Goal: Information Seeking & Learning: Learn about a topic

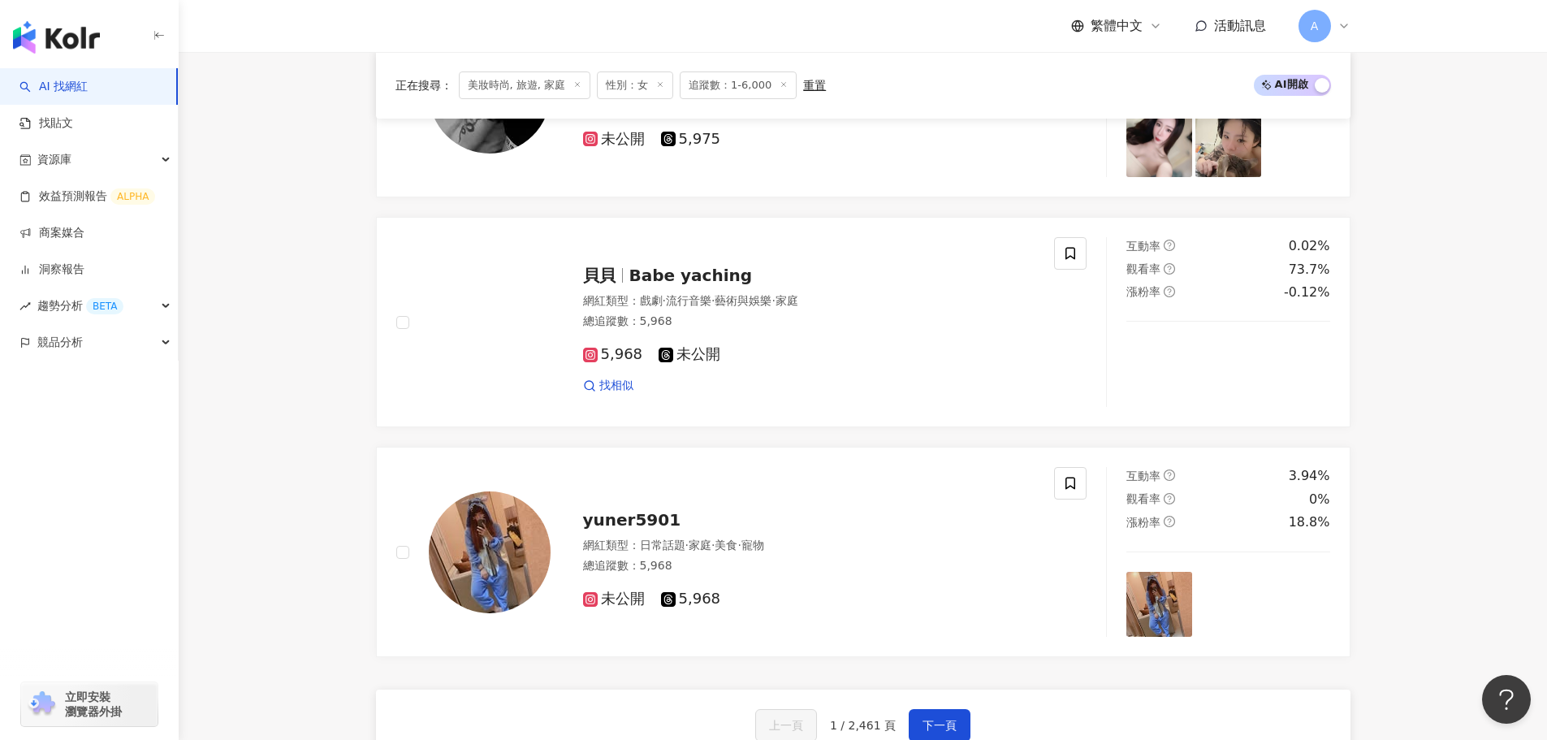
scroll to position [2517, 0]
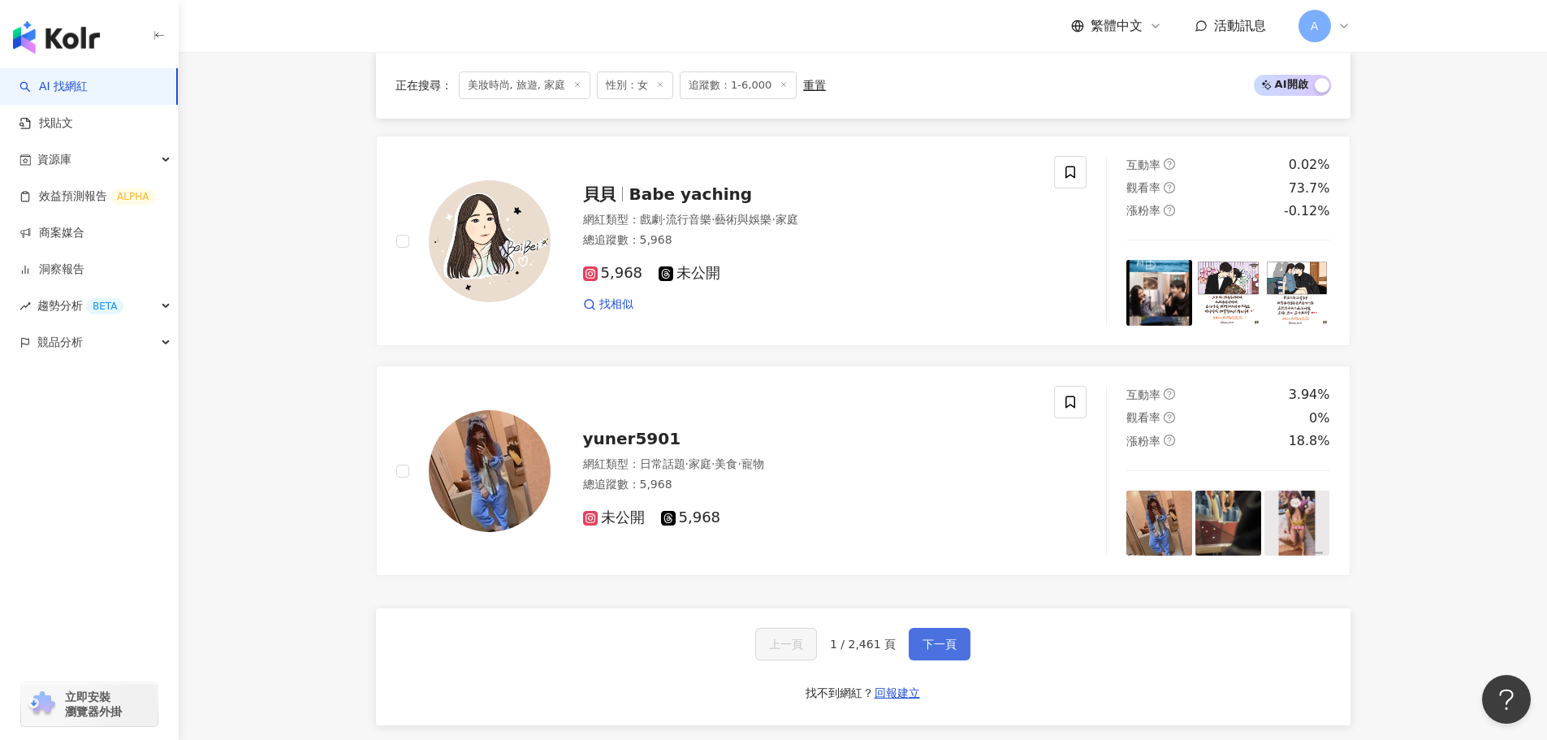
click at [946, 634] on button "下一頁" at bounding box center [939, 644] width 62 height 32
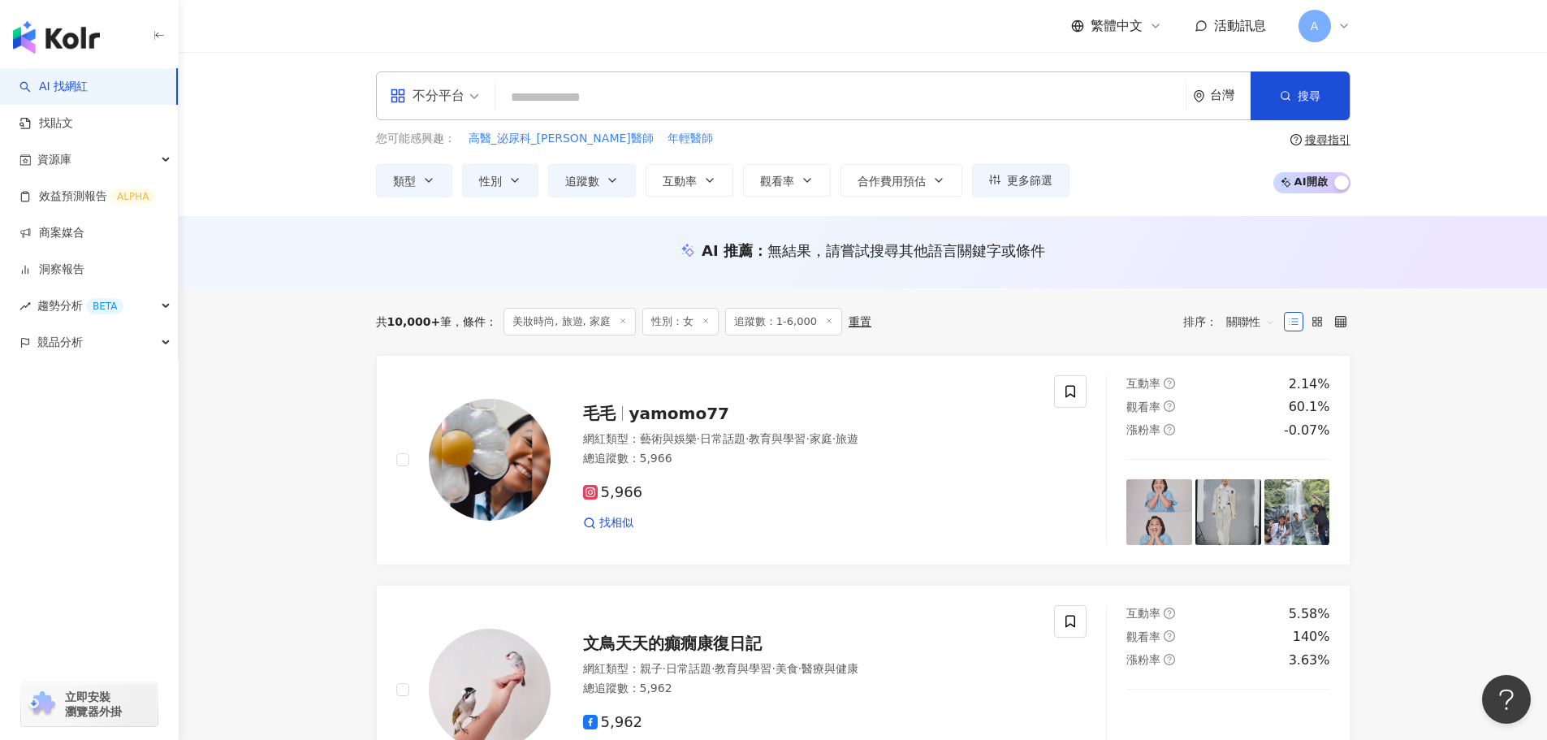
scroll to position [136, 0]
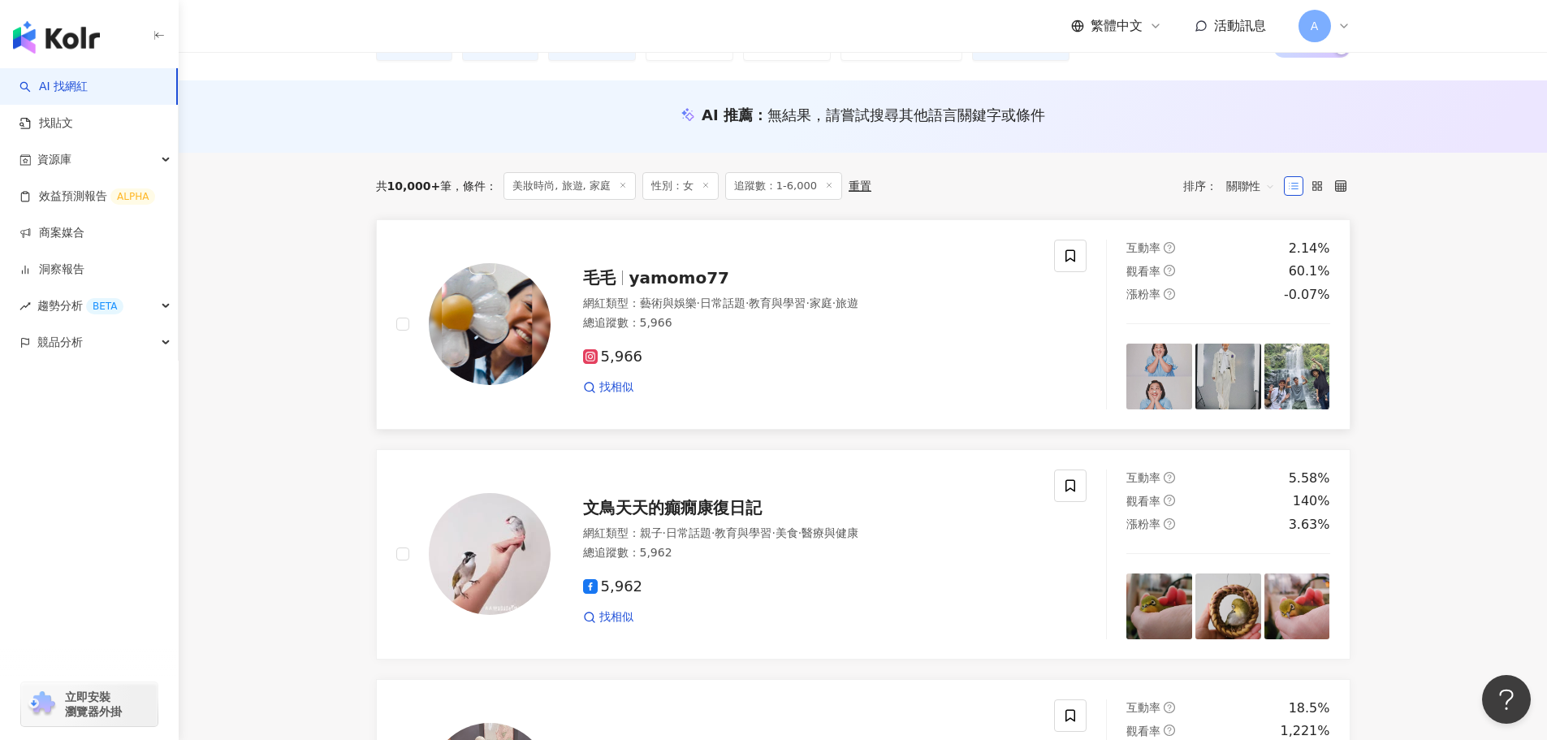
click at [690, 270] on span "yamomo77" at bounding box center [679, 277] width 101 height 19
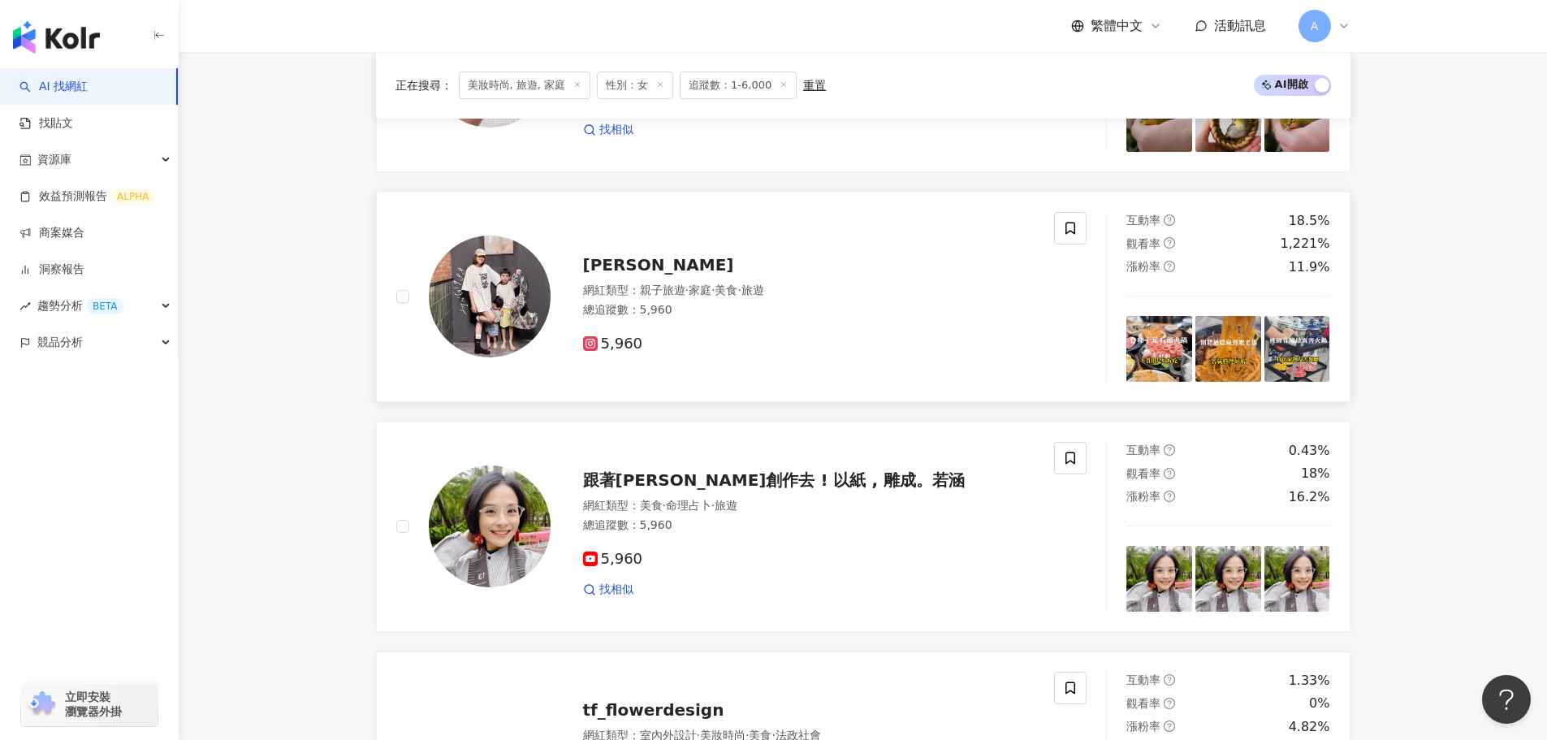
scroll to position [624, 0]
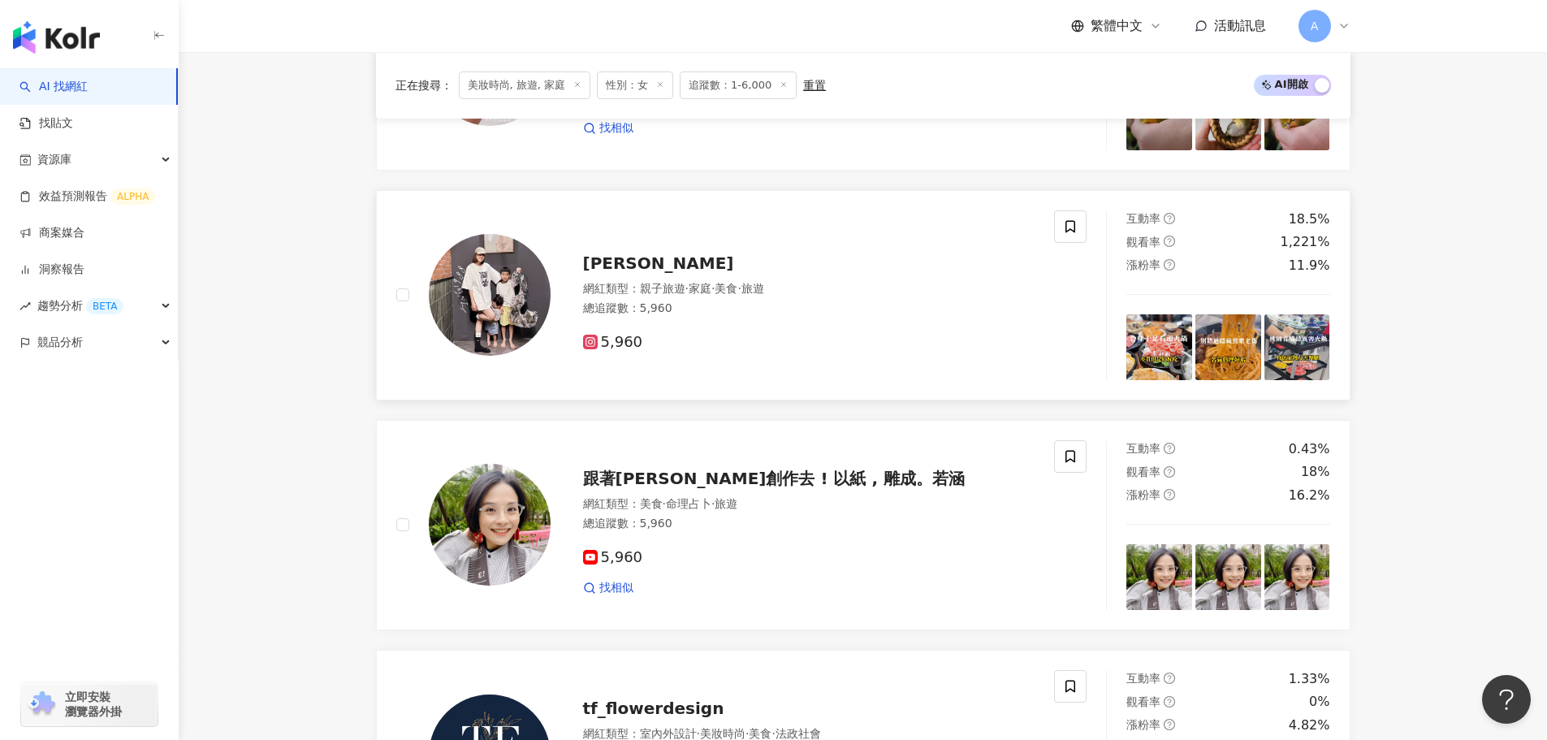
click at [598, 265] on span "陳縈縈" at bounding box center [658, 262] width 151 height 19
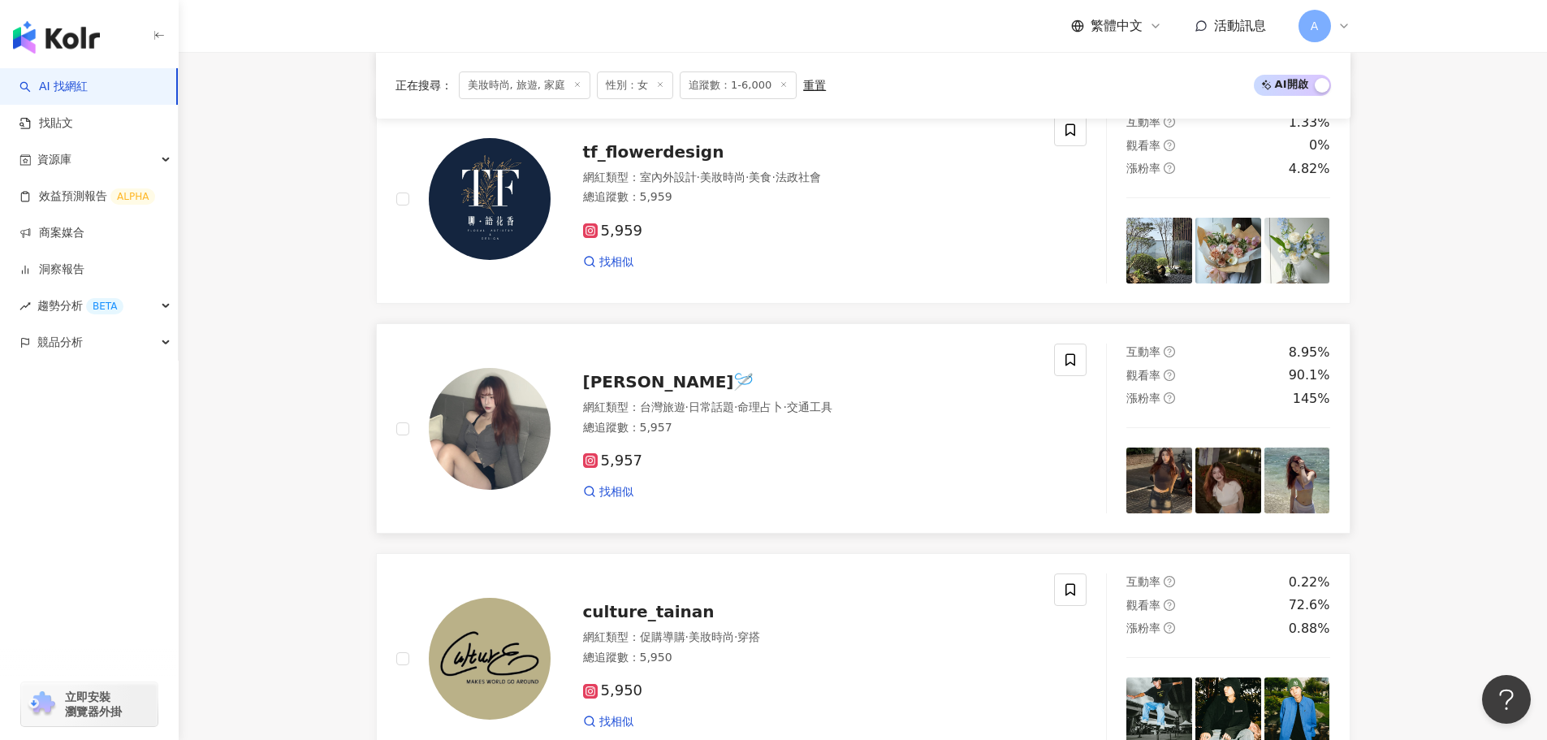
scroll to position [1193, 0]
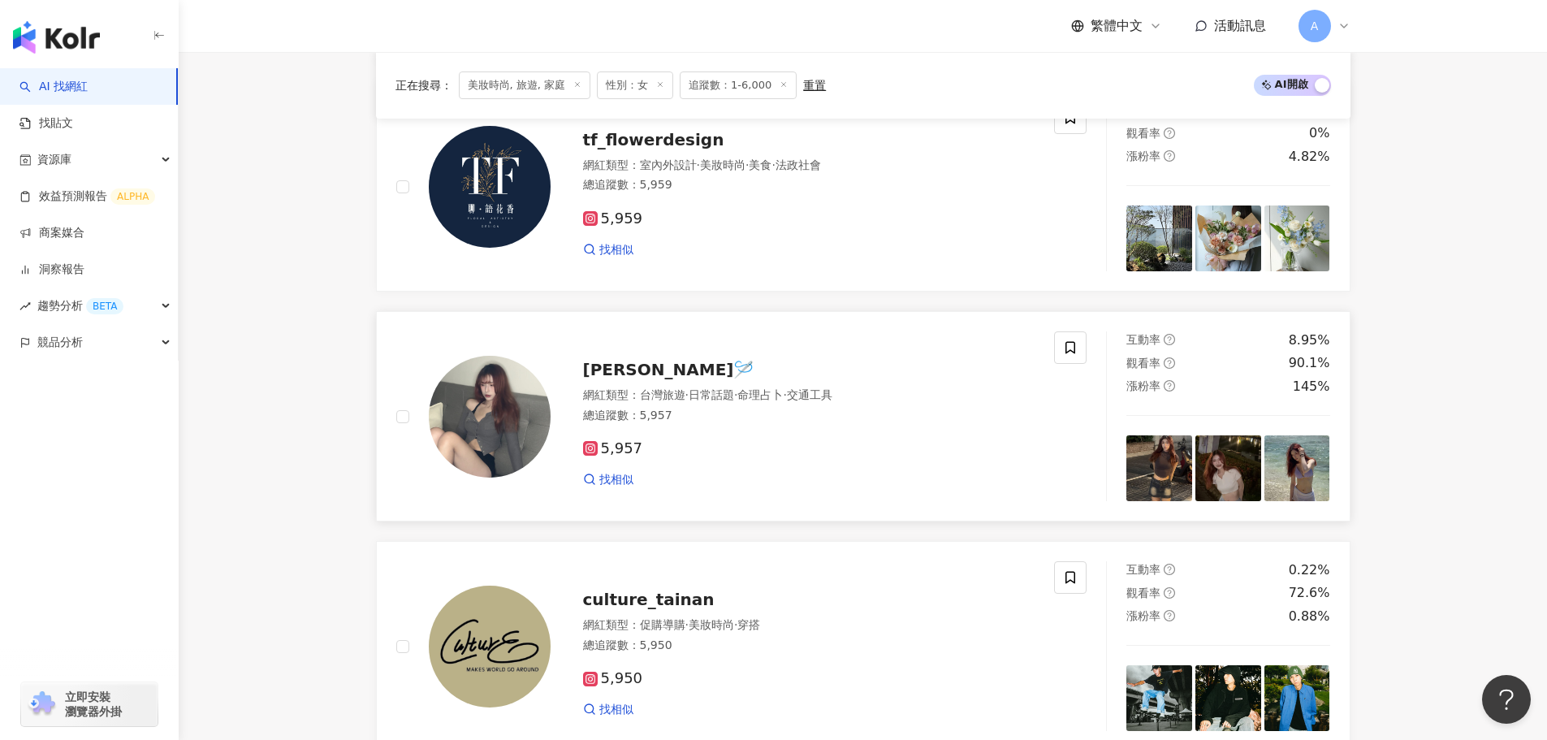
click at [614, 376] on span "伍一🪡" at bounding box center [668, 369] width 171 height 19
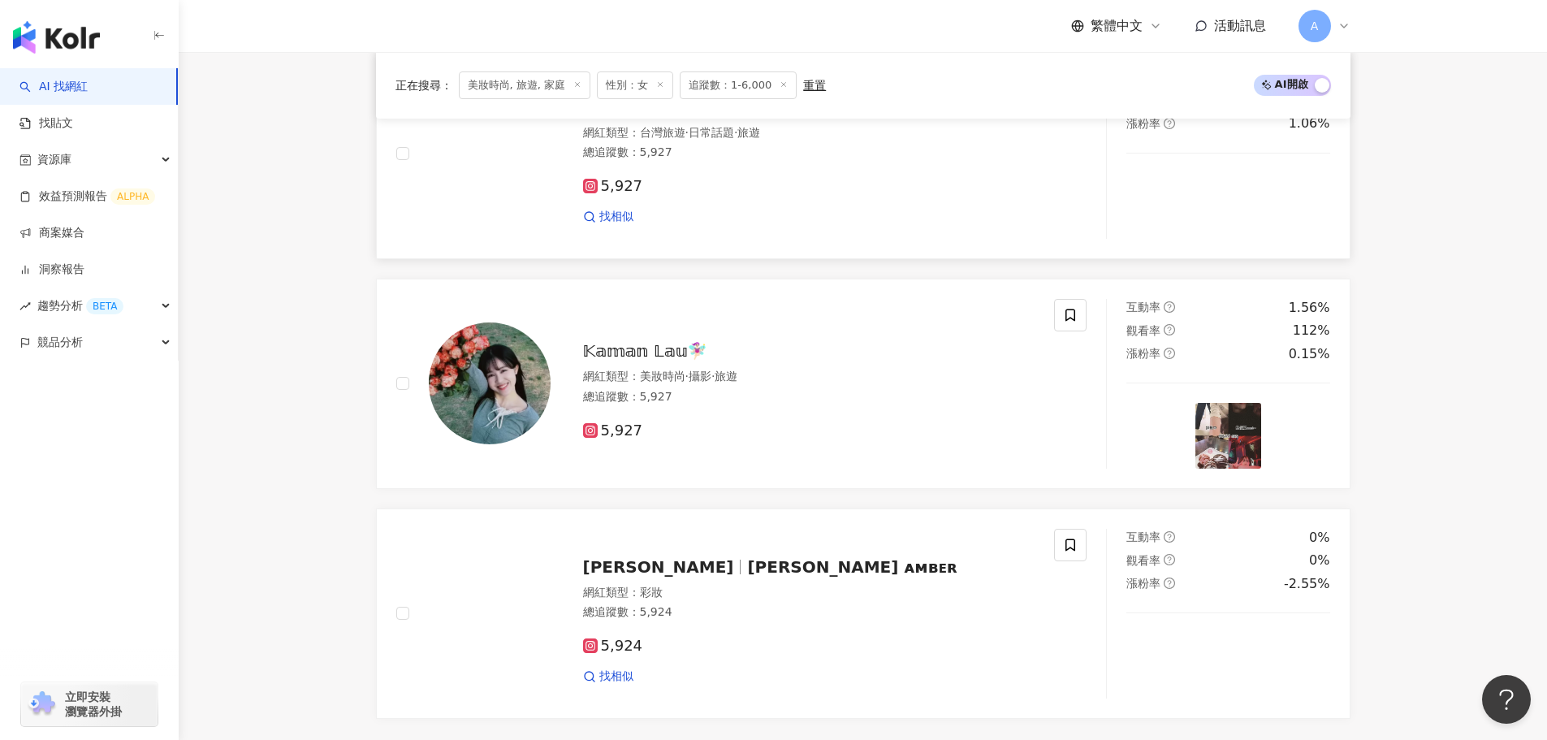
scroll to position [2410, 0]
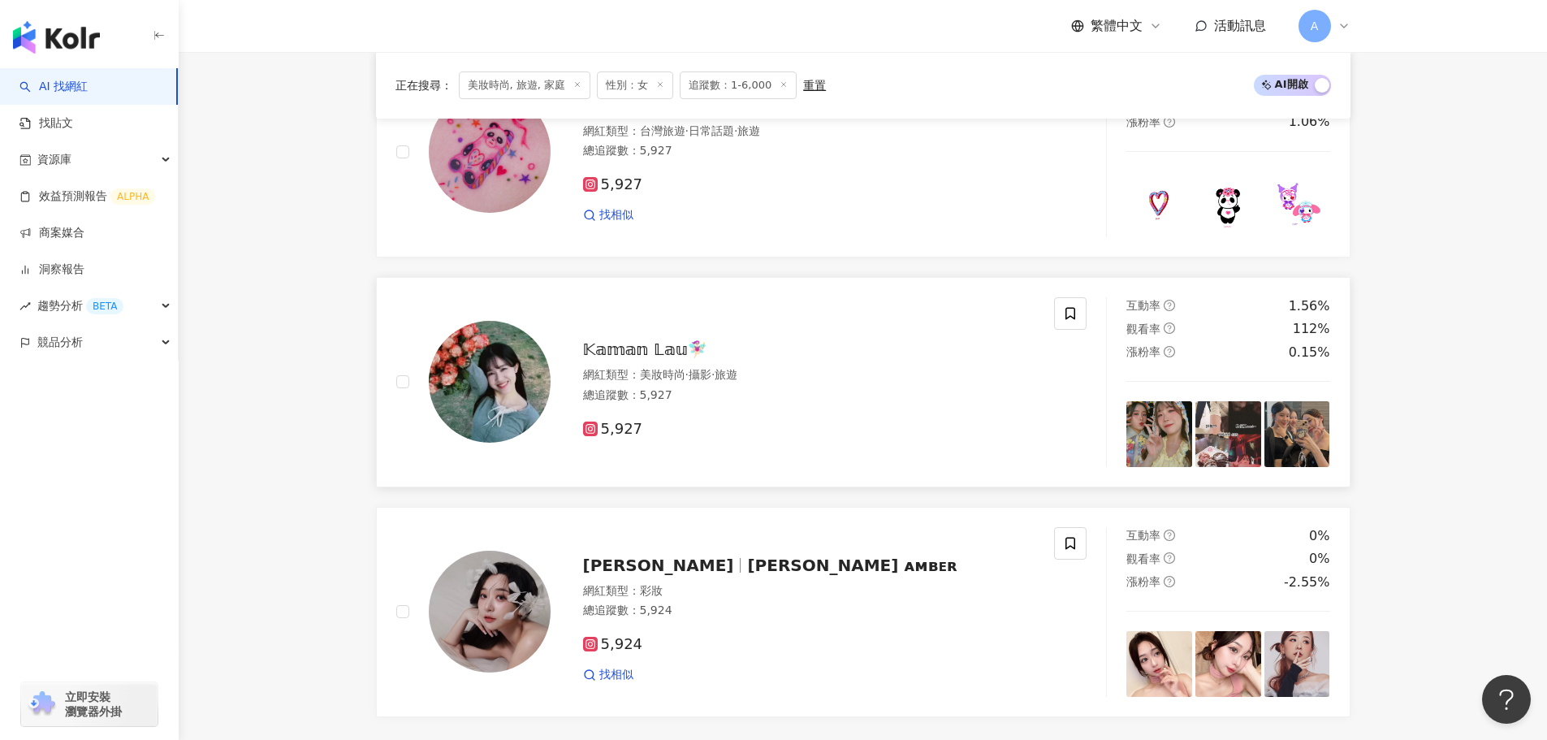
click at [658, 365] on div "𝕂𝕒𝕞𝕒𝕟 𝕃𝕒𝕦🧚🏻‍♀️ 網紅類型 ： 美妝時尚 · 攝影 · 旅遊 總追蹤數 ： 5,927 5,927" at bounding box center [792, 382] width 485 height 114
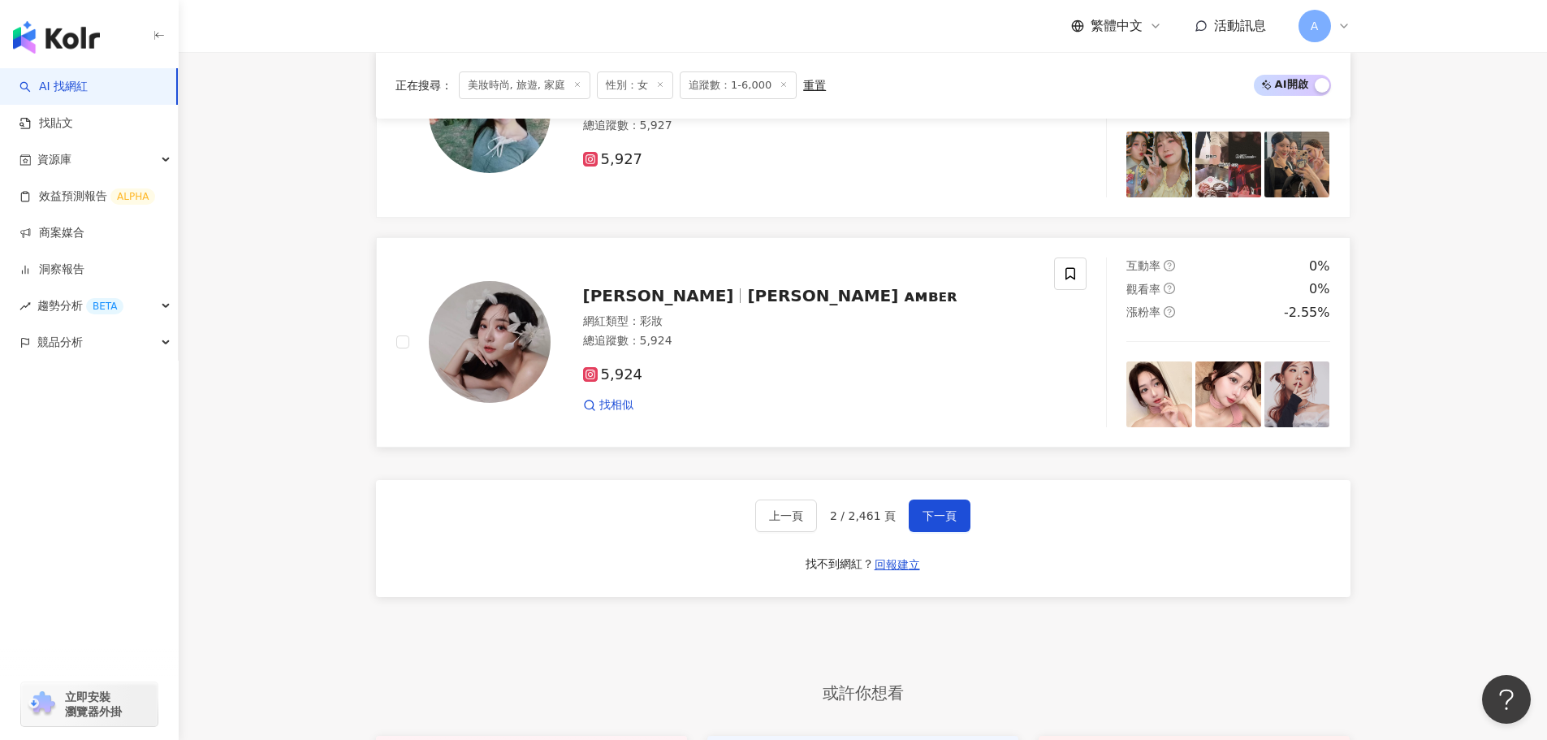
scroll to position [2704, 0]
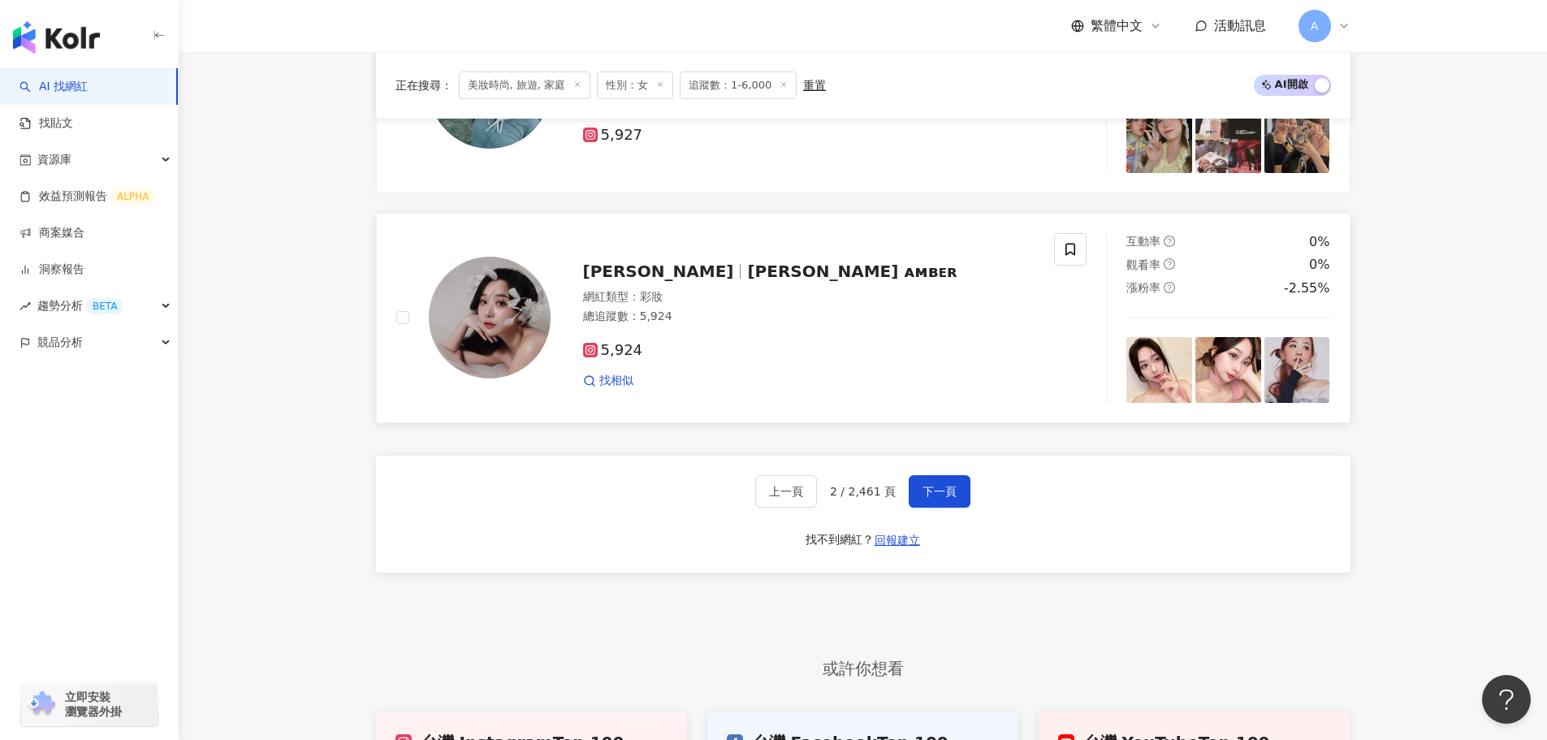
click at [643, 283] on div "Amber Lee 安柏兒 ᴀᴍʙᴇʀ 網紅類型 ： 彩妝 總追蹤數 ： 5,924 5,924 找相似" at bounding box center [792, 318] width 485 height 142
click at [935, 489] on span "下一頁" at bounding box center [939, 491] width 34 height 13
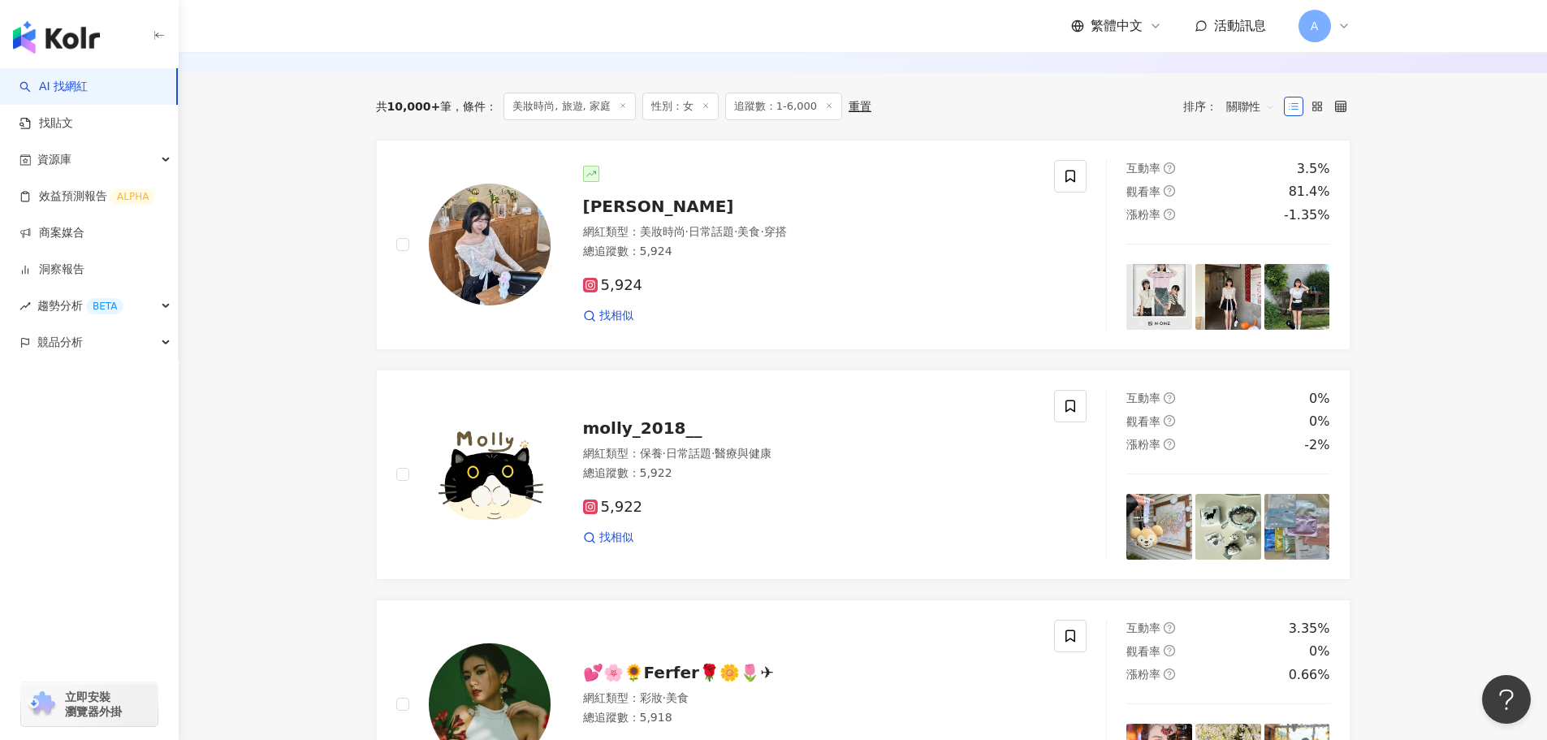
scroll to position [214, 0]
click at [598, 199] on span "岑" at bounding box center [658, 206] width 151 height 19
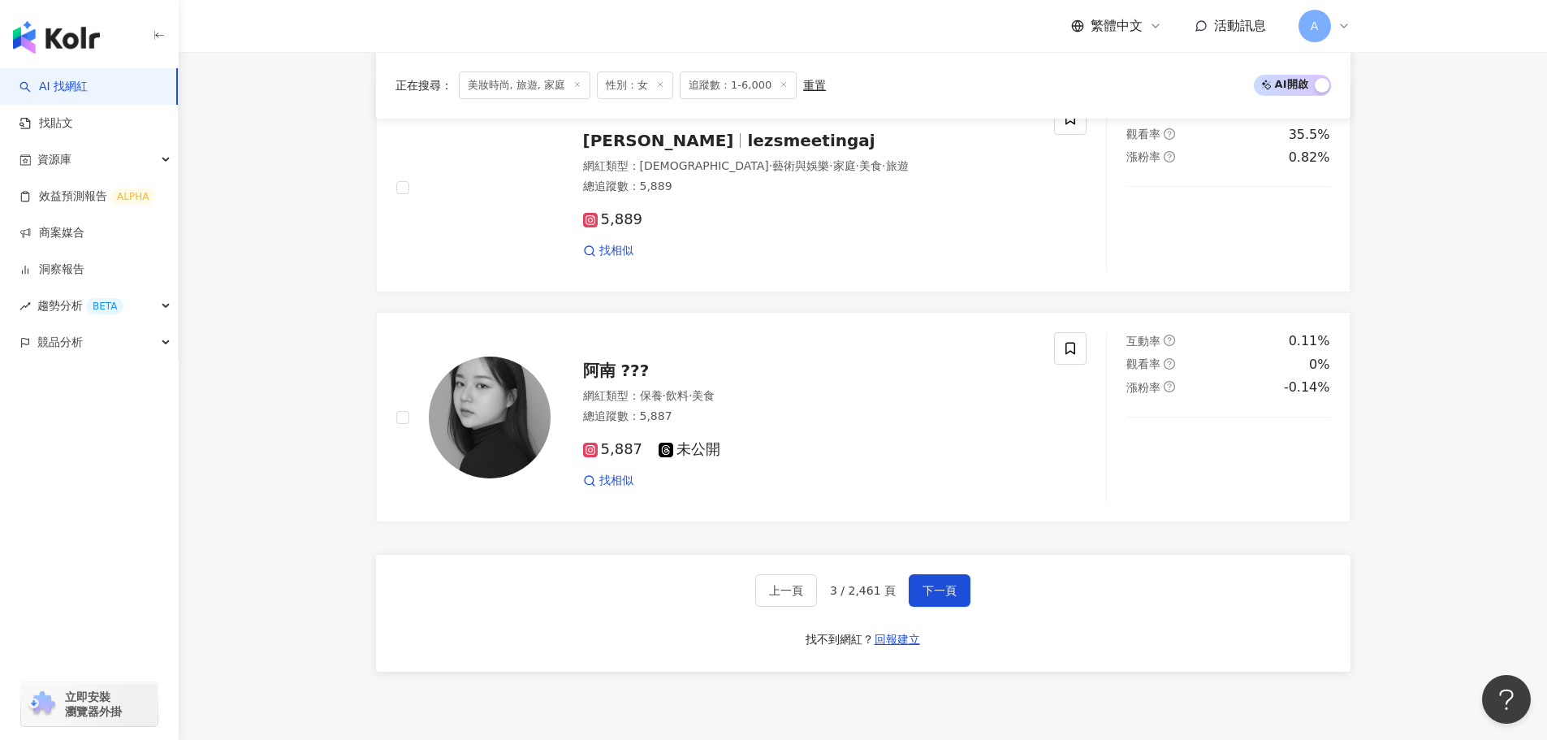
scroll to position [2650, 0]
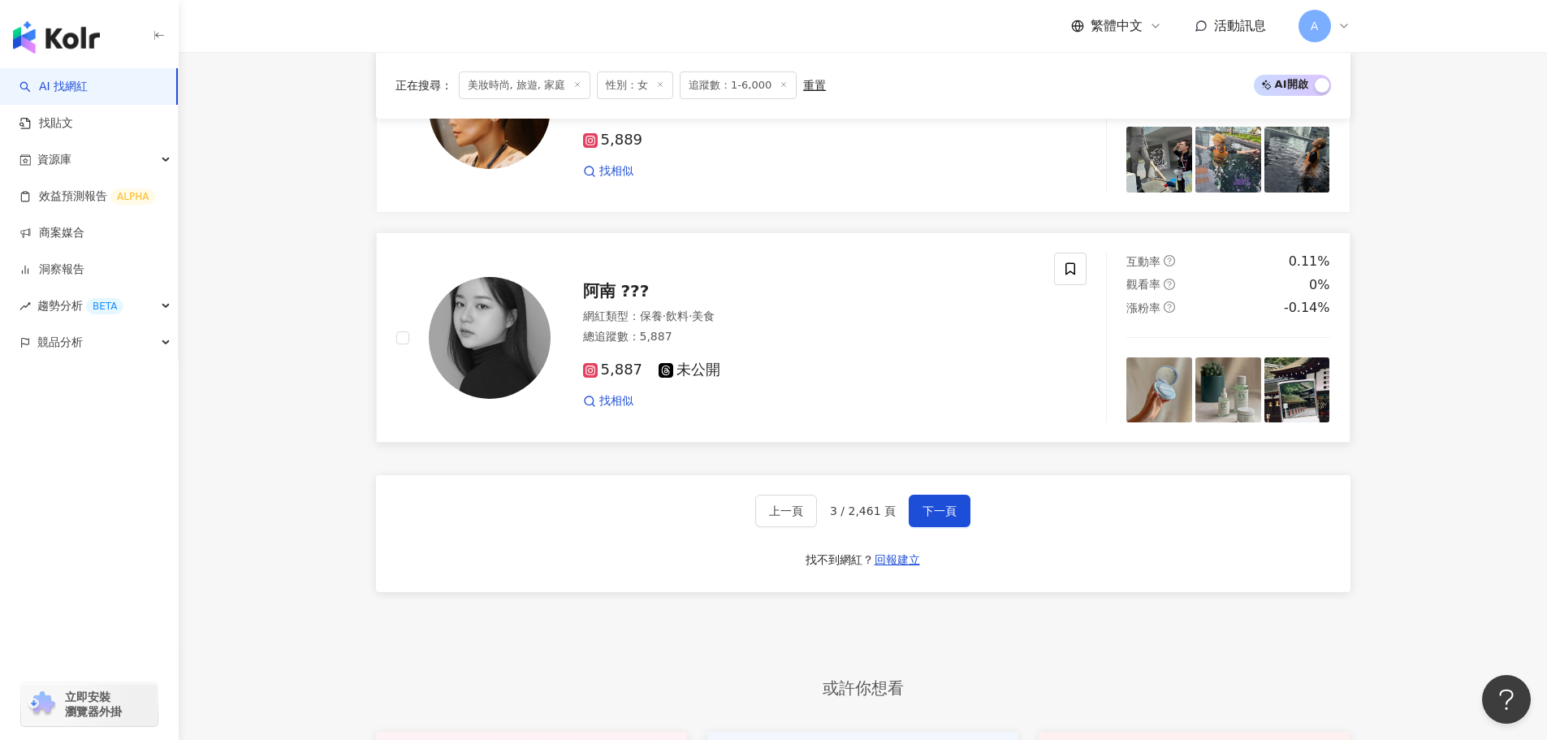
drag, startPoint x: 619, startPoint y: 291, endPoint x: 632, endPoint y: 296, distance: 12.8
click at [619, 291] on span "阿南 ??‍?" at bounding box center [616, 290] width 67 height 19
click at [930, 511] on span "下一頁" at bounding box center [939, 510] width 34 height 13
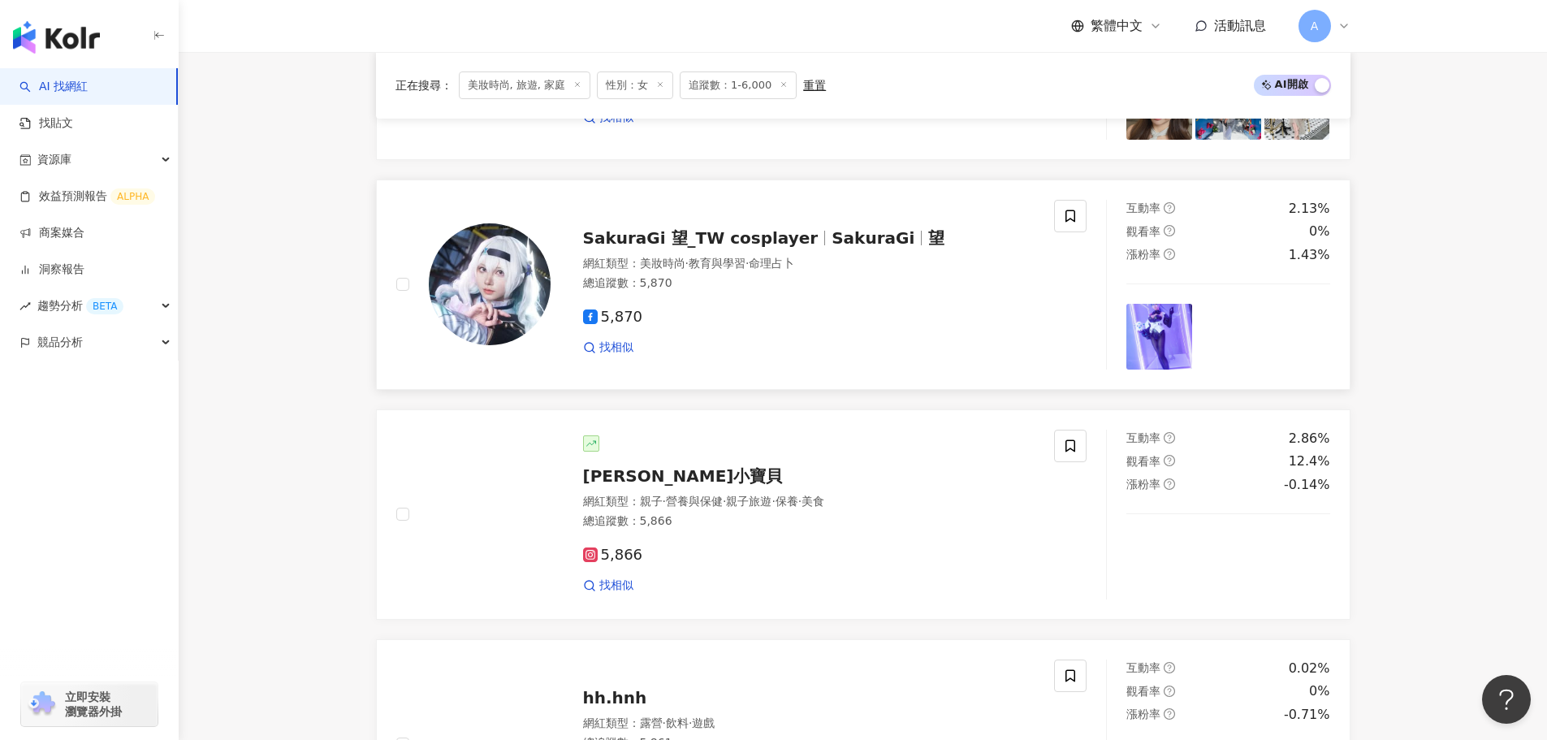
scroll to position [563, 0]
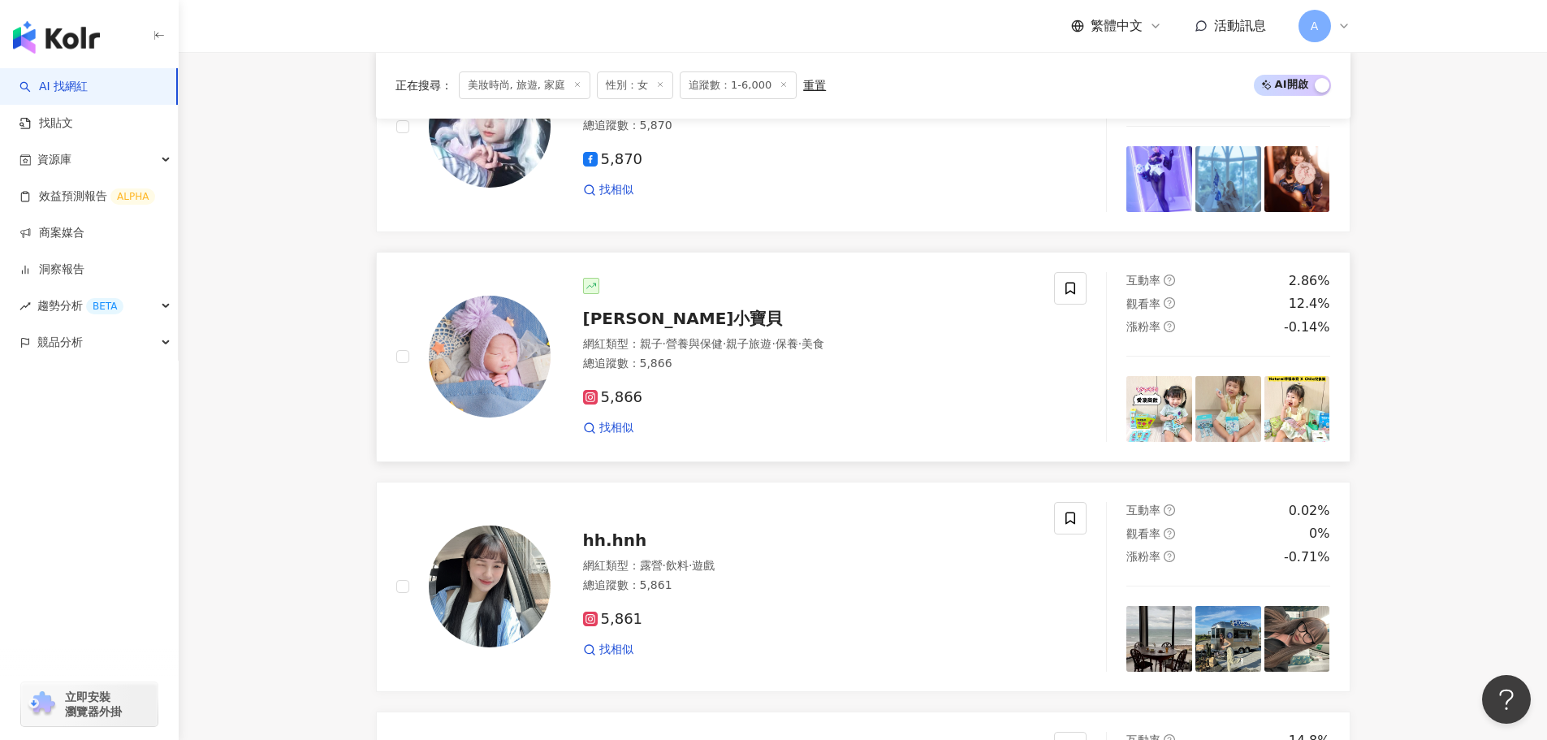
click at [624, 321] on span "[PERSON_NAME]小寶貝" at bounding box center [683, 318] width 200 height 19
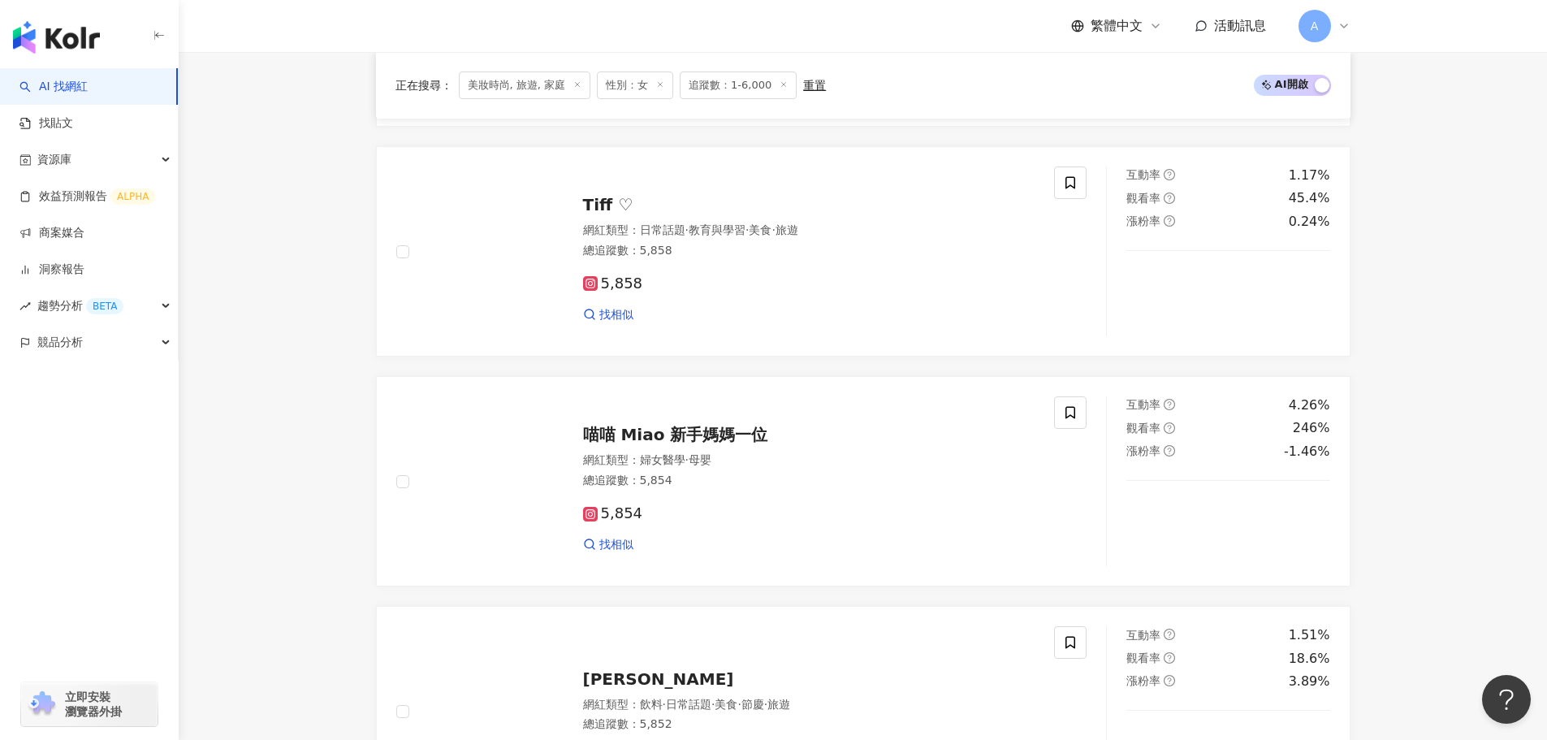
scroll to position [1374, 0]
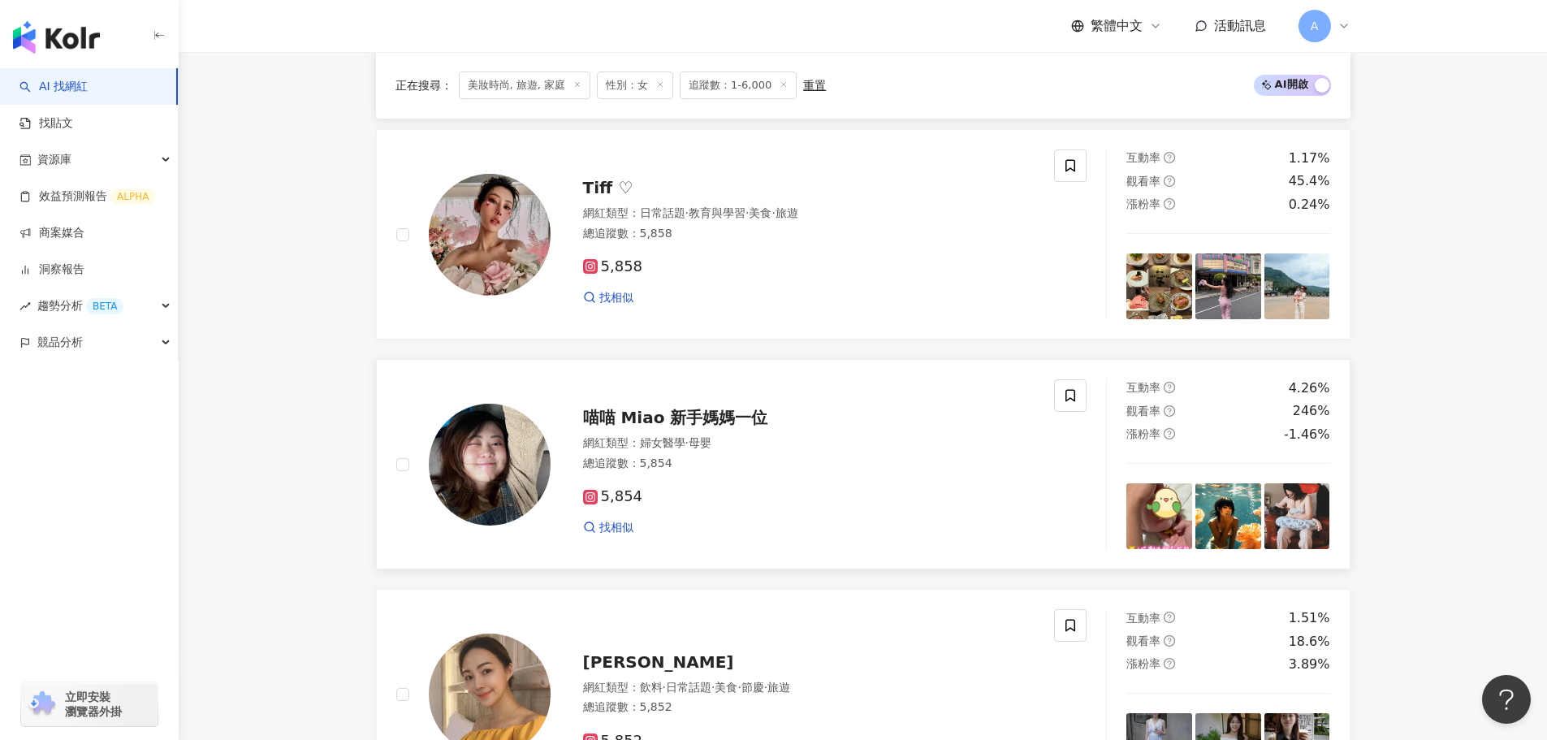
click at [629, 418] on span "喵喵 Miao 新手媽媽一位" at bounding box center [675, 417] width 185 height 19
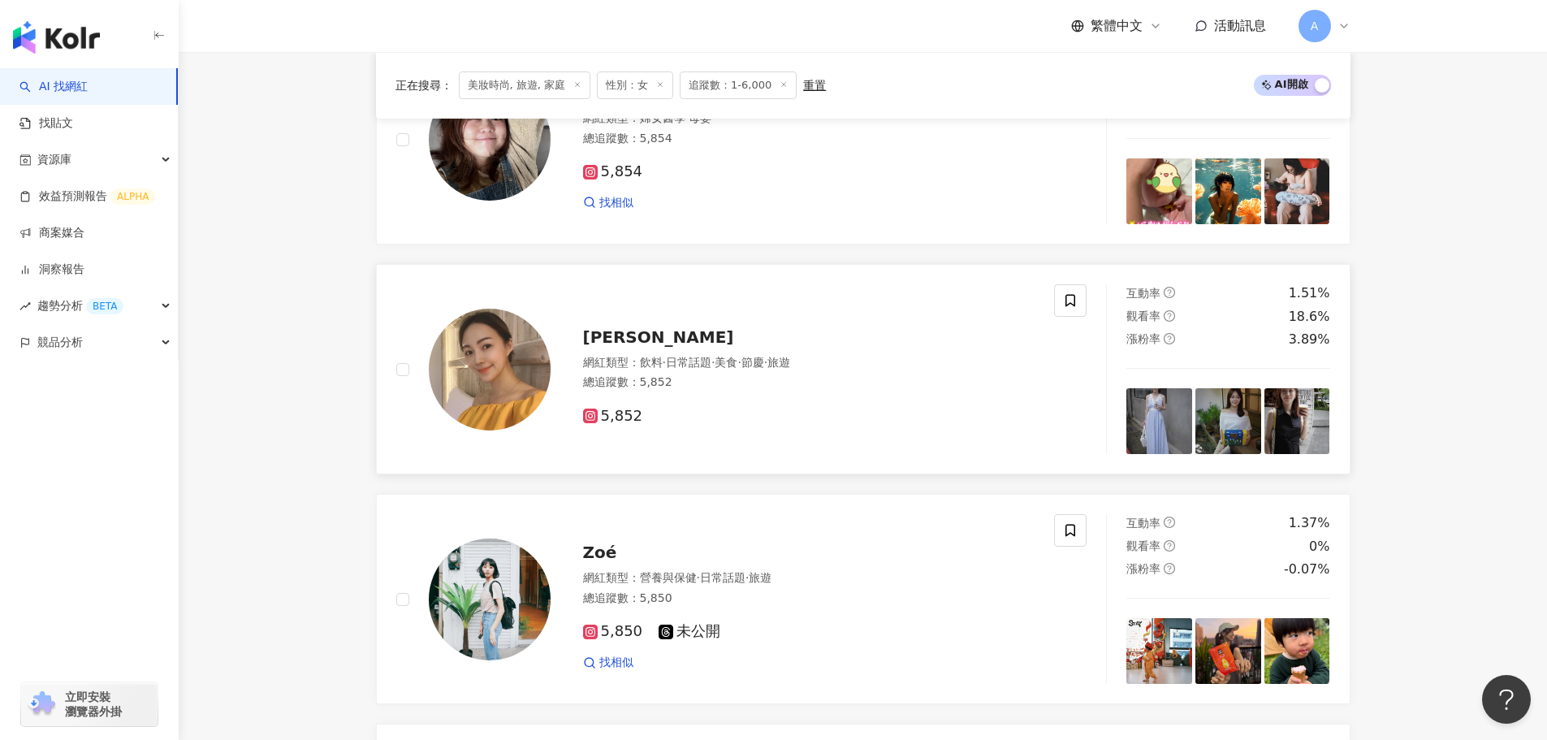
click at [589, 335] on span "Eva Chi" at bounding box center [658, 336] width 151 height 19
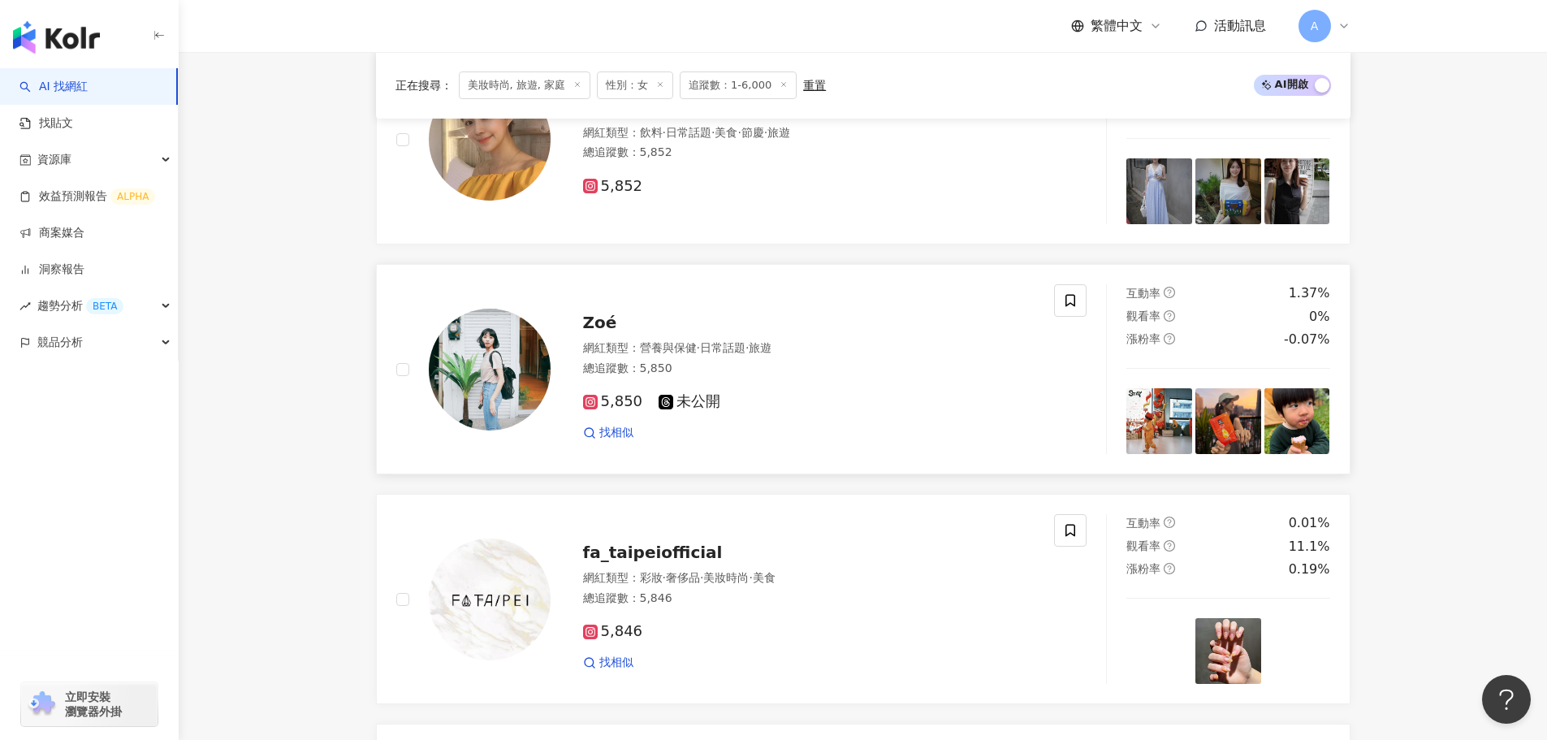
scroll to position [1943, 0]
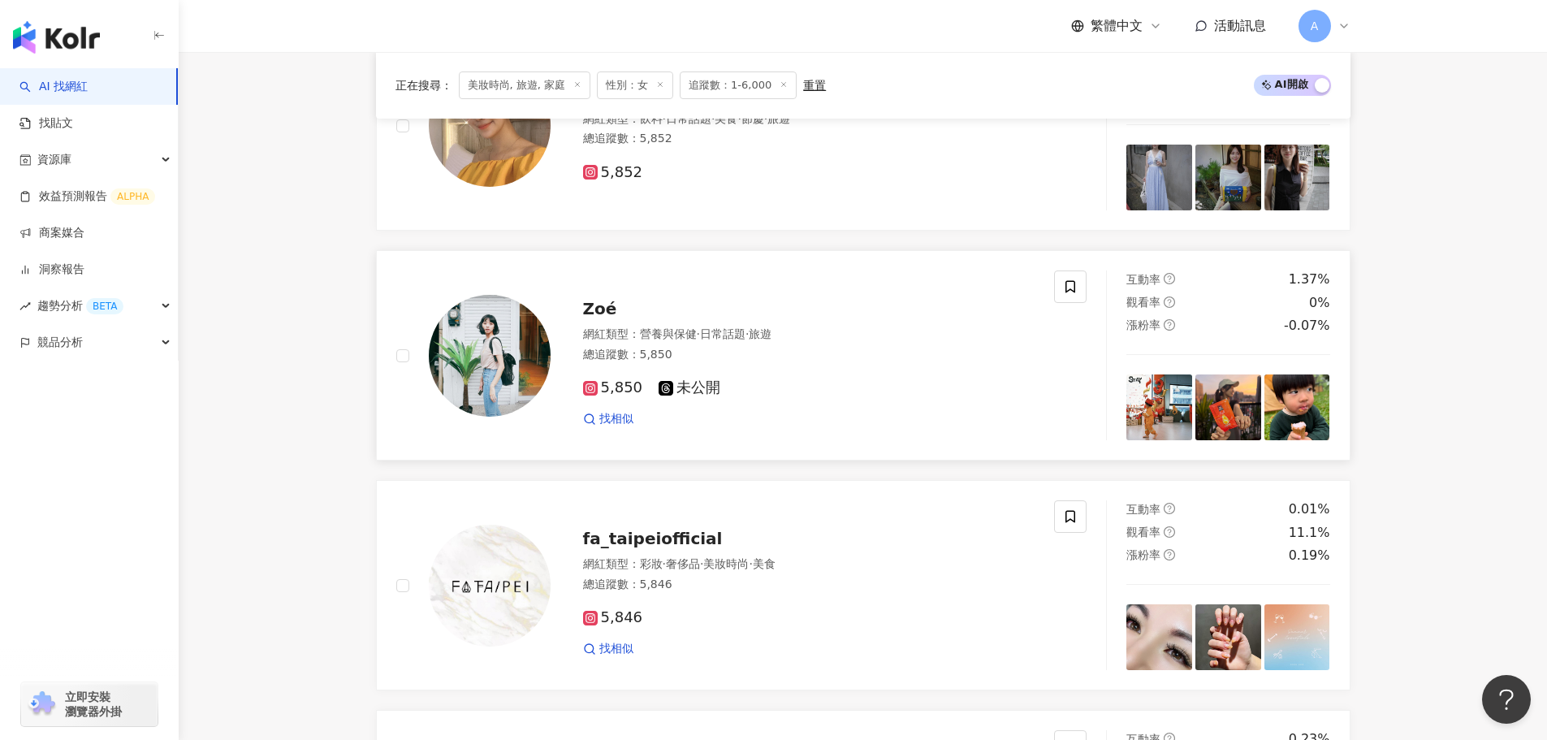
click at [609, 304] on span "Zoé" at bounding box center [600, 308] width 34 height 19
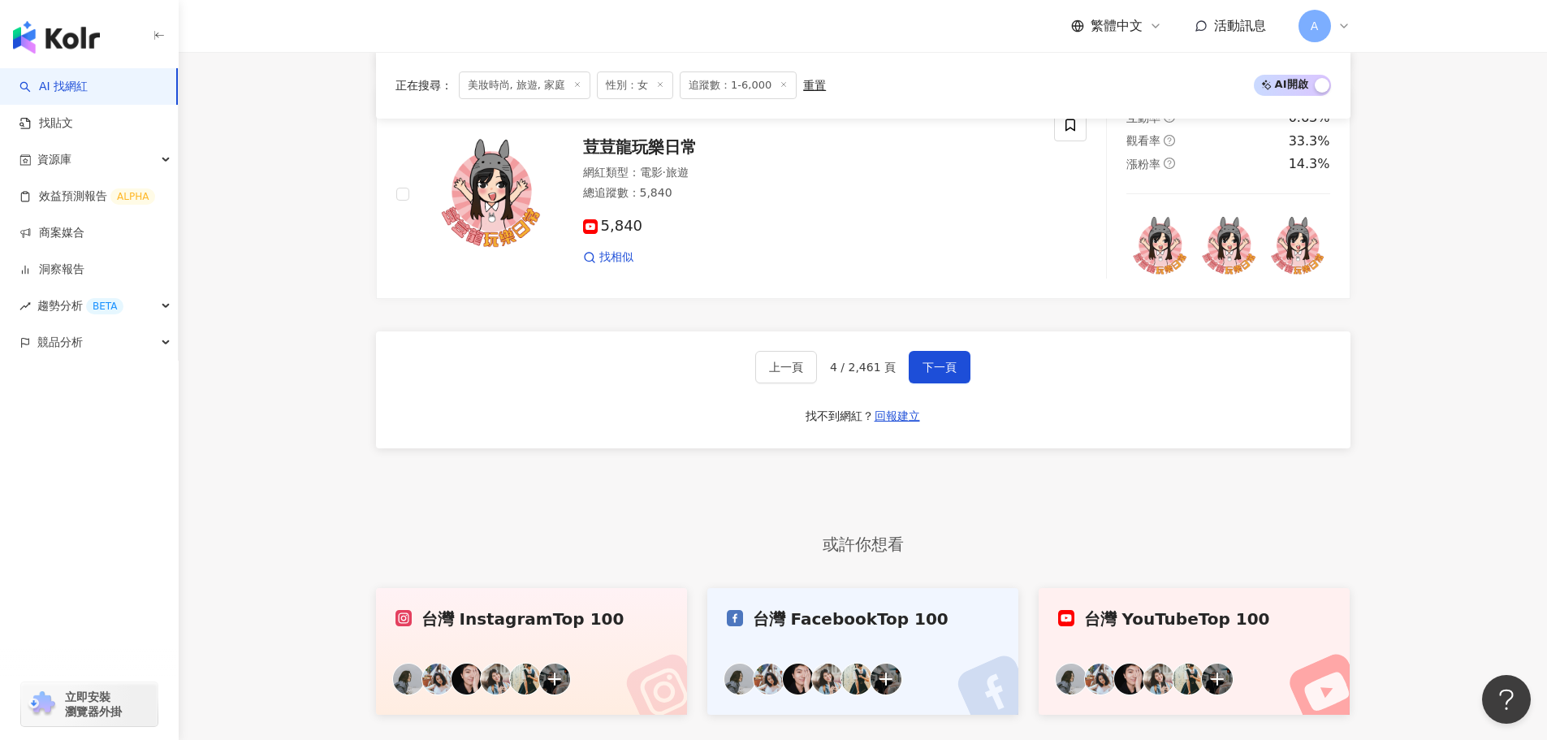
scroll to position [2836, 0]
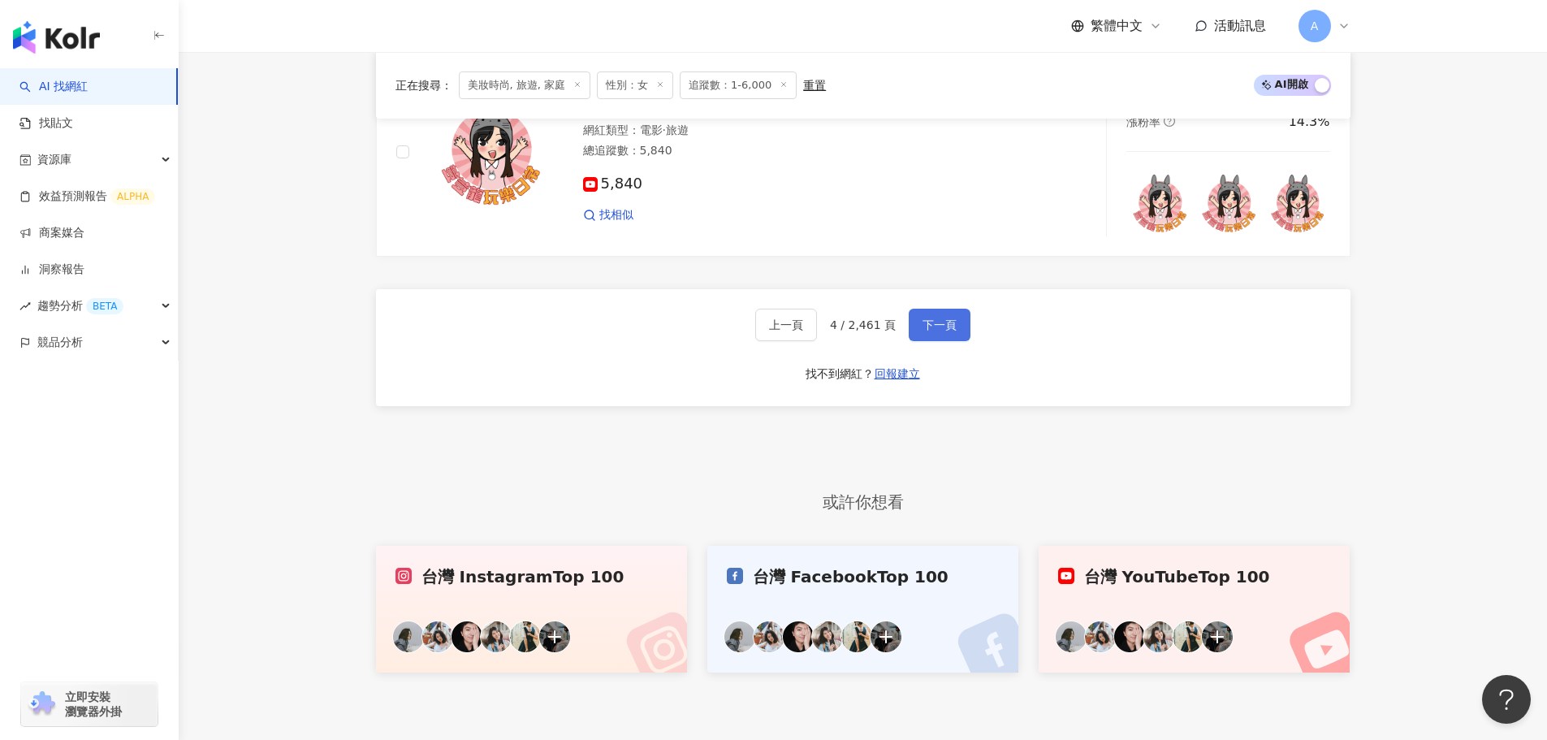
click at [942, 317] on button "下一頁" at bounding box center [939, 325] width 62 height 32
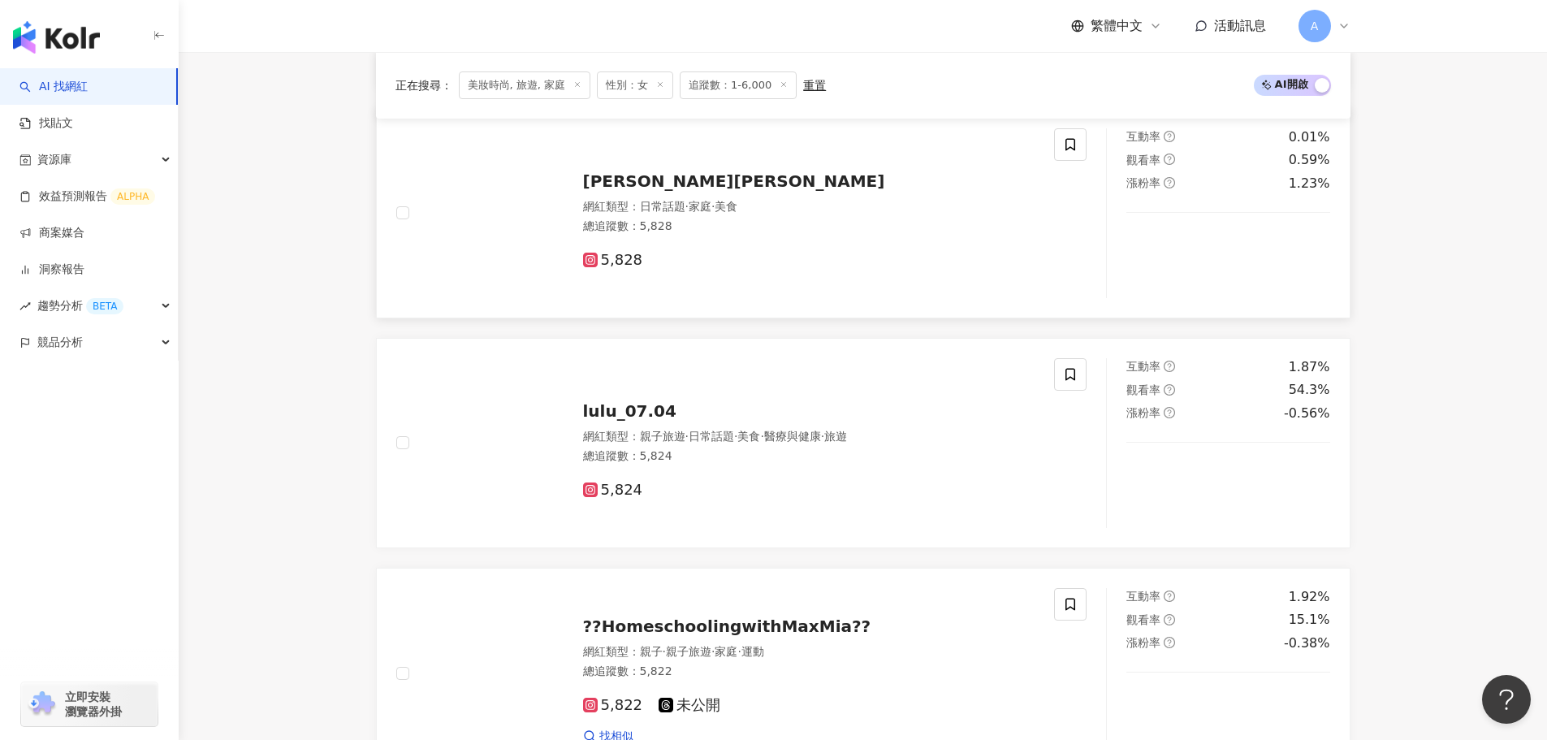
scroll to position [974, 0]
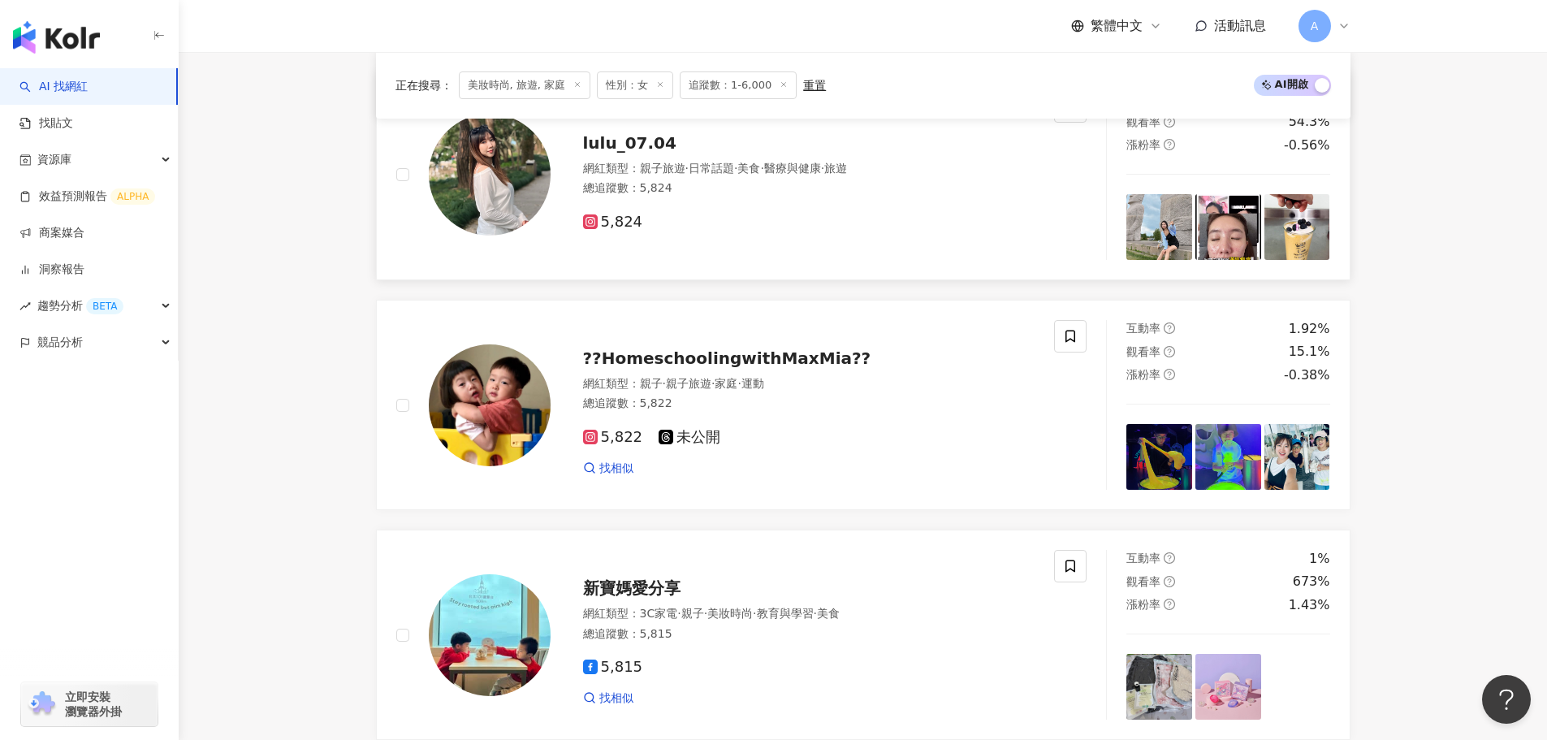
click at [657, 136] on span "lulu_07.04" at bounding box center [629, 142] width 93 height 19
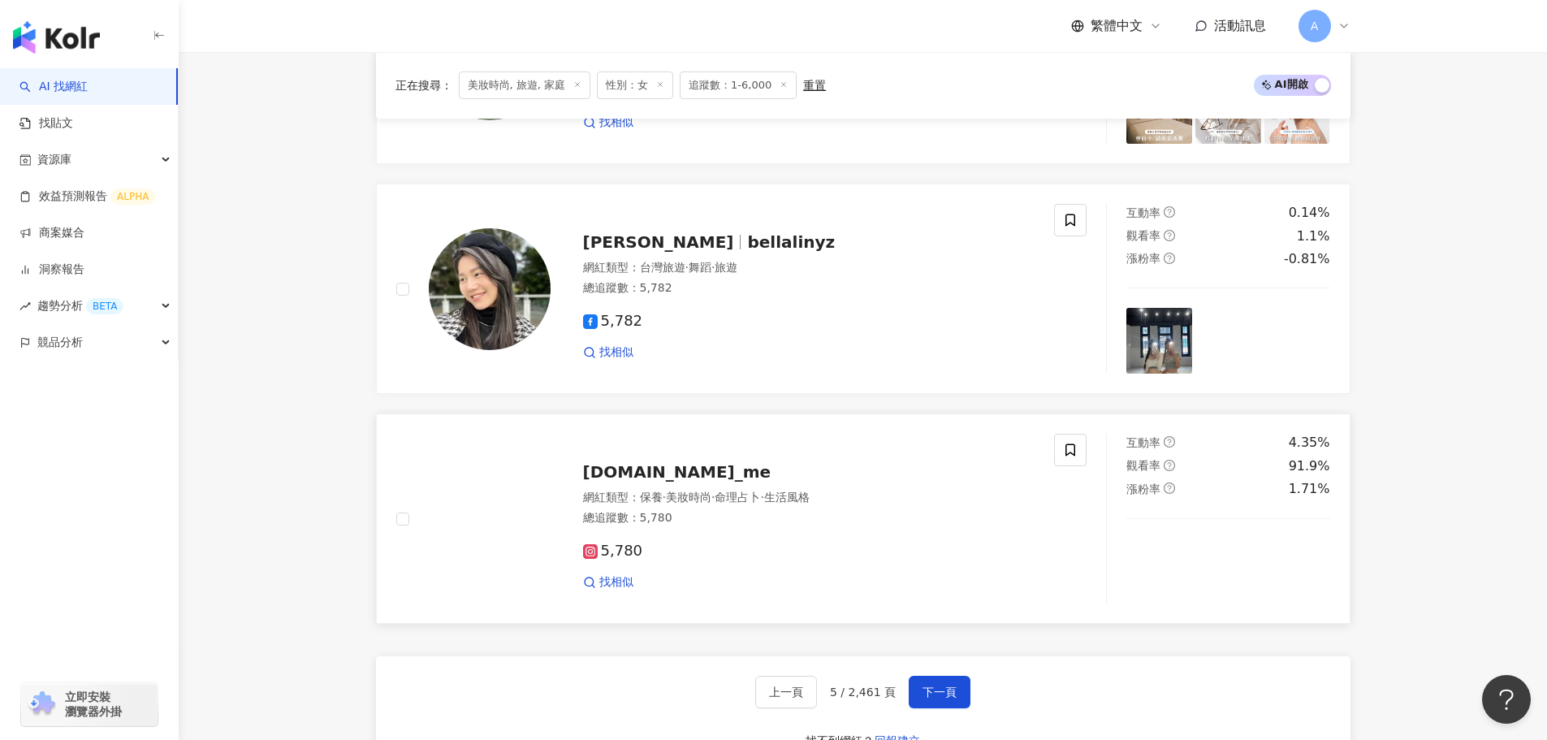
scroll to position [2705, 0]
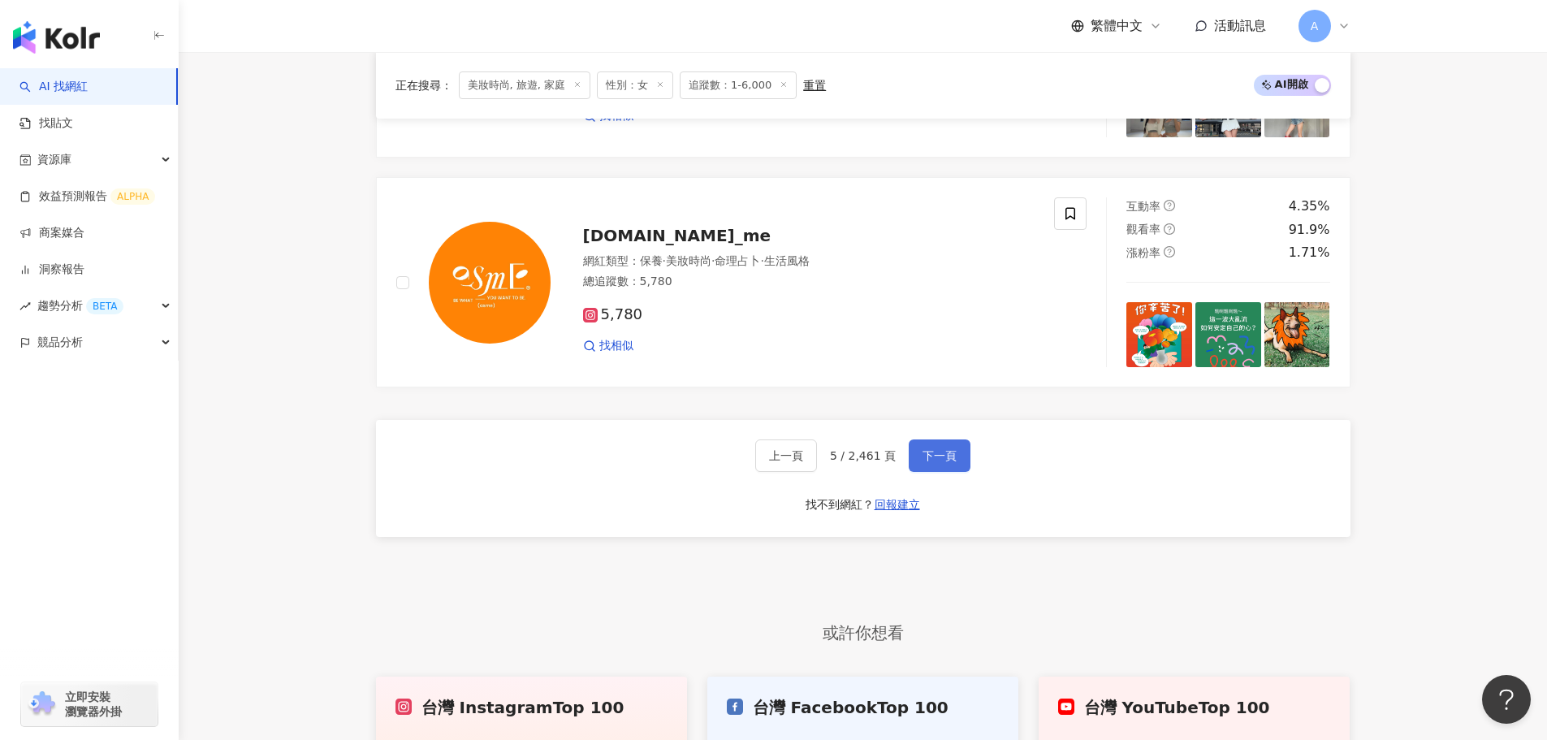
click at [954, 441] on button "下一頁" at bounding box center [939, 455] width 62 height 32
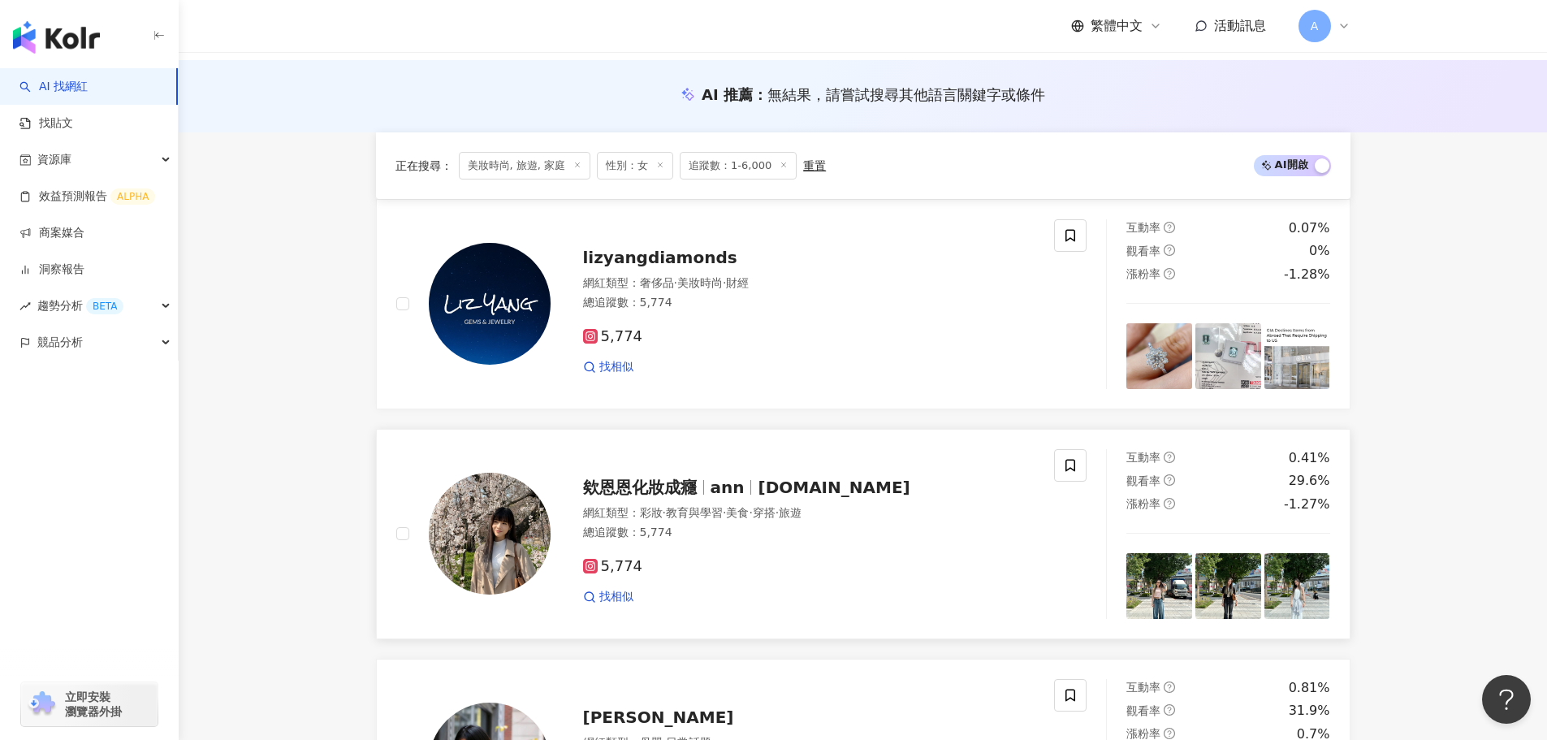
scroll to position [325, 0]
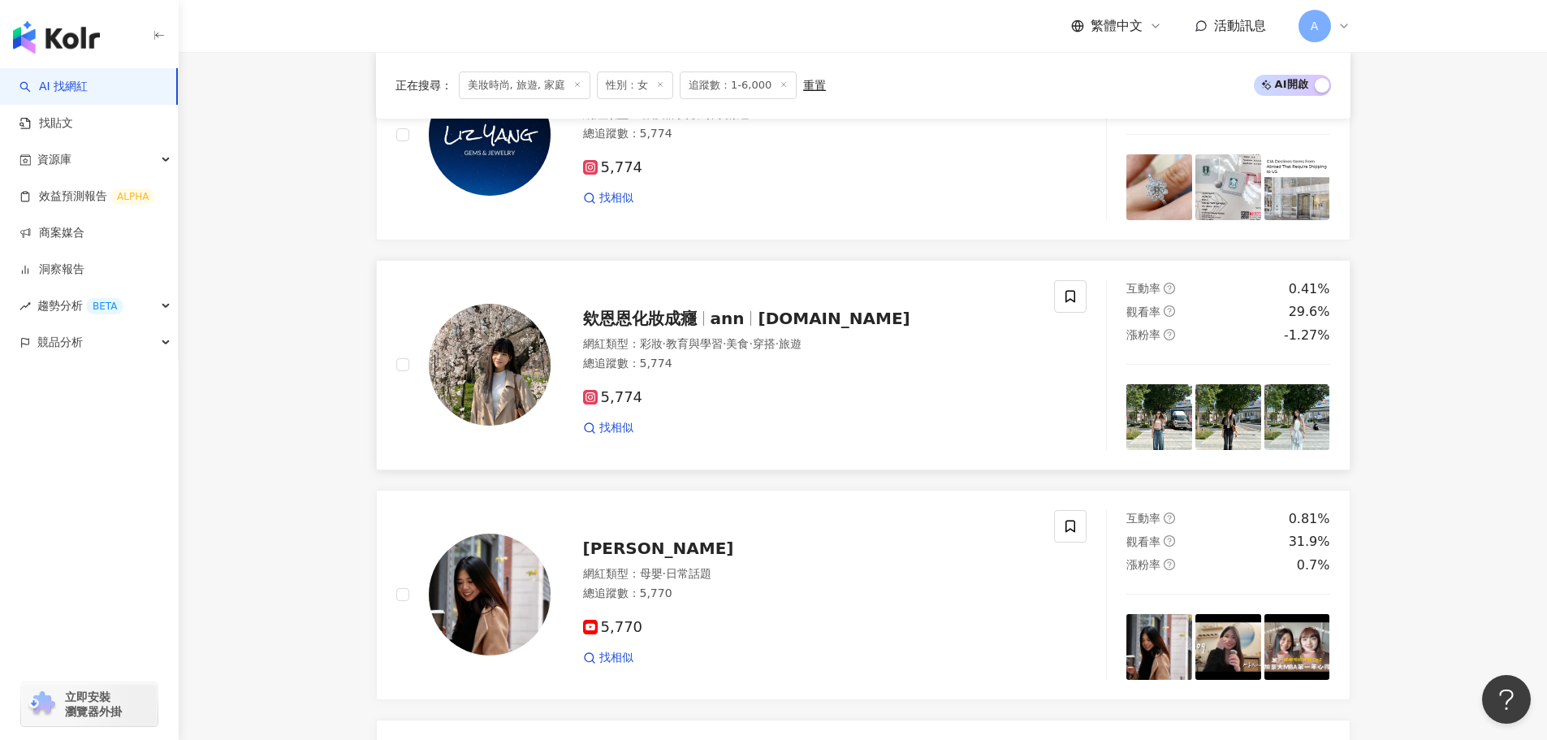
click at [842, 312] on span "annnnnnnnn.makeup" at bounding box center [833, 318] width 152 height 19
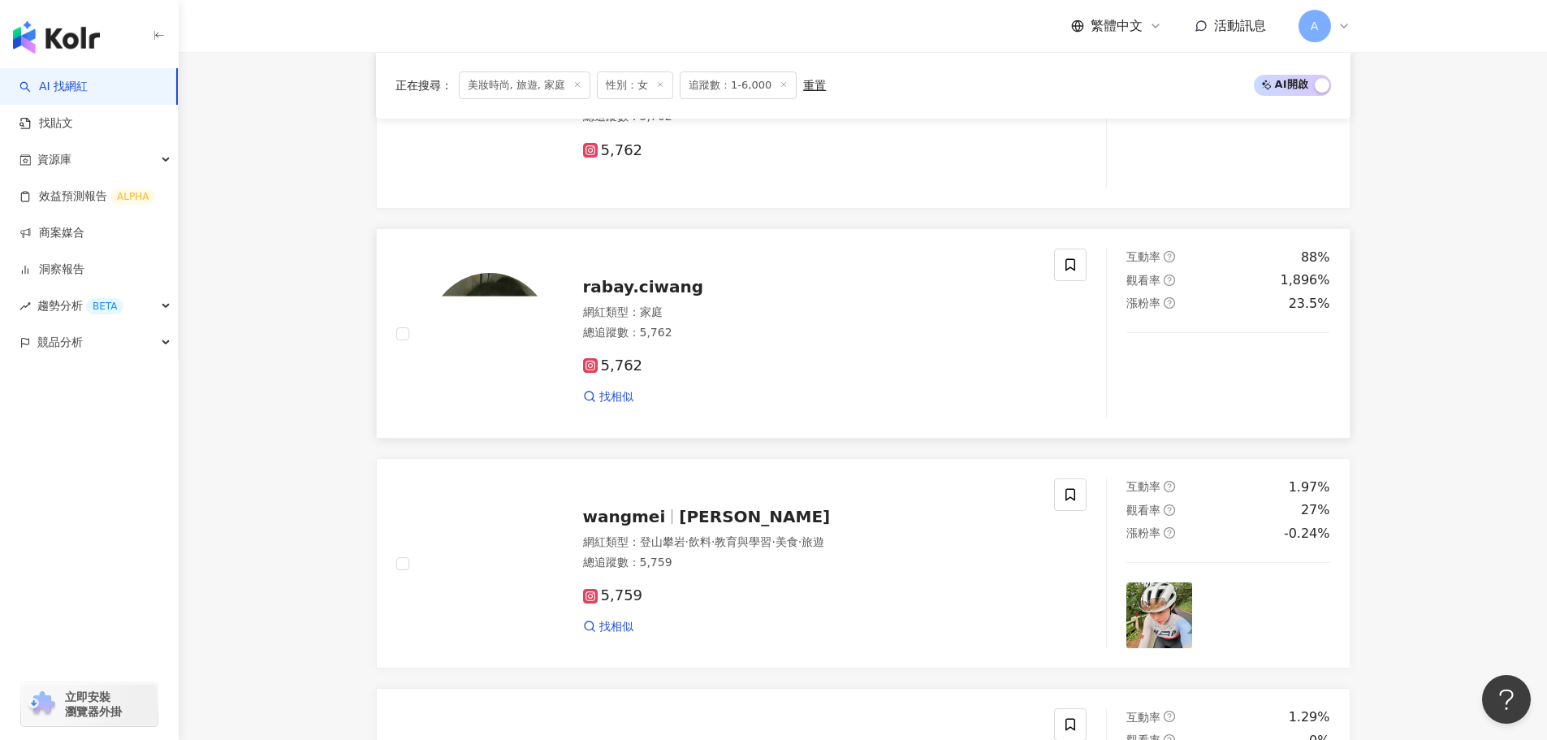
scroll to position [1299, 0]
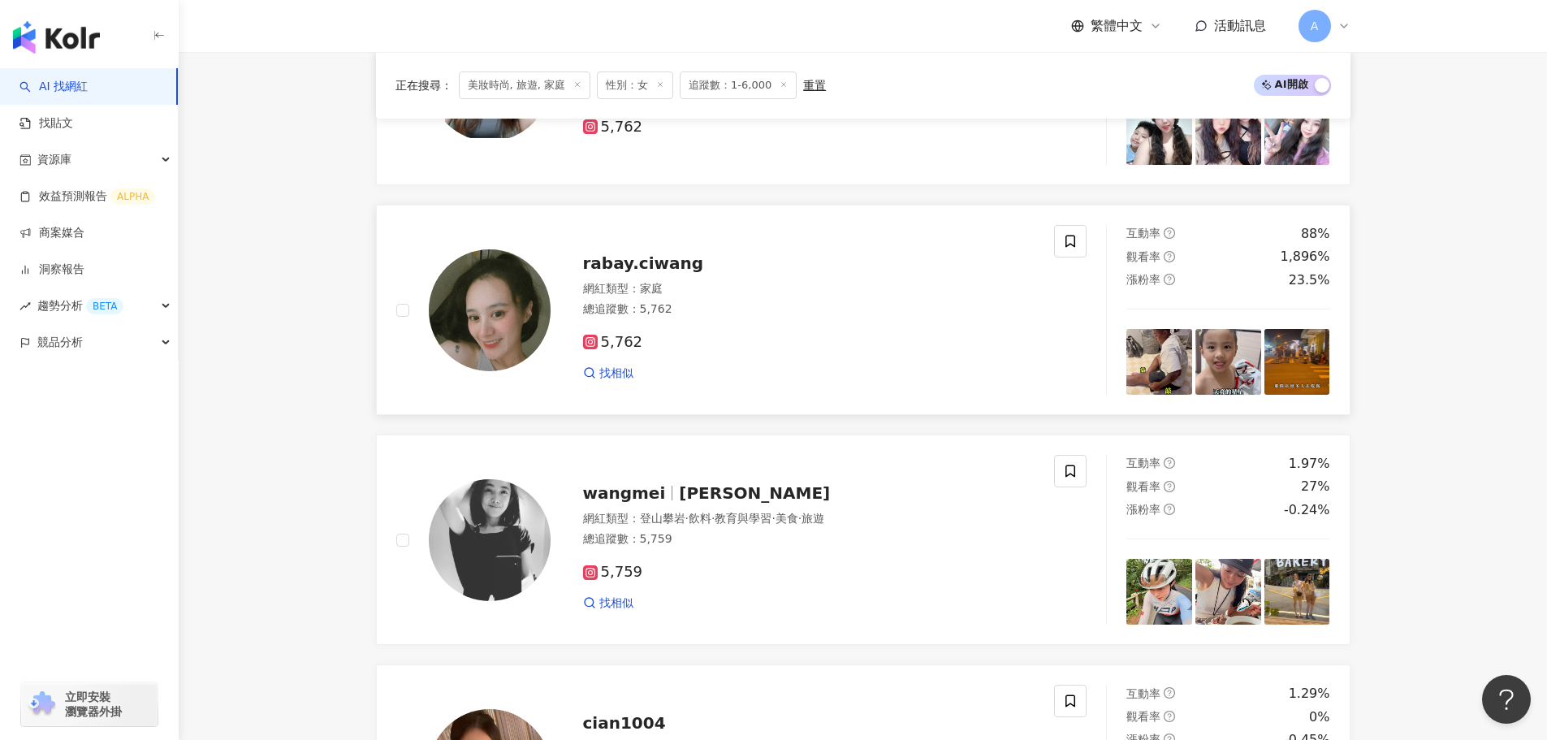
click at [636, 257] on span "rabay.ciwang" at bounding box center [643, 262] width 121 height 19
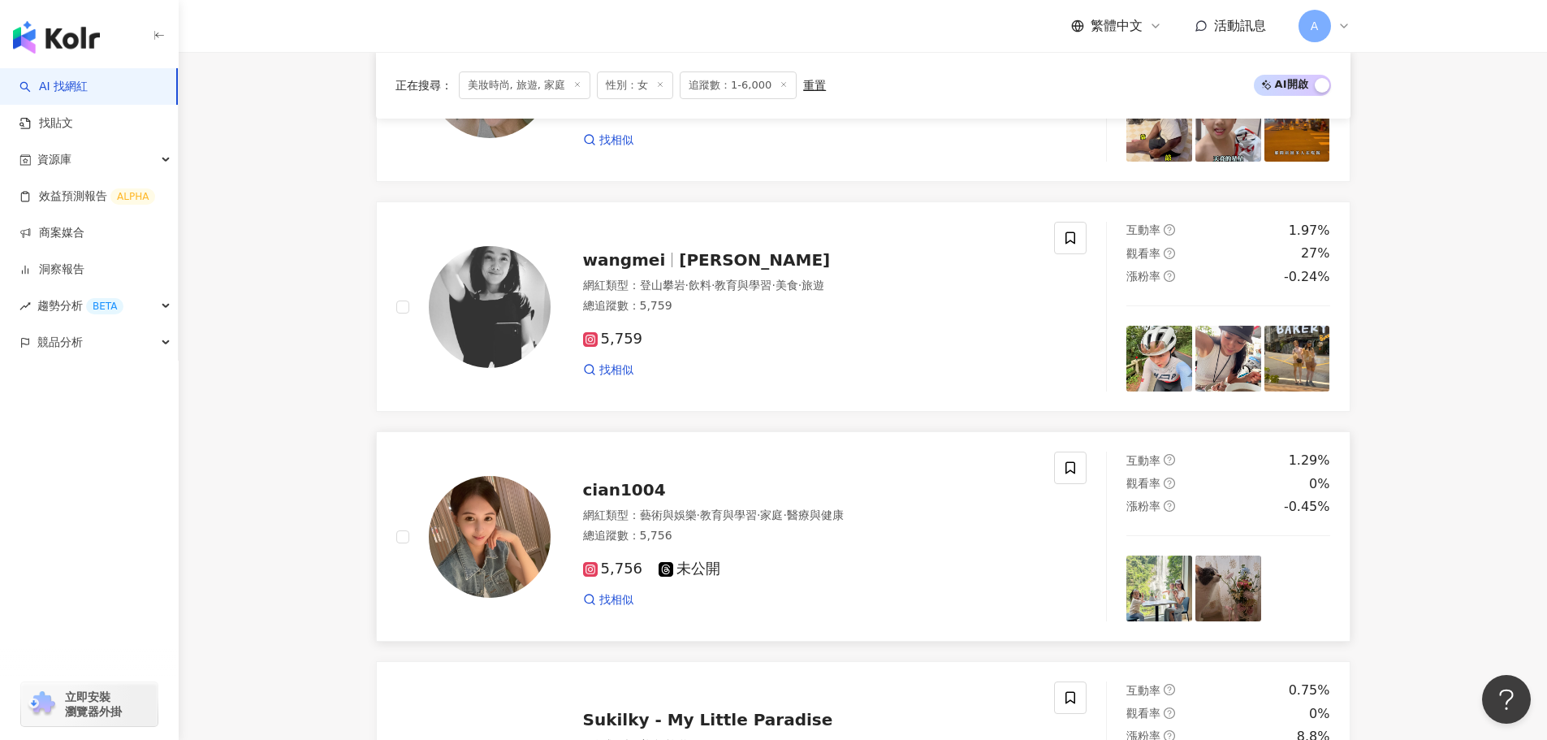
scroll to position [1685, 0]
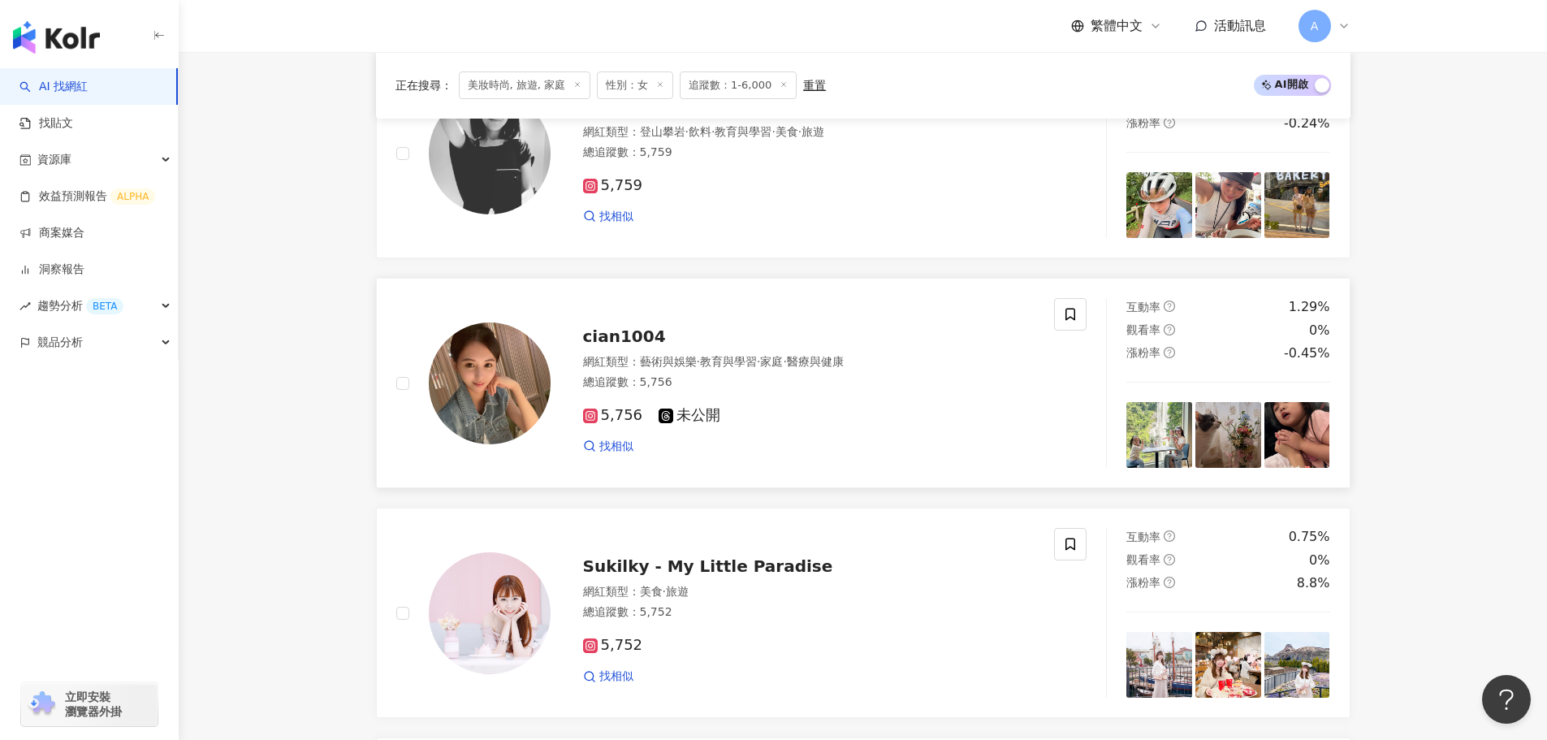
click at [629, 346] on span "cian1004" at bounding box center [624, 335] width 83 height 19
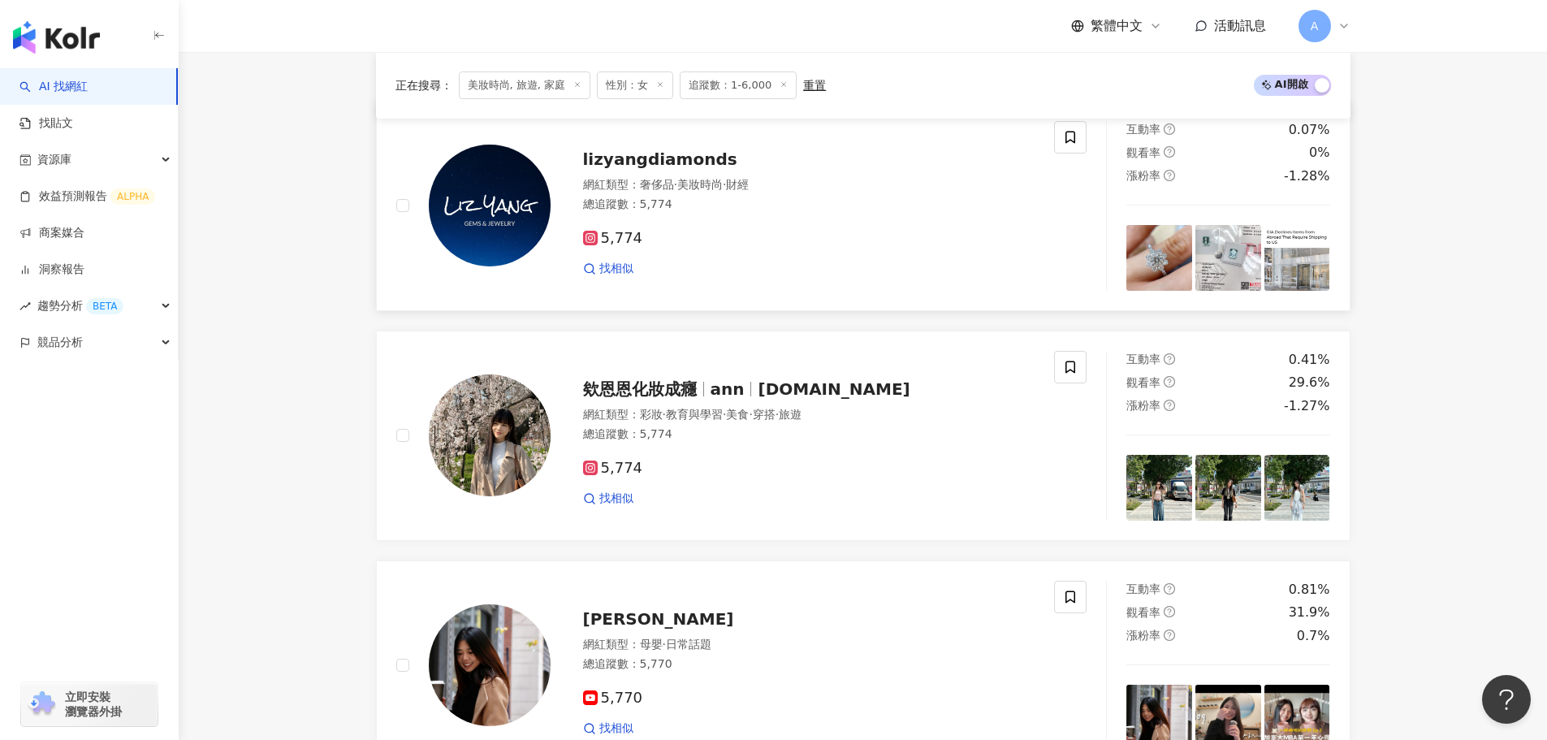
scroll to position [0, 0]
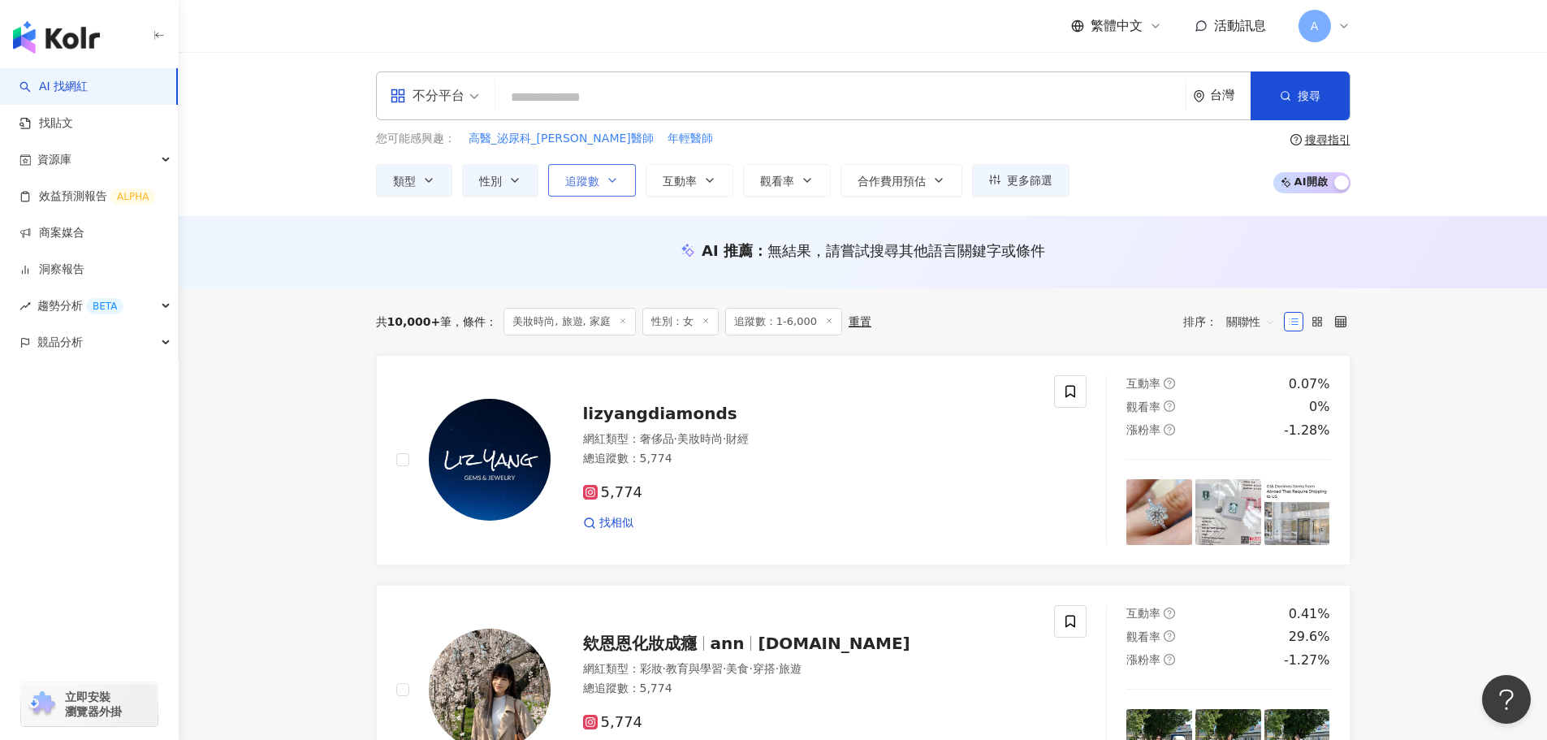
click at [595, 175] on span "追蹤數" at bounding box center [582, 181] width 34 height 13
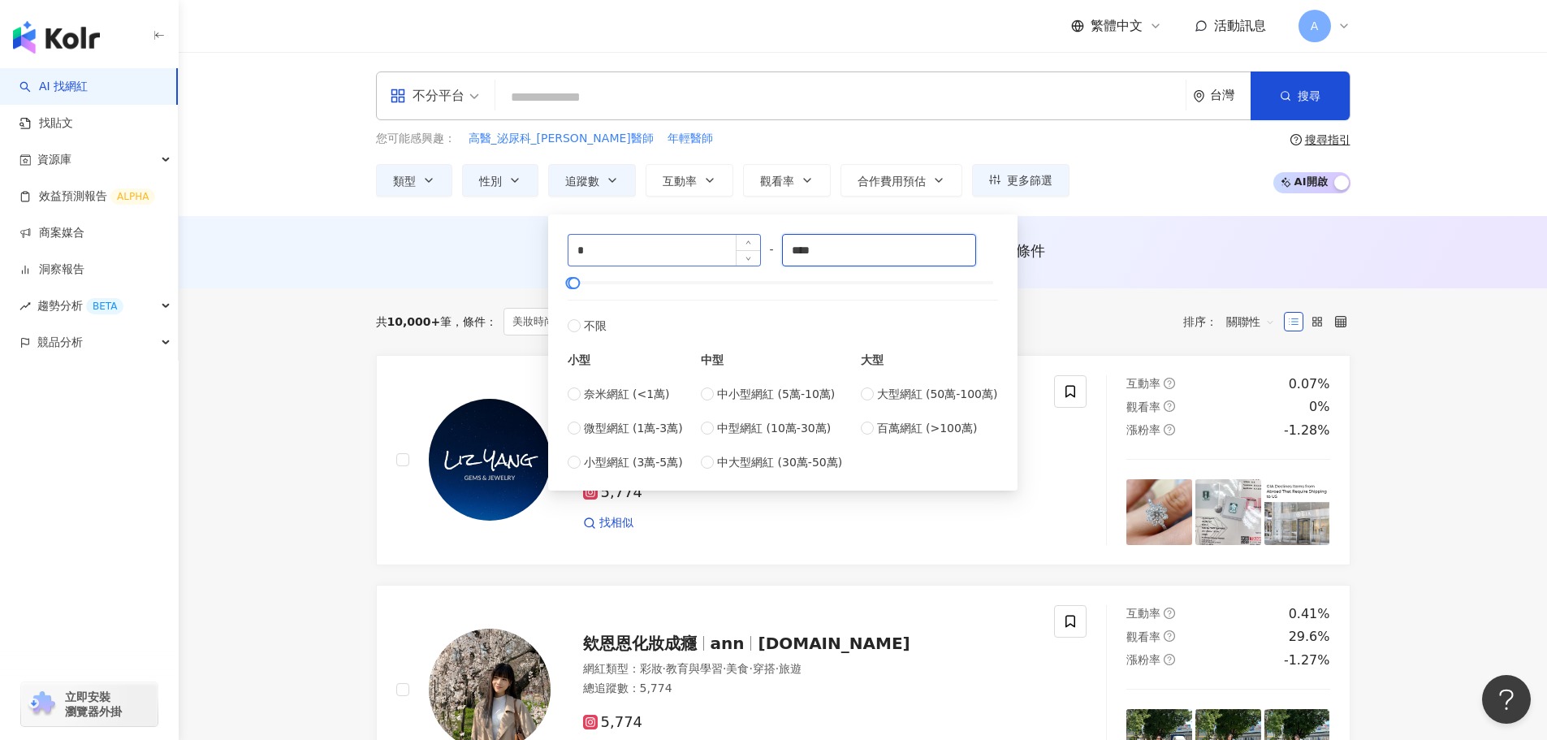
drag, startPoint x: 849, startPoint y: 244, endPoint x: 688, endPoint y: 241, distance: 161.6
click at [686, 238] on div "* - **** 不限 小型 奈米網紅 (<1萬) 微型網紅 (1萬-3萬) 小型網紅 (3萬-5萬) 中型 中小型網紅 (5萬-10萬) 中型網紅 (10萬…" at bounding box center [782, 352] width 430 height 237
type input "*"
type input "****"
click at [779, 181] on span "觀看率" at bounding box center [777, 181] width 34 height 13
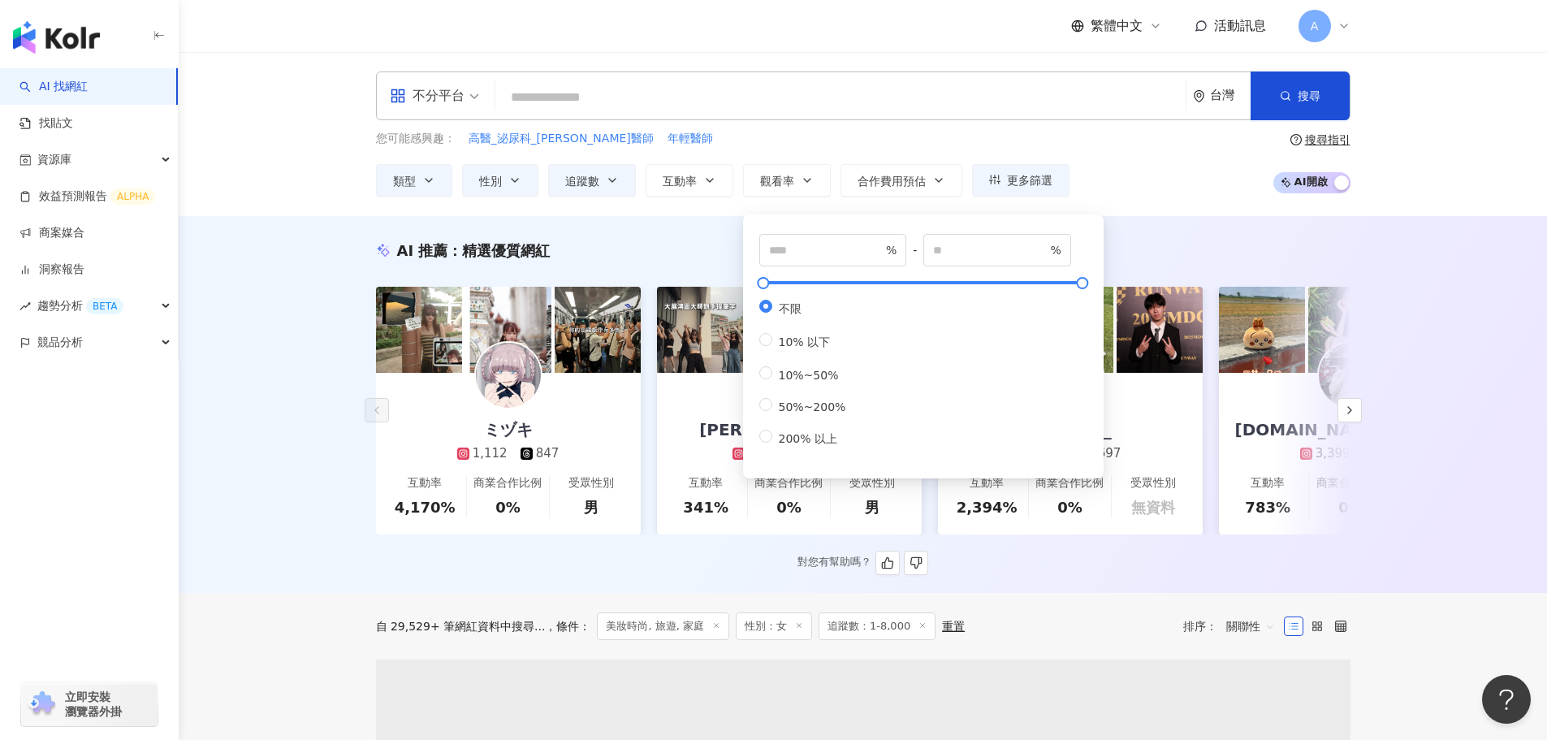
click at [700, 234] on div "AI 推薦 ： 精選優質網紅 ミヅキ 1,112 847 互動率 4,170% 商業合作比例 0% 受眾性別 男 悠琪??? 4,893 1,053 互動率 …" at bounding box center [863, 404] width 1368 height 377
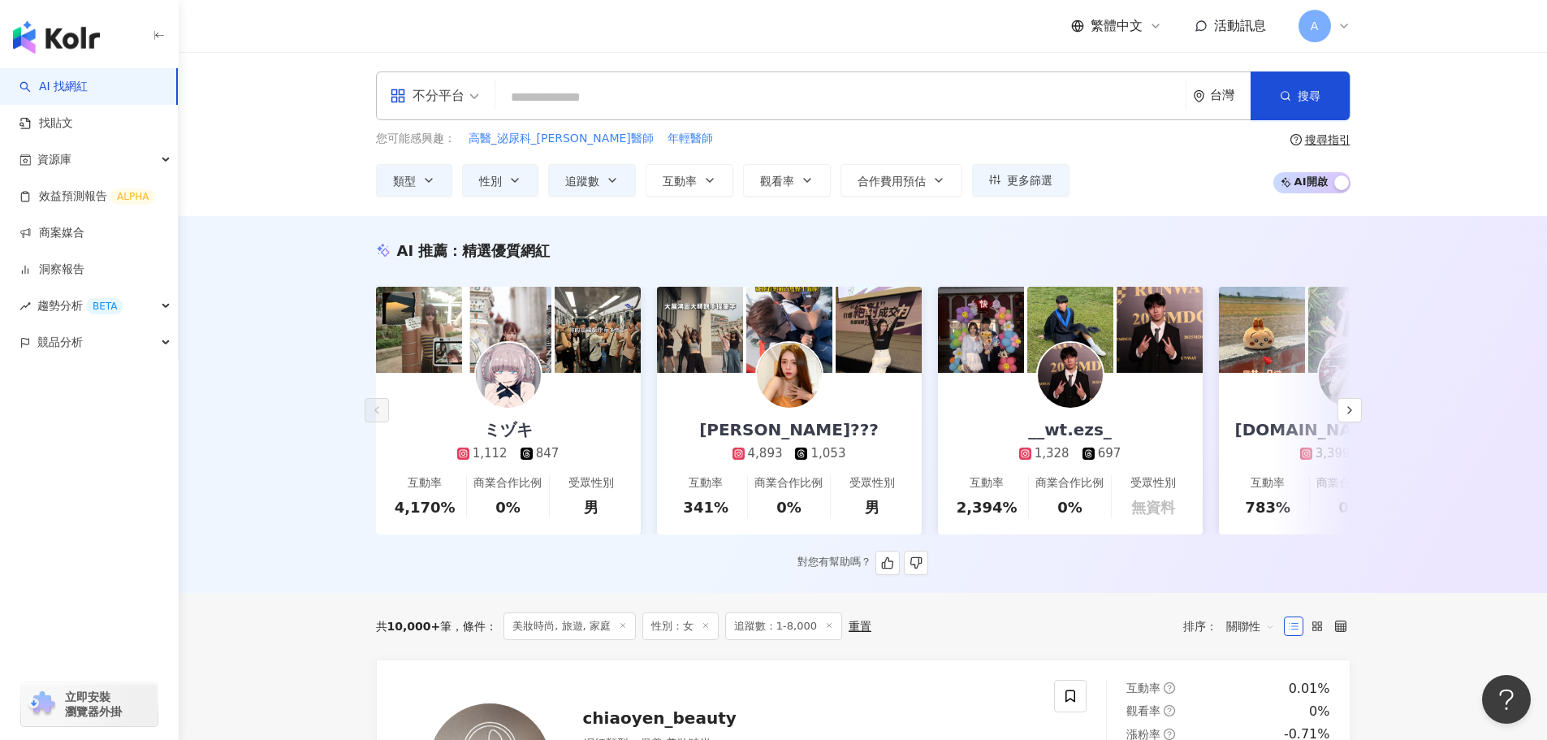
click at [677, 263] on div "AI 推薦 ： 精選優質網紅 ミヅキ 1,112 847 互動率 4,170% 商業合作比例 0% 受眾性別 男 悠琪??? 4,893 1,053 互動率 …" at bounding box center [862, 407] width 1039 height 334
click at [557, 375] on div "ミヅキ 1,112 847" at bounding box center [508, 417] width 135 height 89
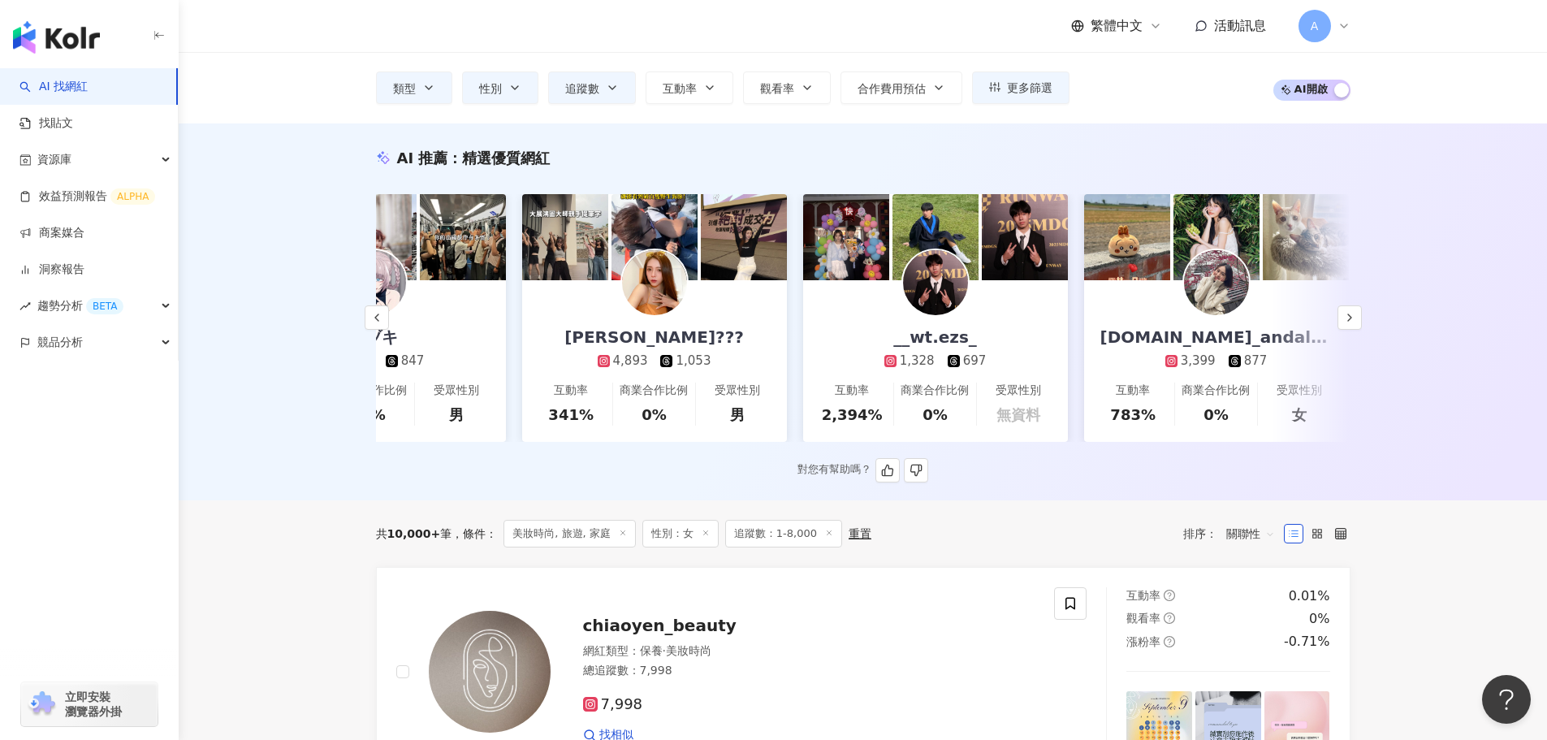
scroll to position [0, 134]
click at [659, 323] on div "悠琪??? 4,893 1,053" at bounding box center [655, 324] width 212 height 89
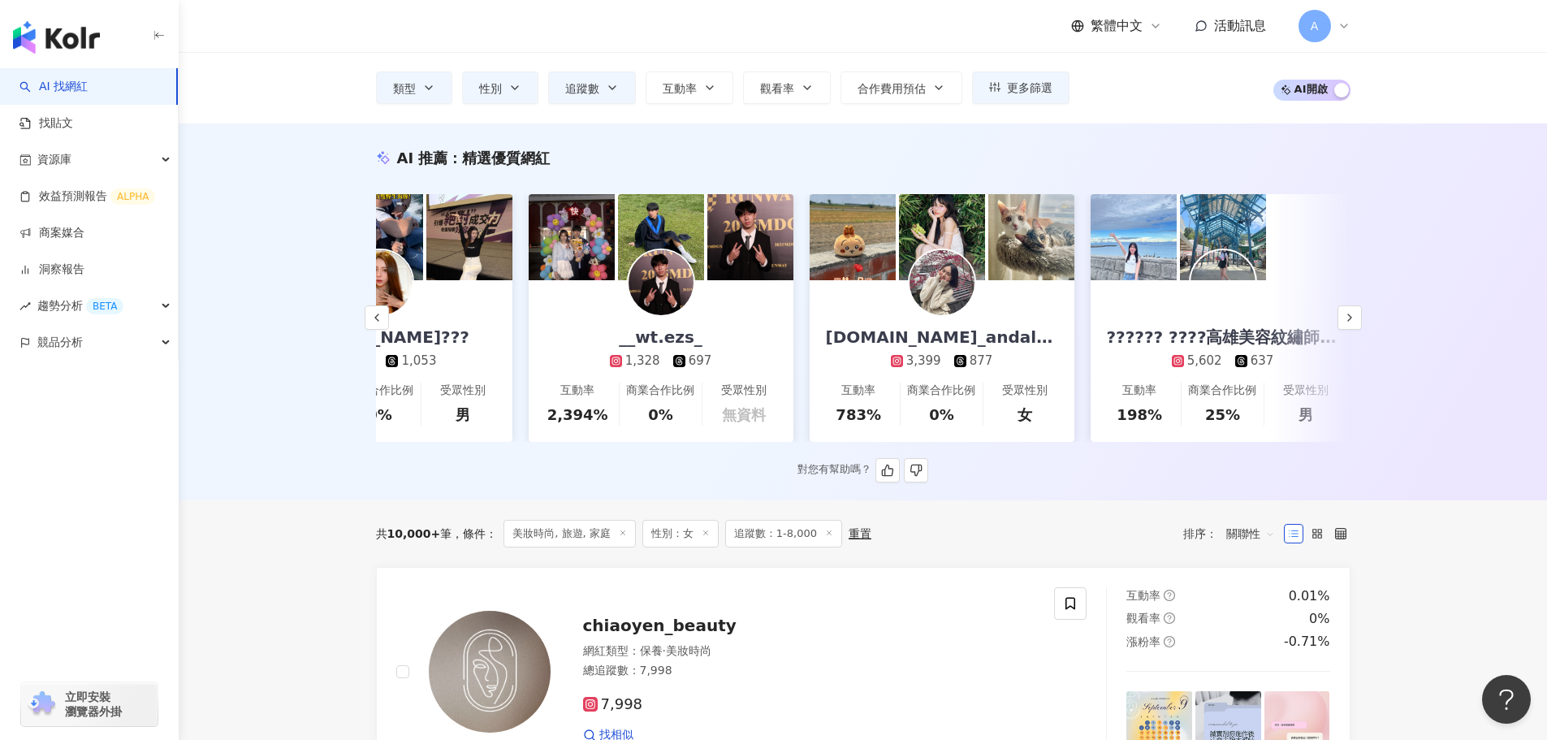
scroll to position [0, 580]
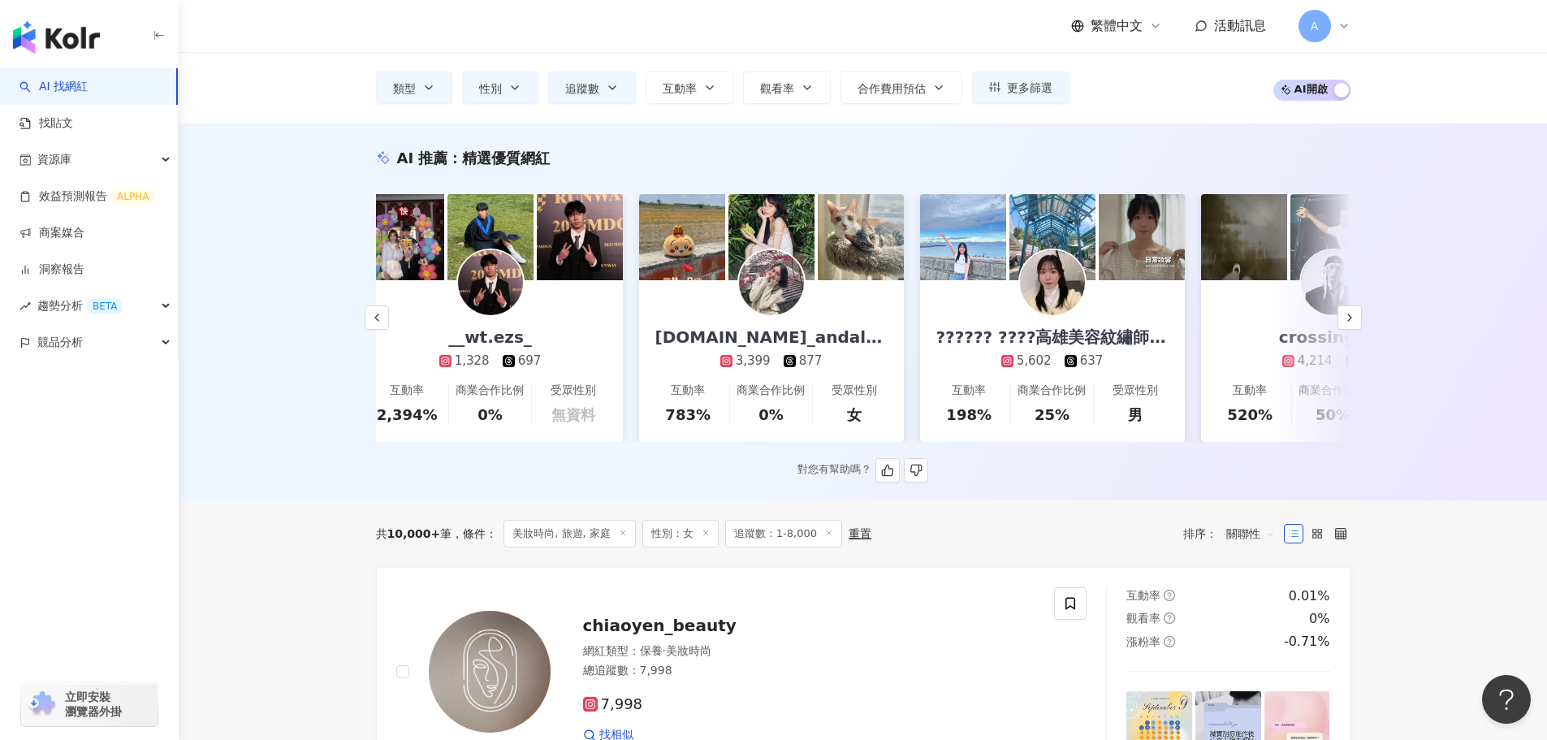
click at [787, 306] on img at bounding box center [771, 282] width 65 height 65
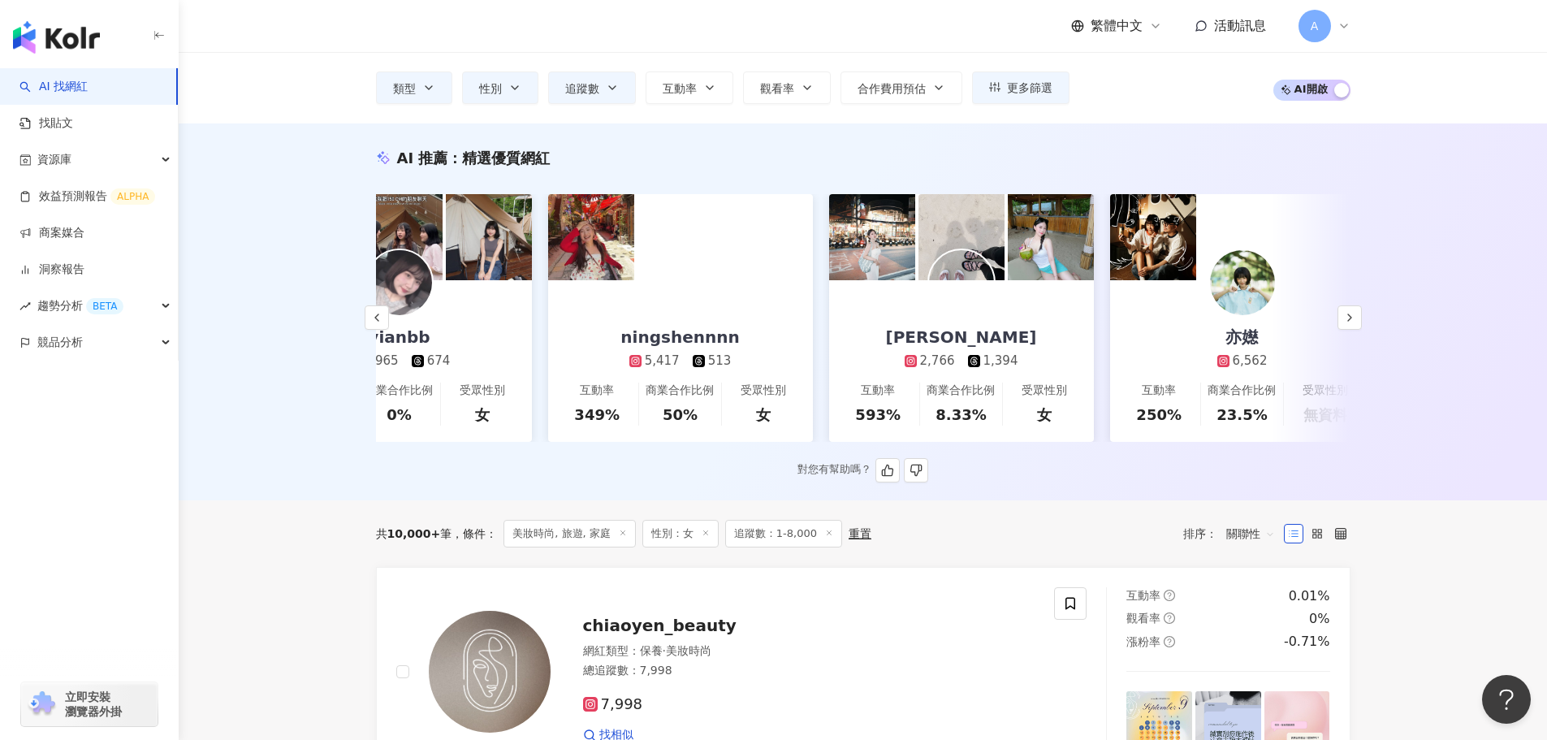
scroll to position [0, 2074]
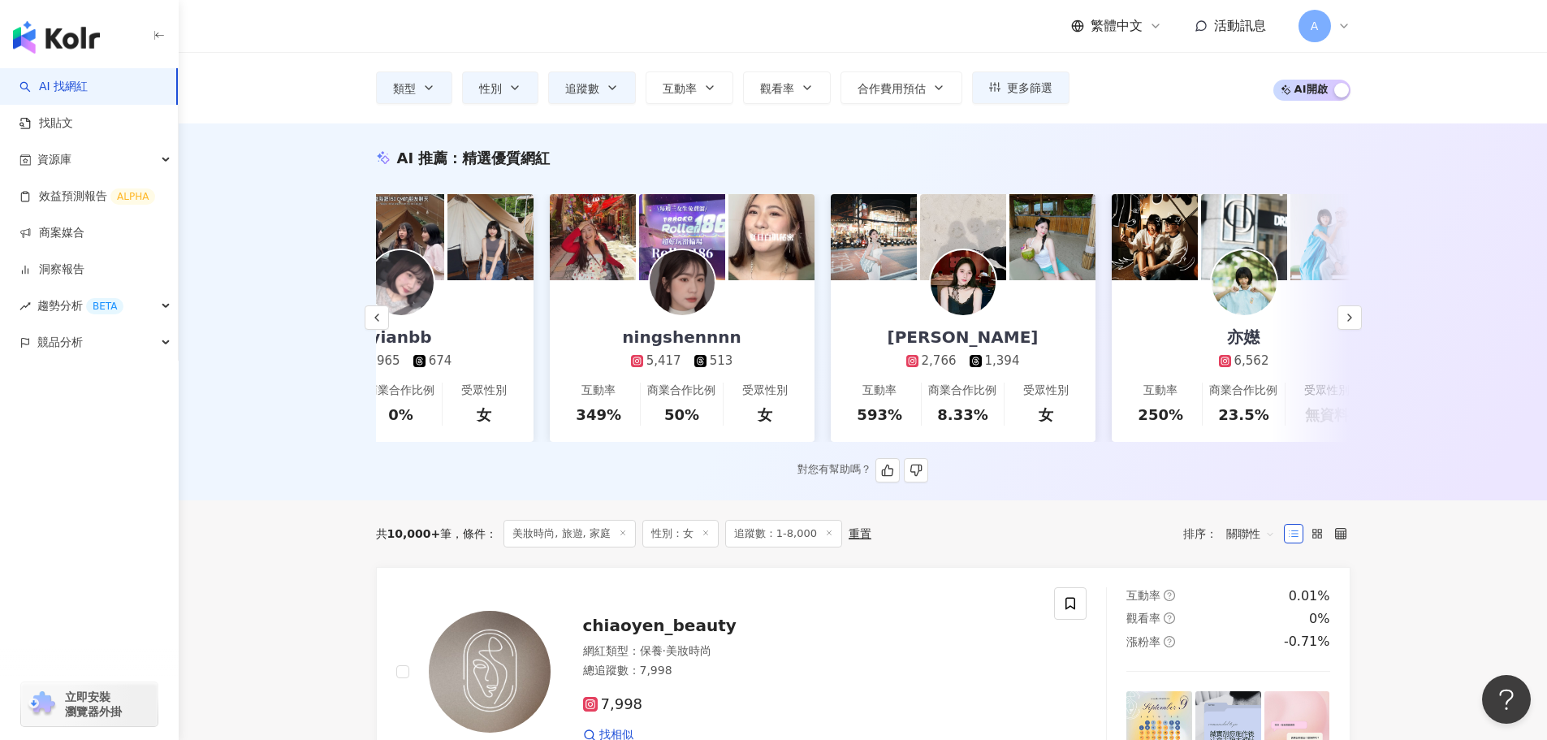
click at [766, 334] on link "ningshennnn 5,417 513 互動率 349% 商業合作比例 50% 受眾性別 女" at bounding box center [682, 361] width 265 height 162
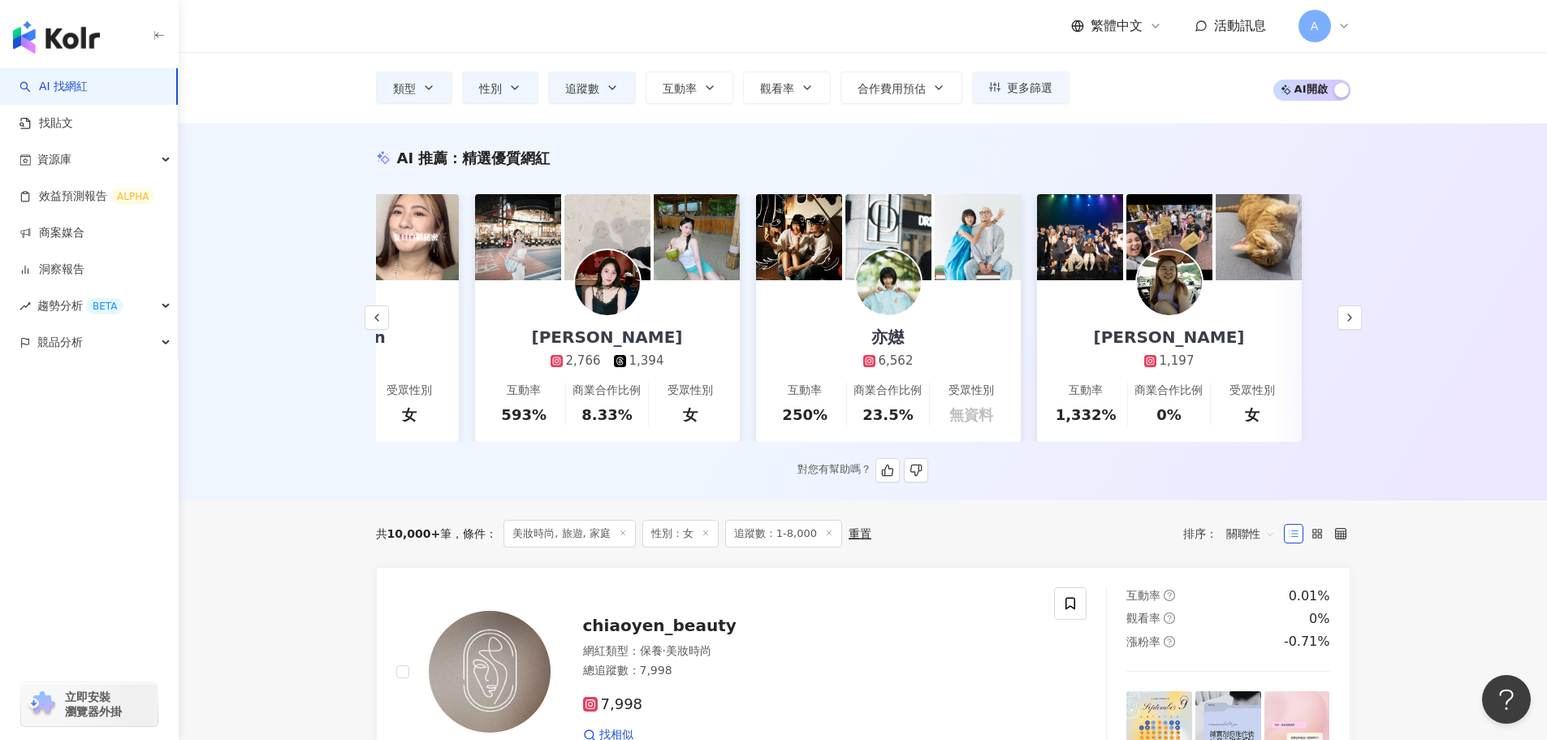
scroll to position [0, 2429]
click at [593, 267] on img at bounding box center [607, 282] width 65 height 65
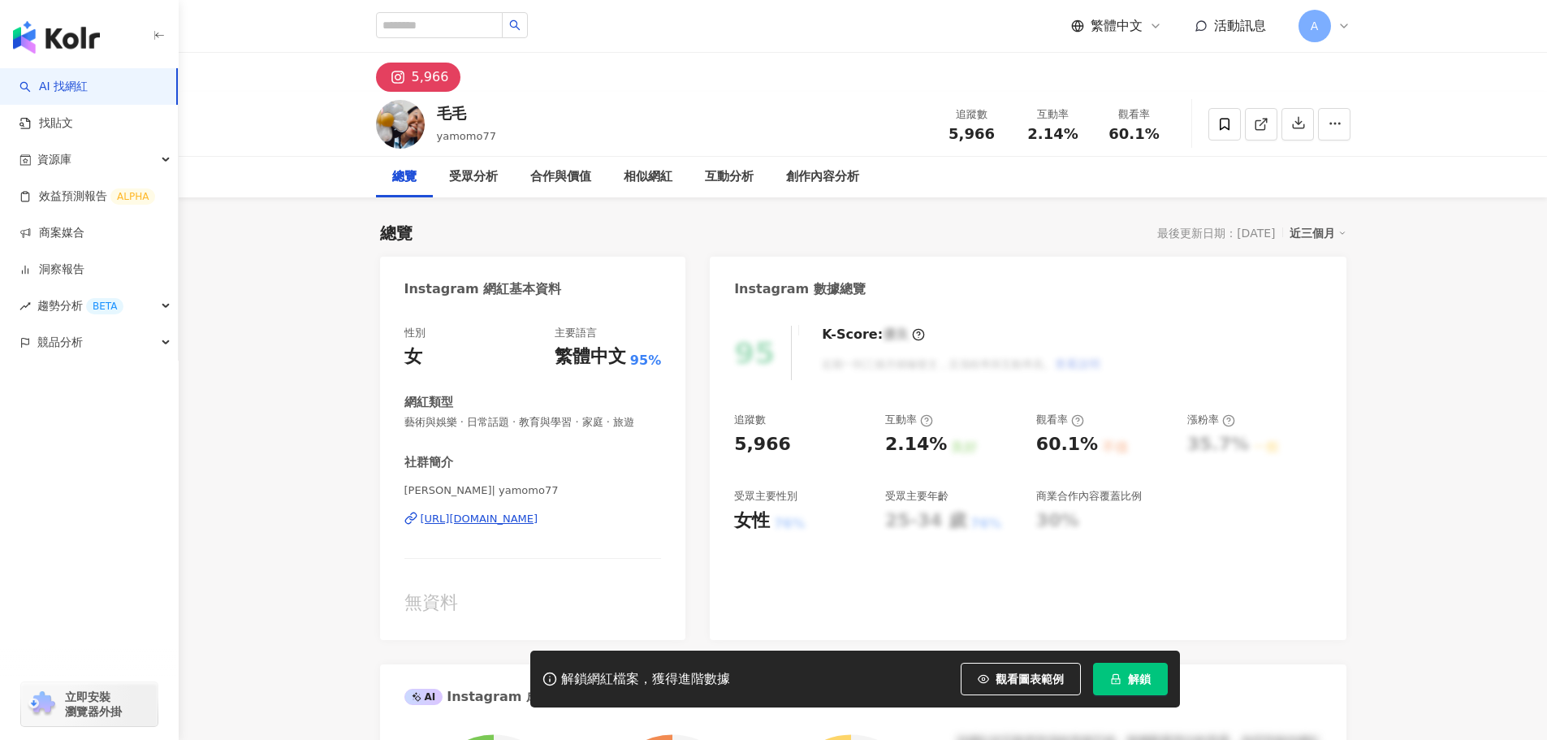
click at [481, 513] on div "[URL][DOMAIN_NAME]" at bounding box center [480, 518] width 118 height 15
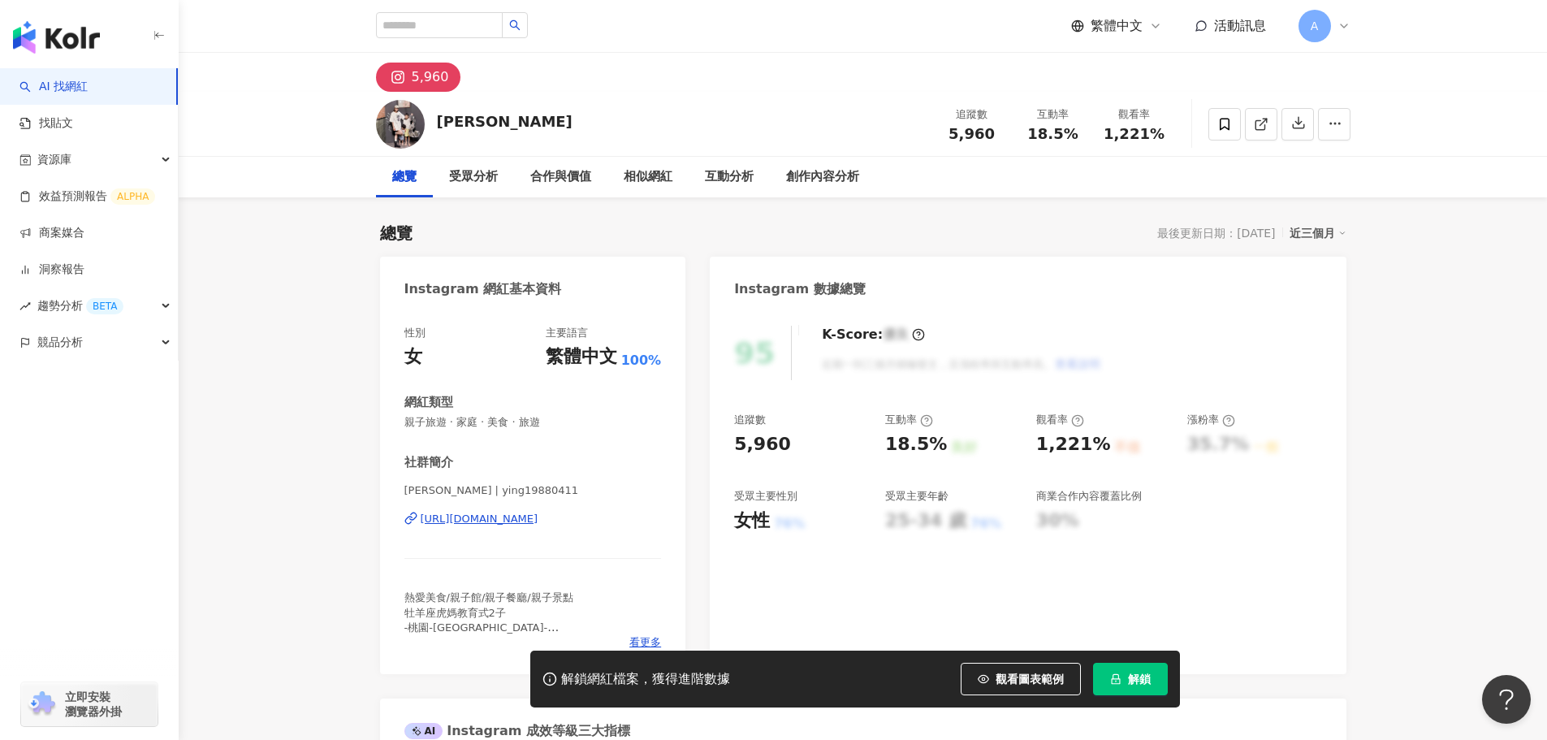
click at [538, 524] on div "https://www.instagram.com/ying19880411/" at bounding box center [480, 518] width 118 height 15
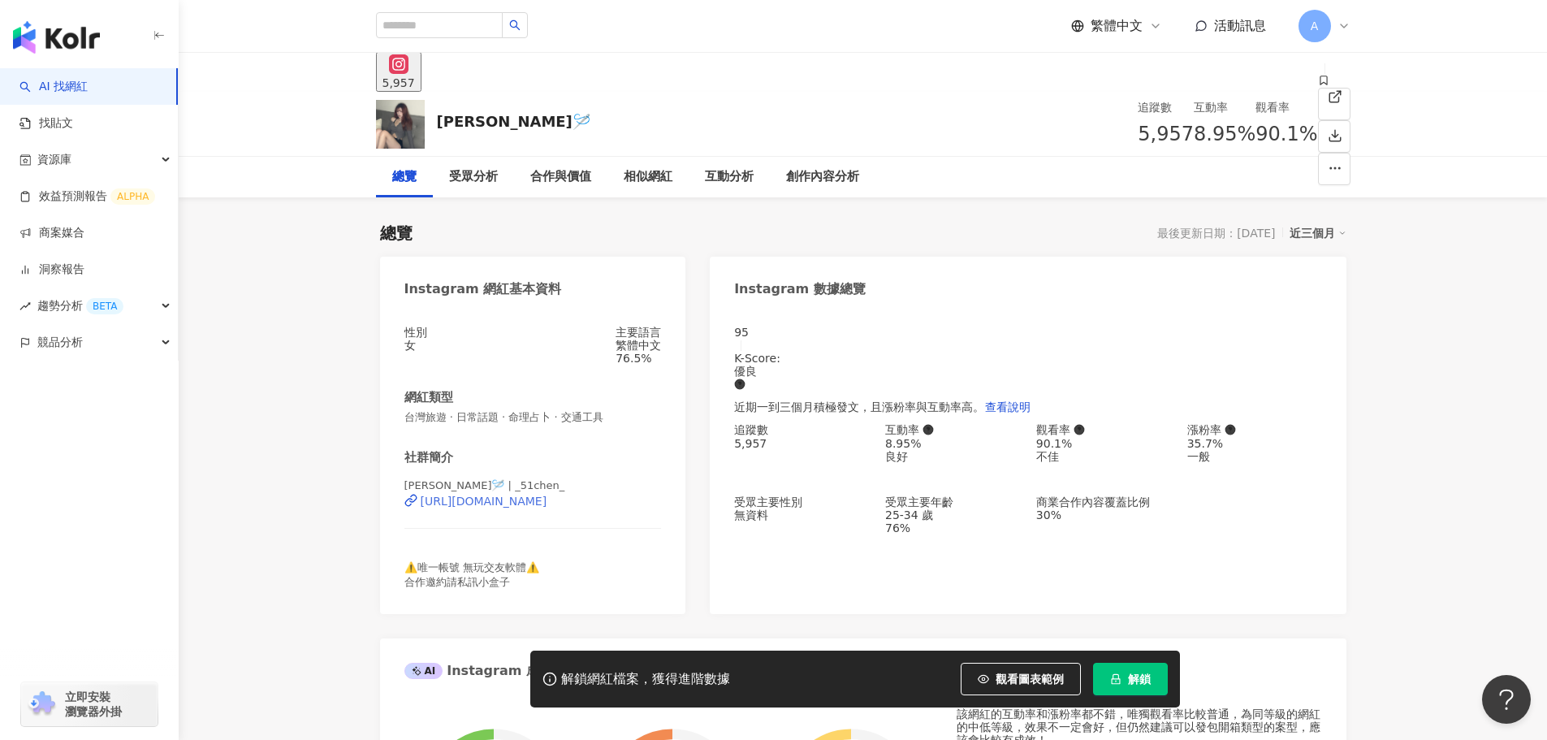
click at [533, 507] on div "https://www.instagram.com/_51chen_/" at bounding box center [484, 500] width 127 height 13
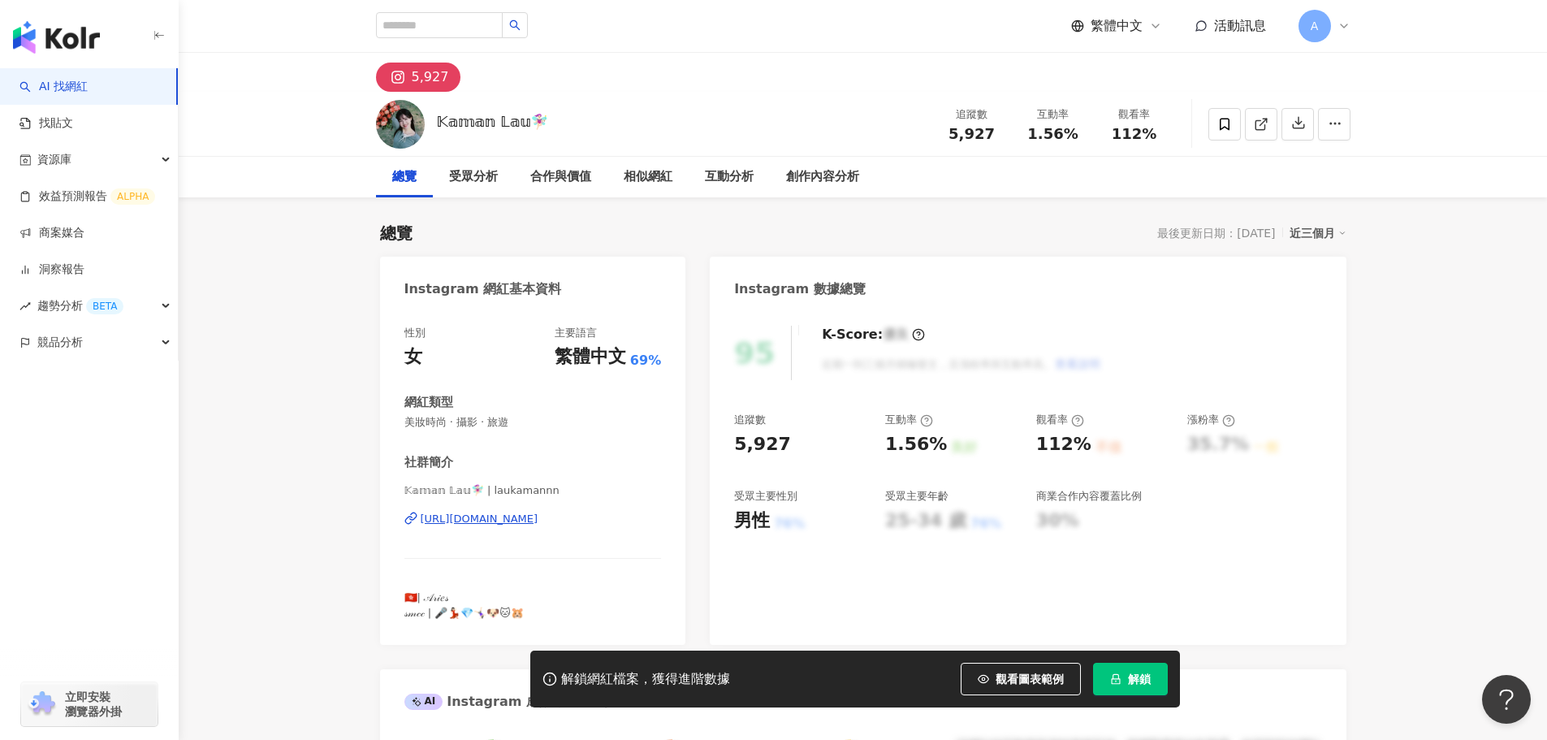
click at [538, 513] on div "https://www.instagram.com/laukamannn/" at bounding box center [480, 518] width 118 height 15
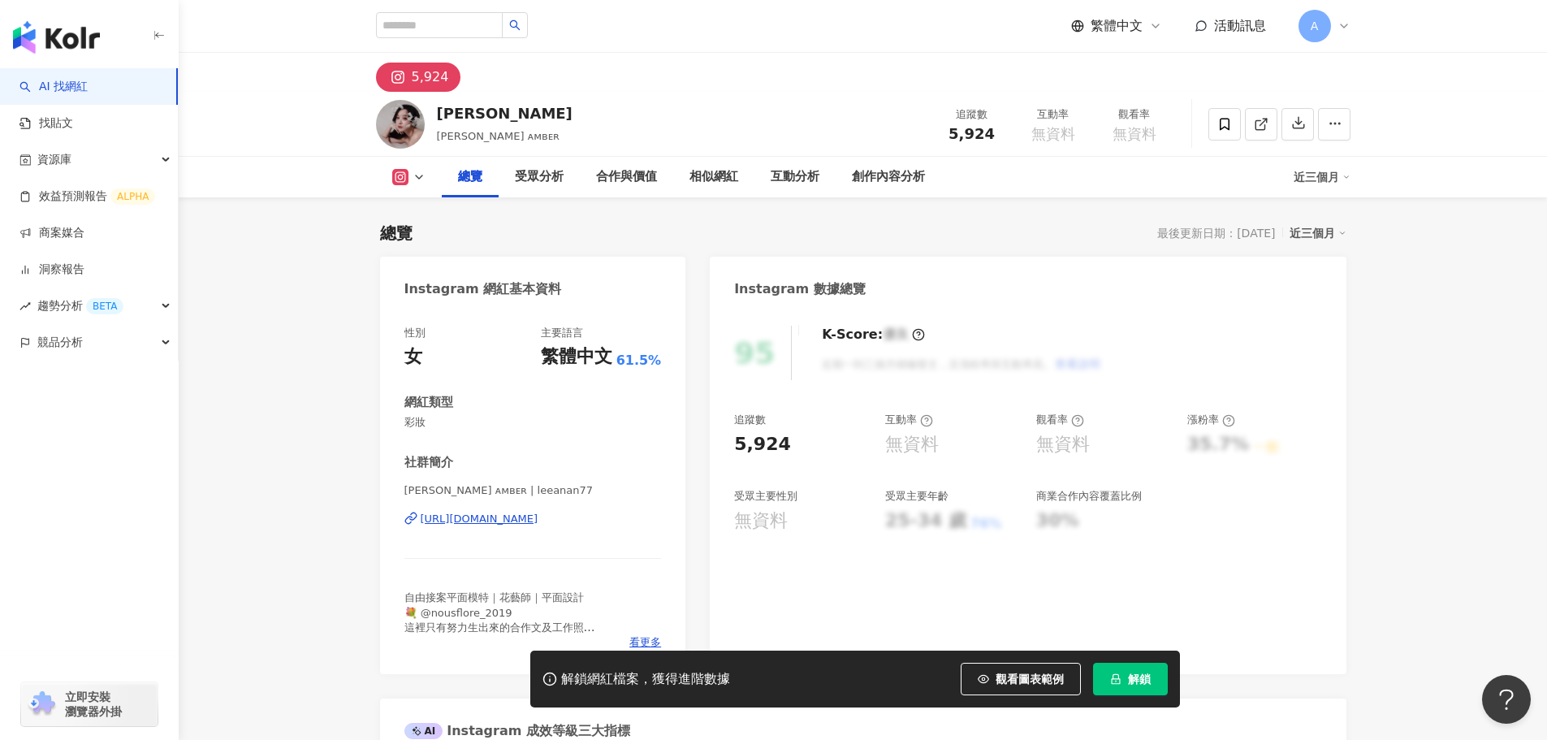
click at [516, 516] on div "https://www.instagram.com/leeanan77/" at bounding box center [480, 518] width 118 height 15
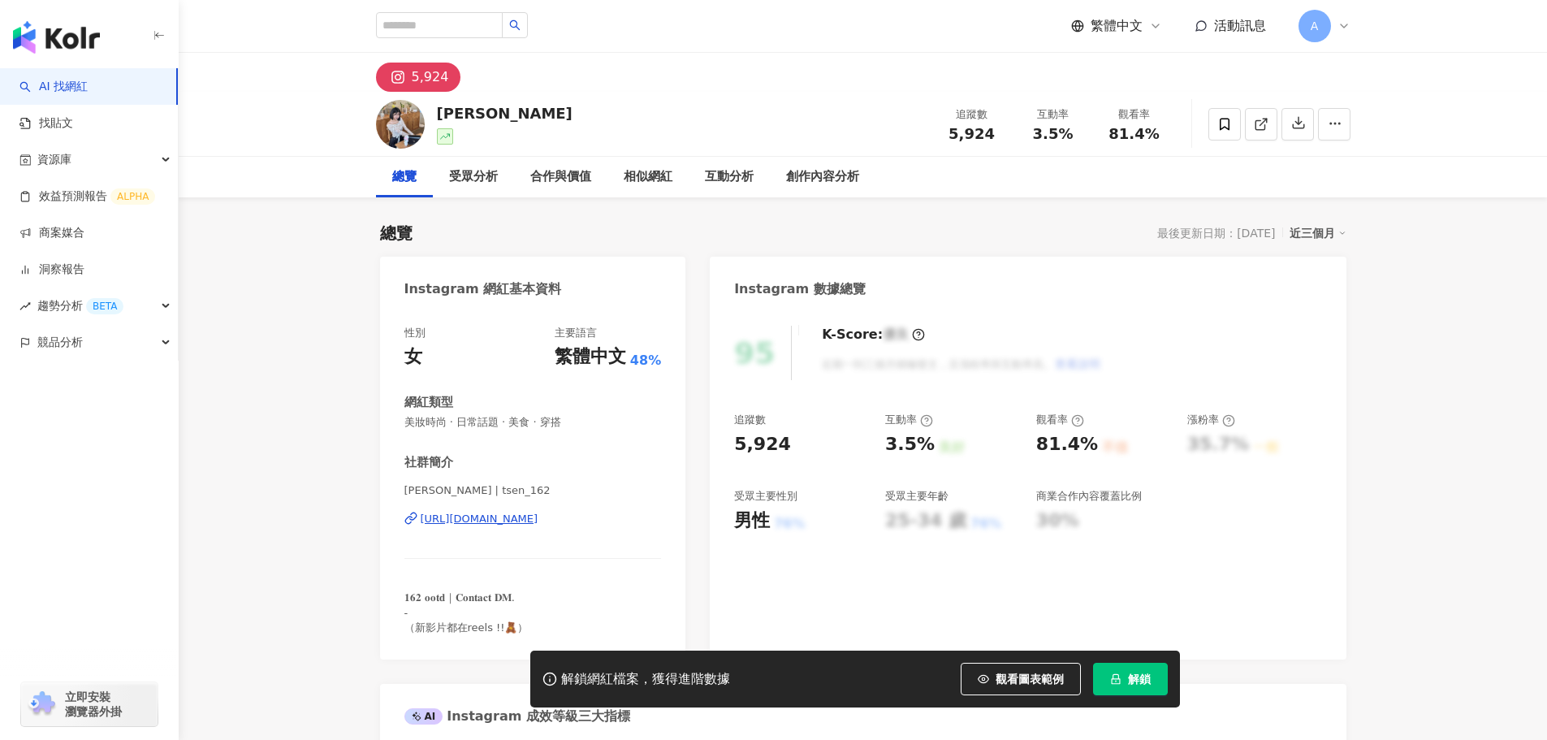
click at [487, 513] on div "https://www.instagram.com/tsen_162/" at bounding box center [480, 518] width 118 height 15
click at [493, 525] on div "https://www.instagram.com/tsen_162/" at bounding box center [480, 518] width 118 height 15
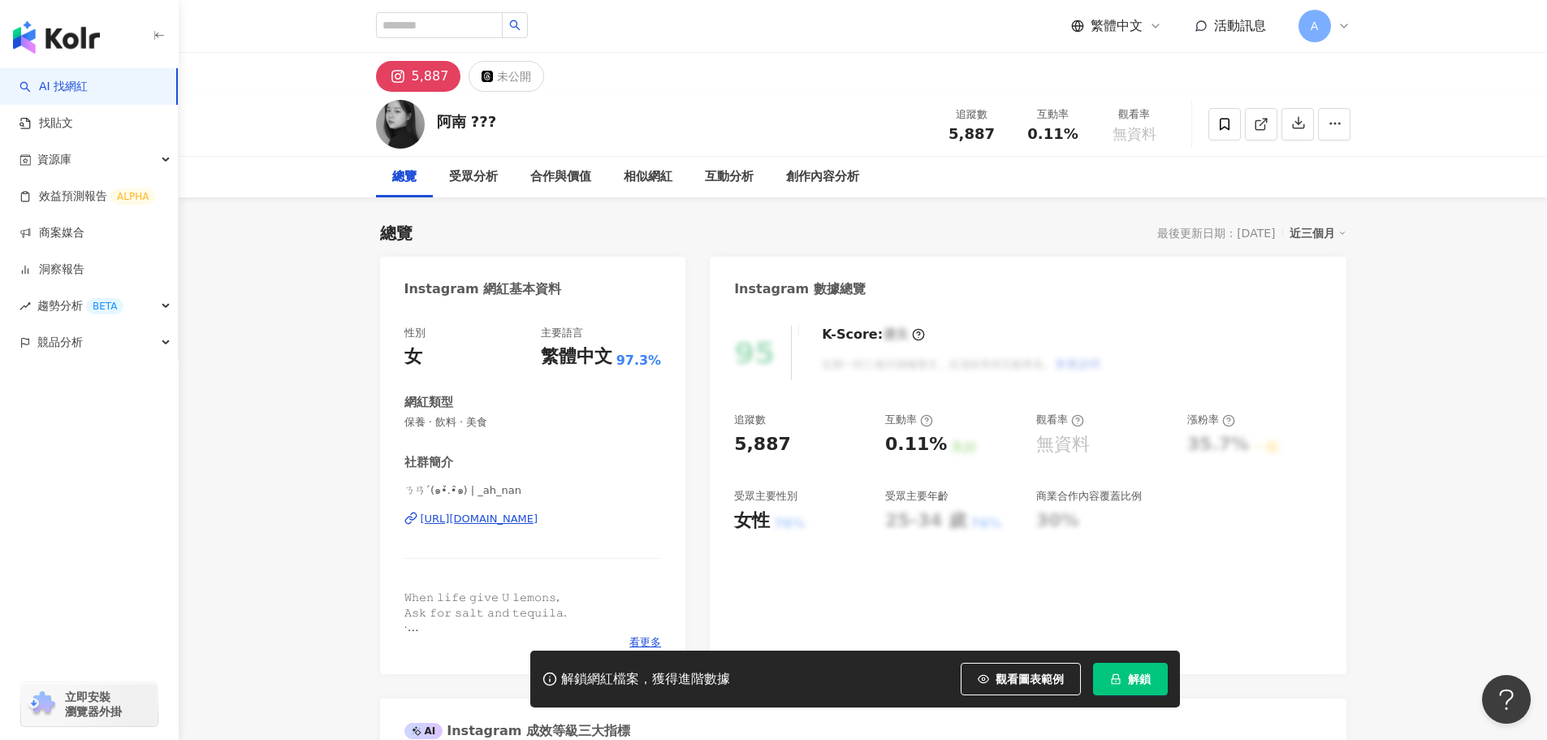
click at [490, 505] on div "ㄋㄢˊ(๑•̌.•̑๑) | _ah_nan [URL][DOMAIN_NAME]" at bounding box center [532, 530] width 257 height 95
drag, startPoint x: 498, startPoint y: 507, endPoint x: 513, endPoint y: 524, distance: 23.6
click at [499, 509] on div "ㄋㄢˊ(๑•̌.•̑๑) | _ah_nan https://www.instagram.com/_ah_nan/" at bounding box center [532, 530] width 257 height 95
click at [513, 524] on div "https://www.instagram.com/_ah_nan/" at bounding box center [480, 518] width 118 height 15
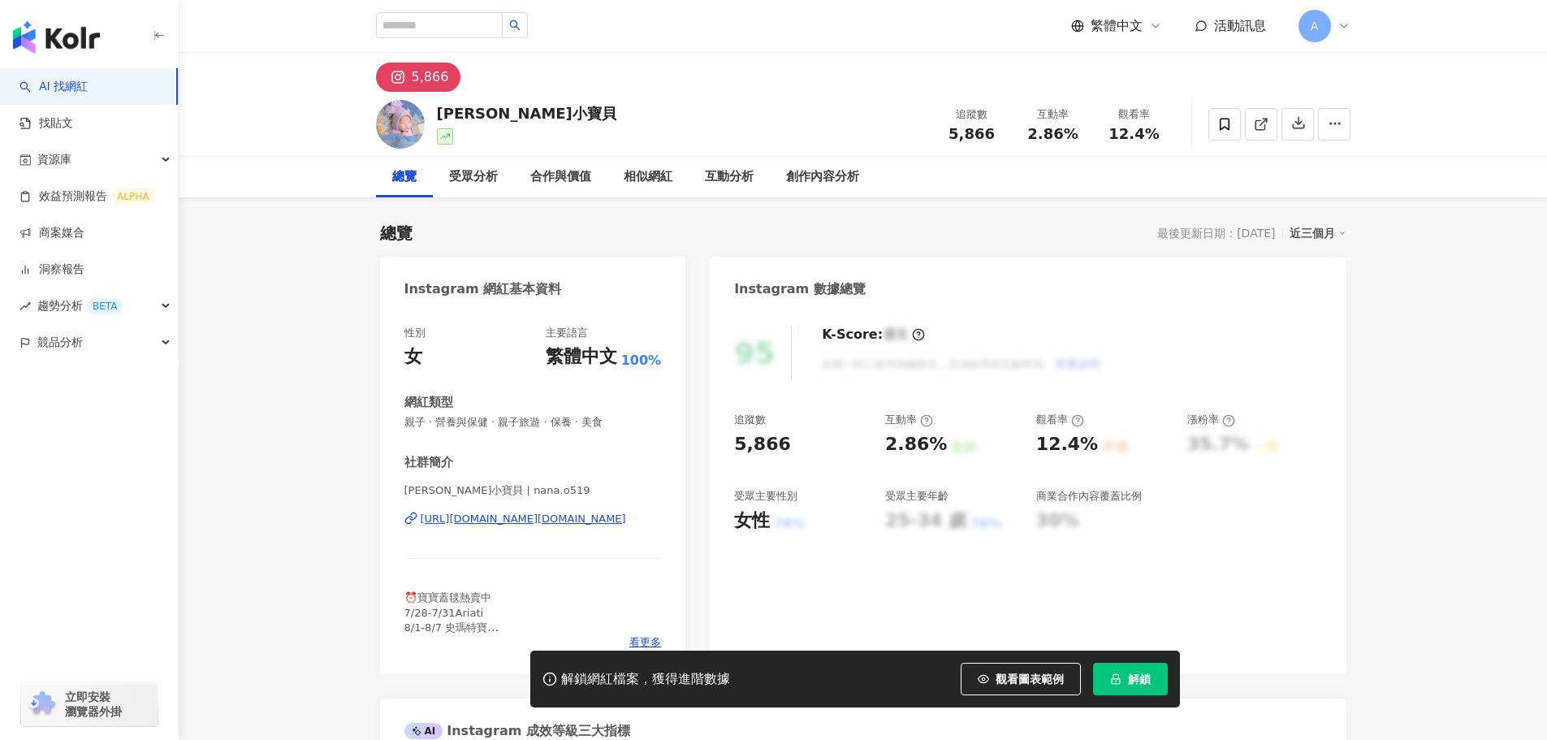
click at [524, 525] on div "https://www.instagram.com/nana.o519/" at bounding box center [523, 518] width 205 height 15
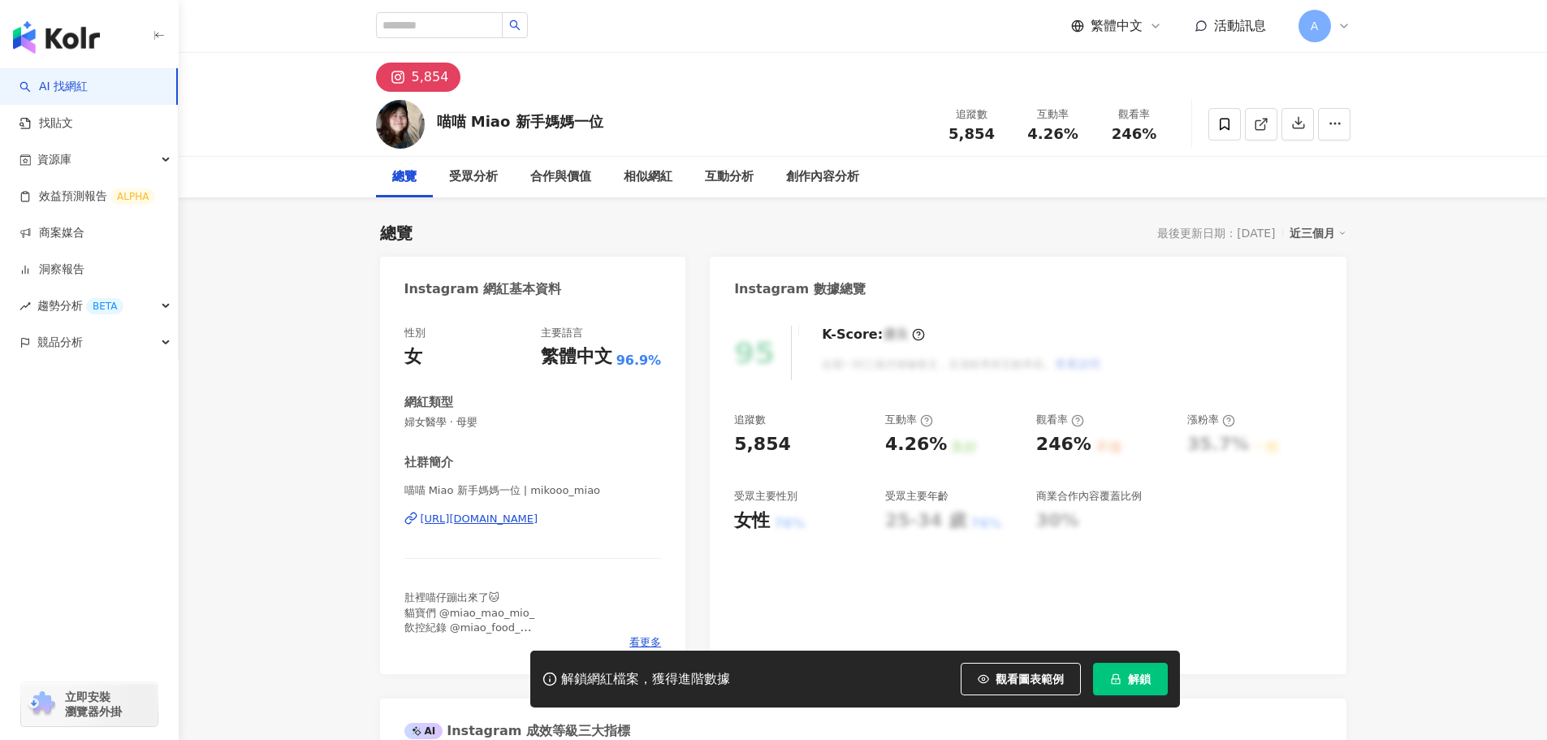
click at [513, 519] on div "[URL][DOMAIN_NAME]" at bounding box center [480, 518] width 118 height 15
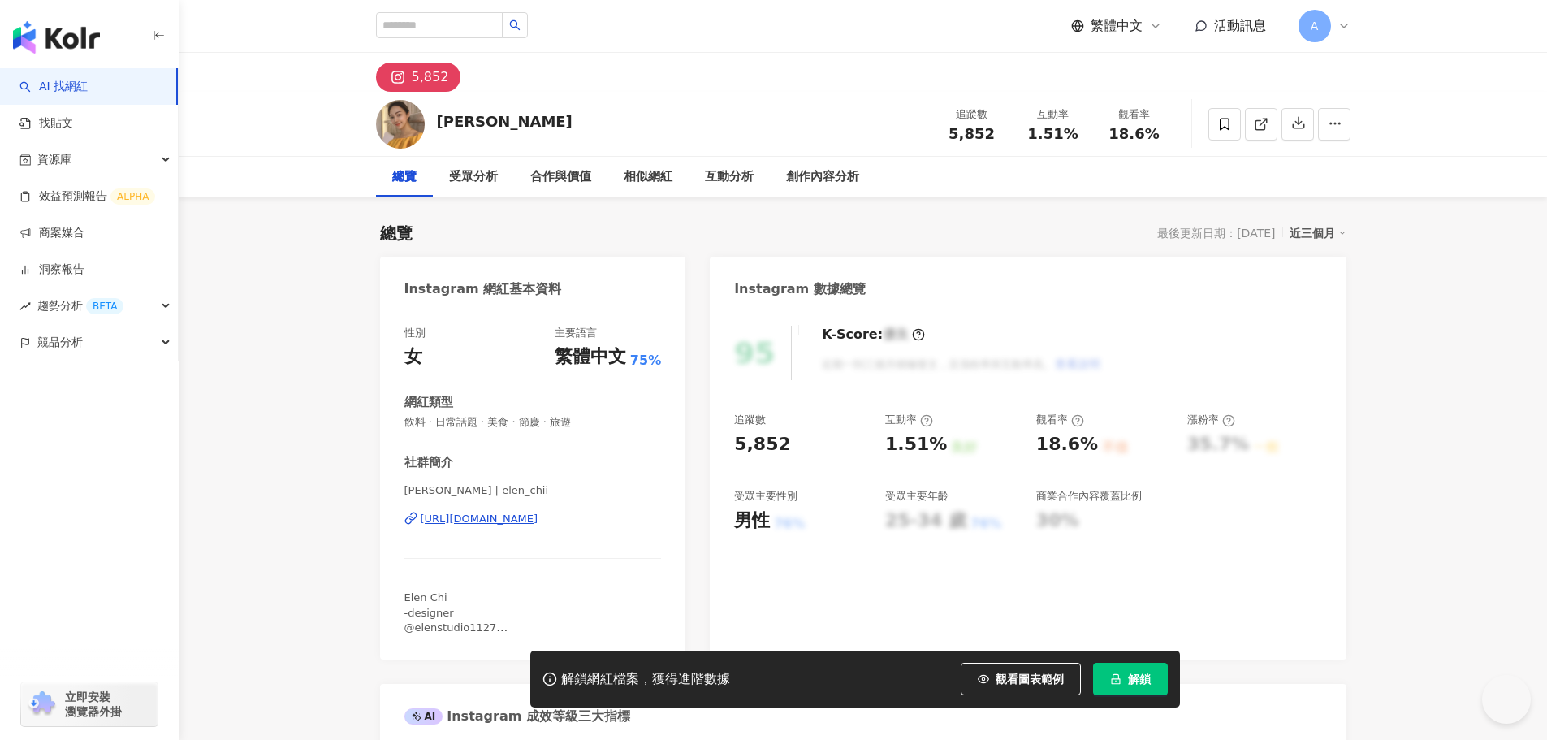
click at [514, 520] on div "https://www.instagram.com/elen_chii/" at bounding box center [480, 518] width 118 height 15
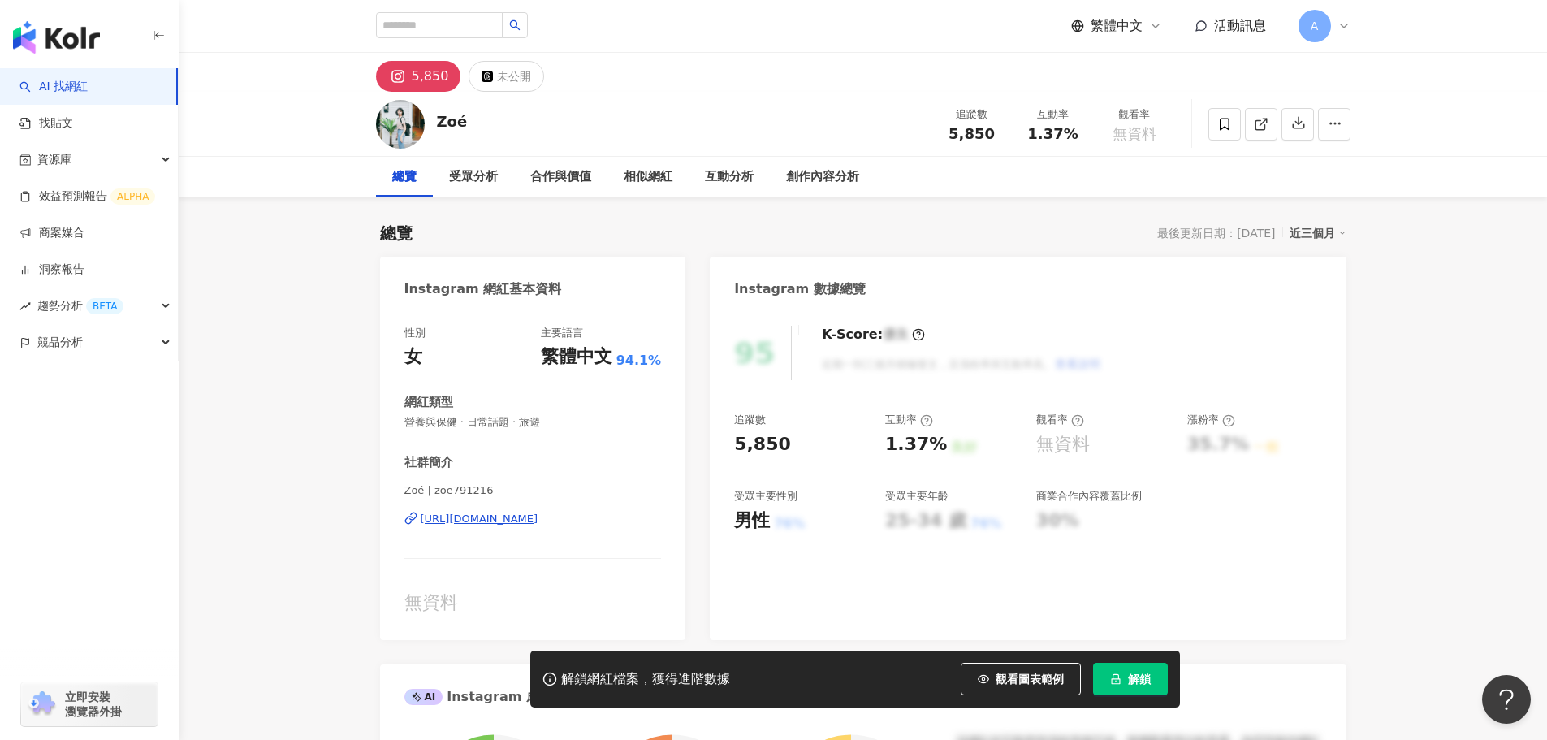
click at [519, 519] on div "https://www.instagram.com/zoe791216/" at bounding box center [480, 518] width 118 height 15
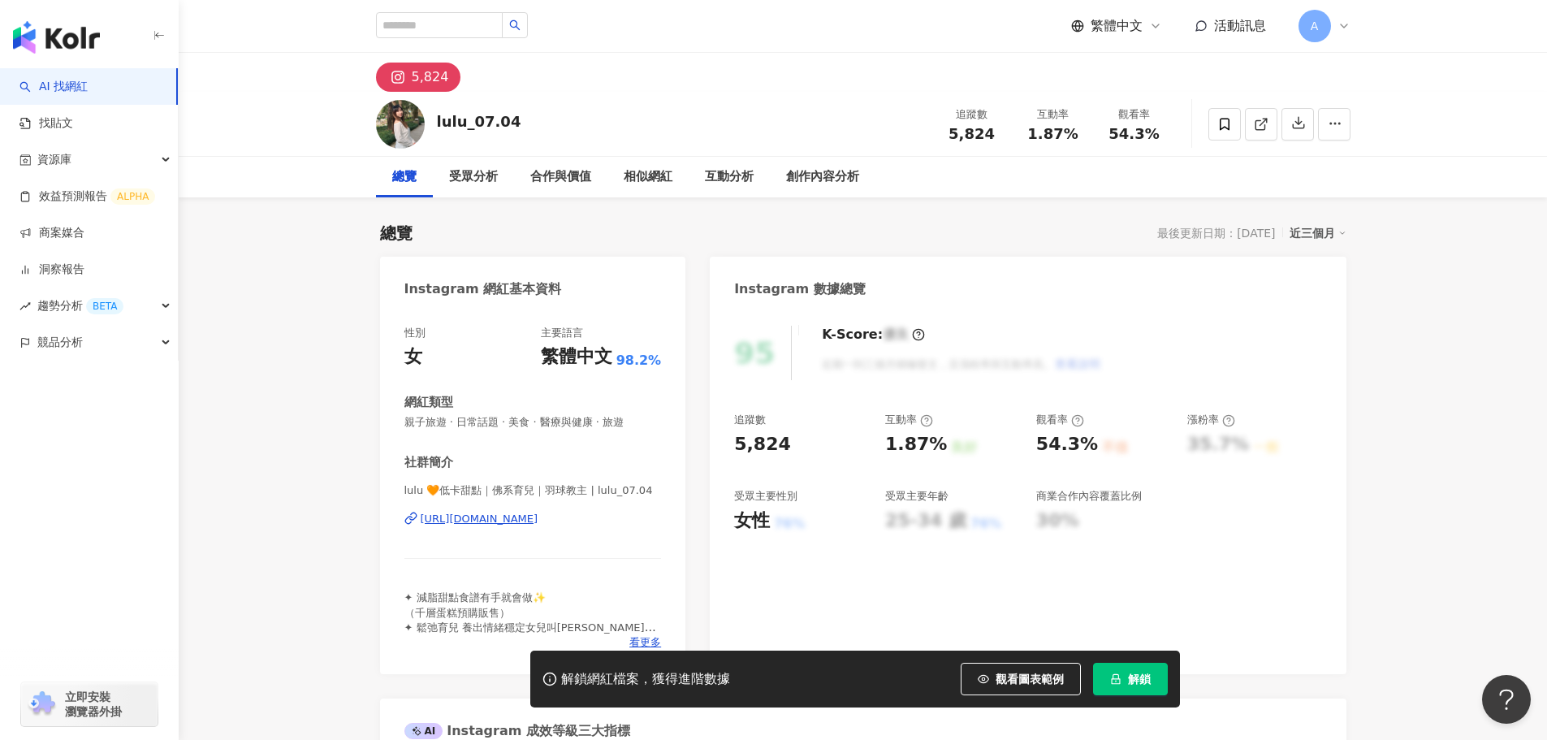
drag, startPoint x: 512, startPoint y: 524, endPoint x: 632, endPoint y: 575, distance: 129.5
click at [512, 524] on div "[URL][DOMAIN_NAME]" at bounding box center [480, 518] width 118 height 15
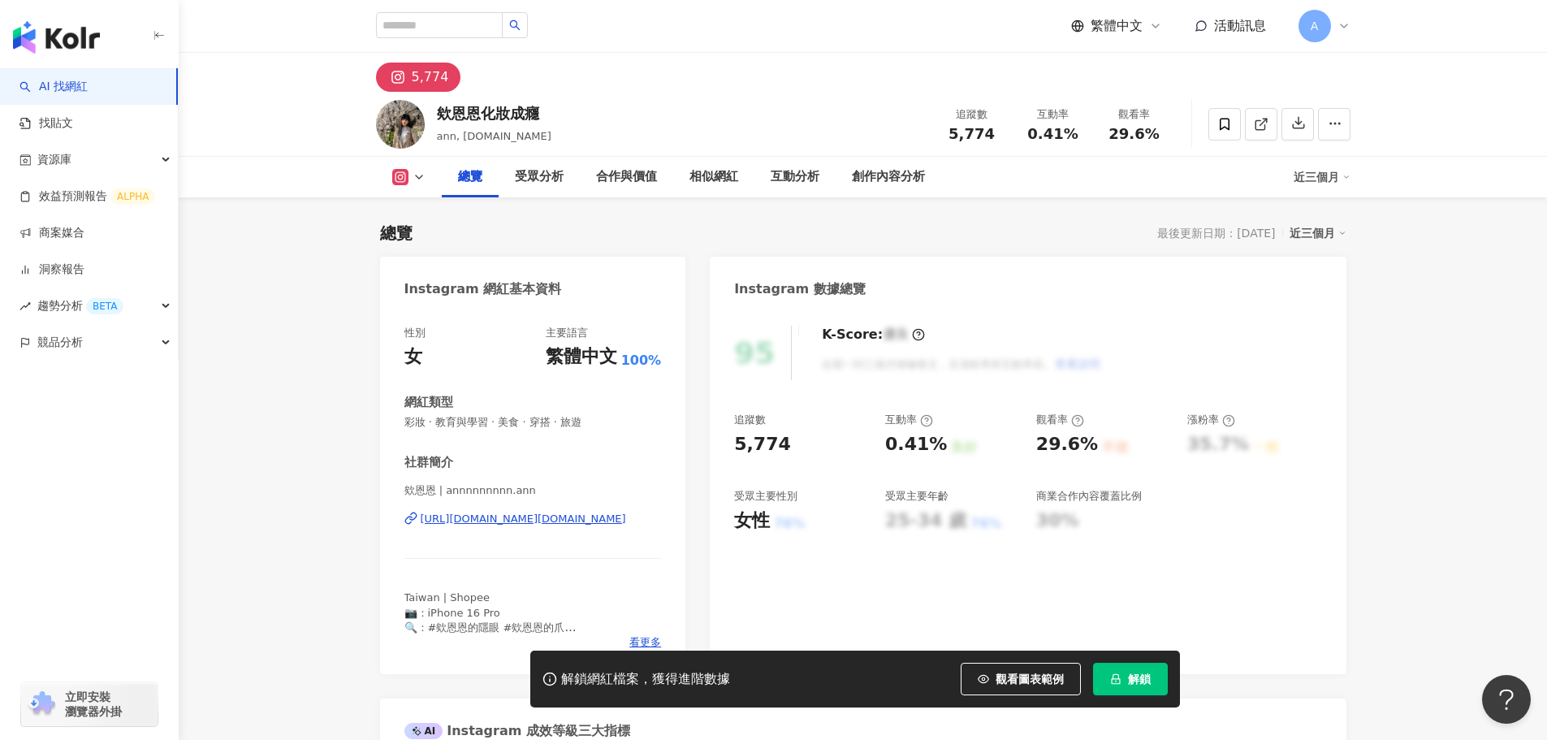
scroll to position [325, 0]
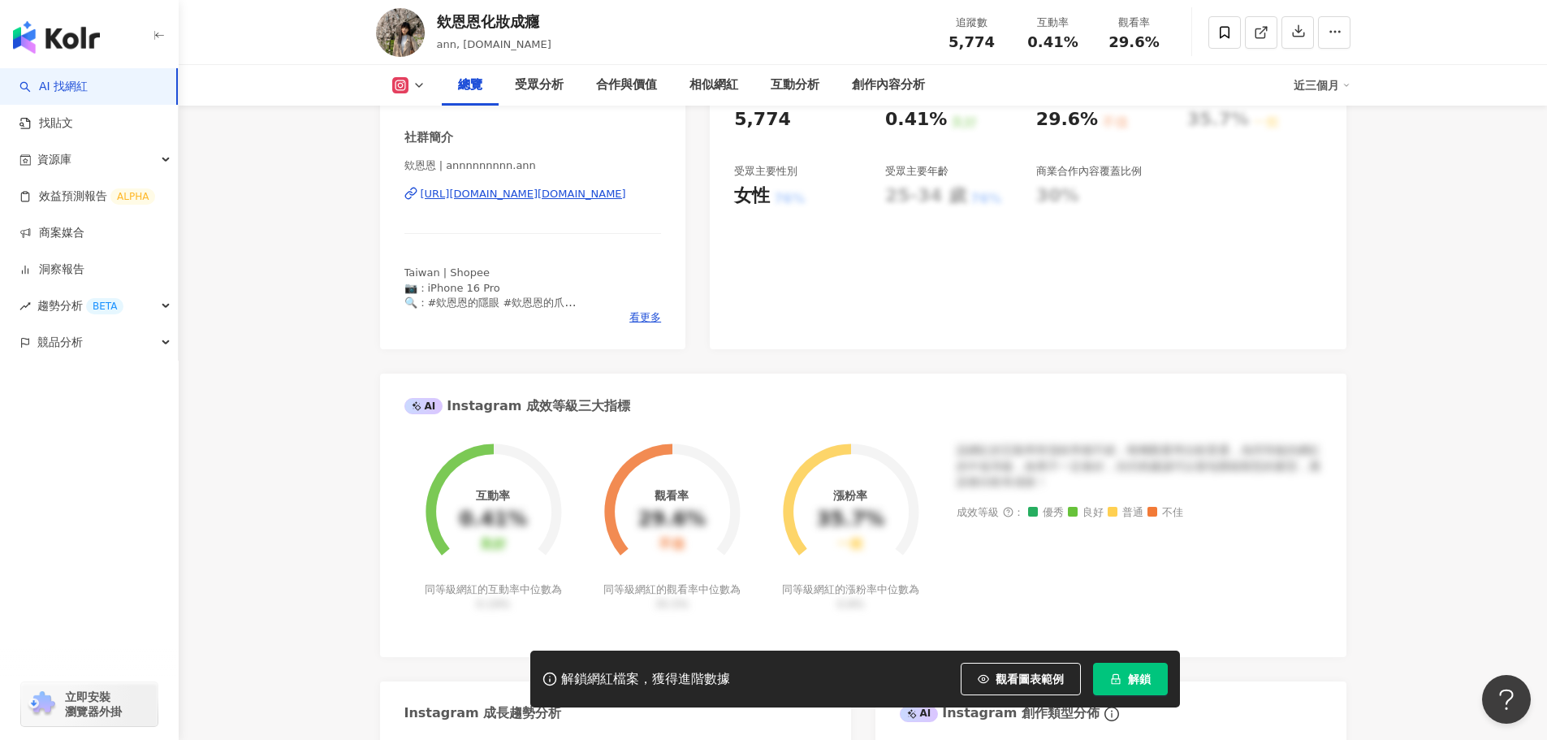
click at [615, 191] on div "https://www.instagram.com/annnnnnnnn.ann/" at bounding box center [523, 194] width 205 height 15
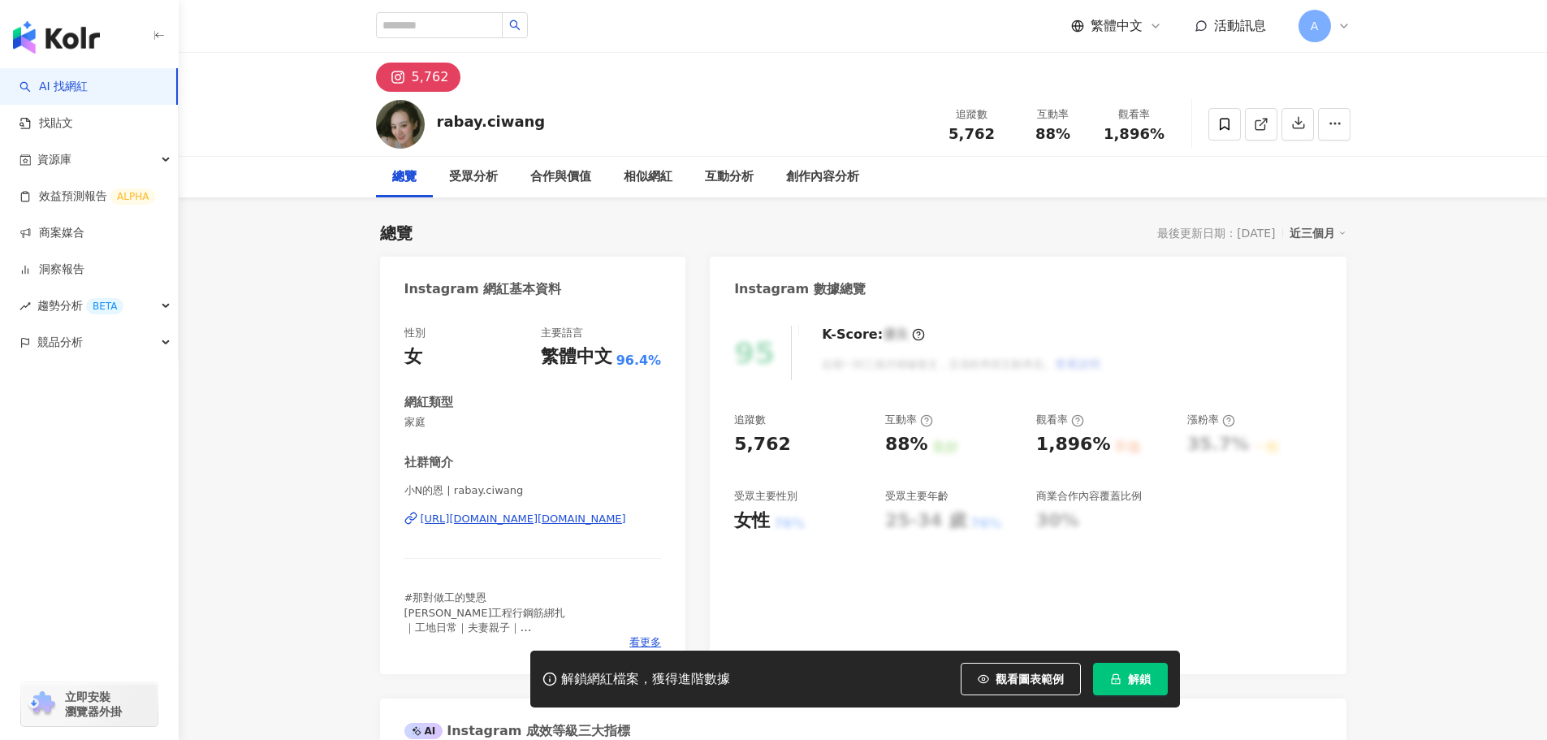
click at [512, 526] on div "https://www.instagram.com/rabay.ciwang/" at bounding box center [523, 518] width 205 height 15
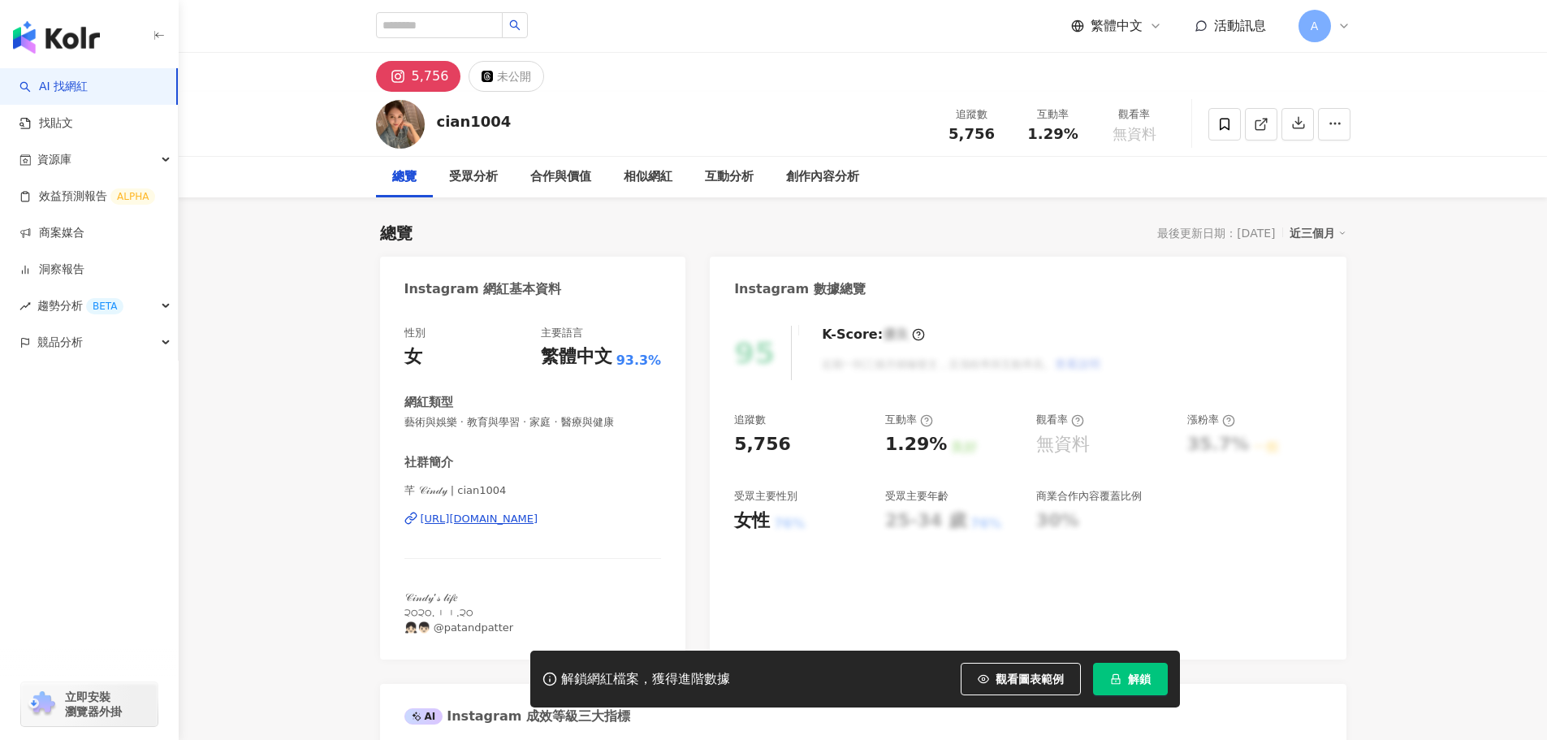
click at [514, 517] on div "https://www.instagram.com/cian1004/" at bounding box center [480, 518] width 118 height 15
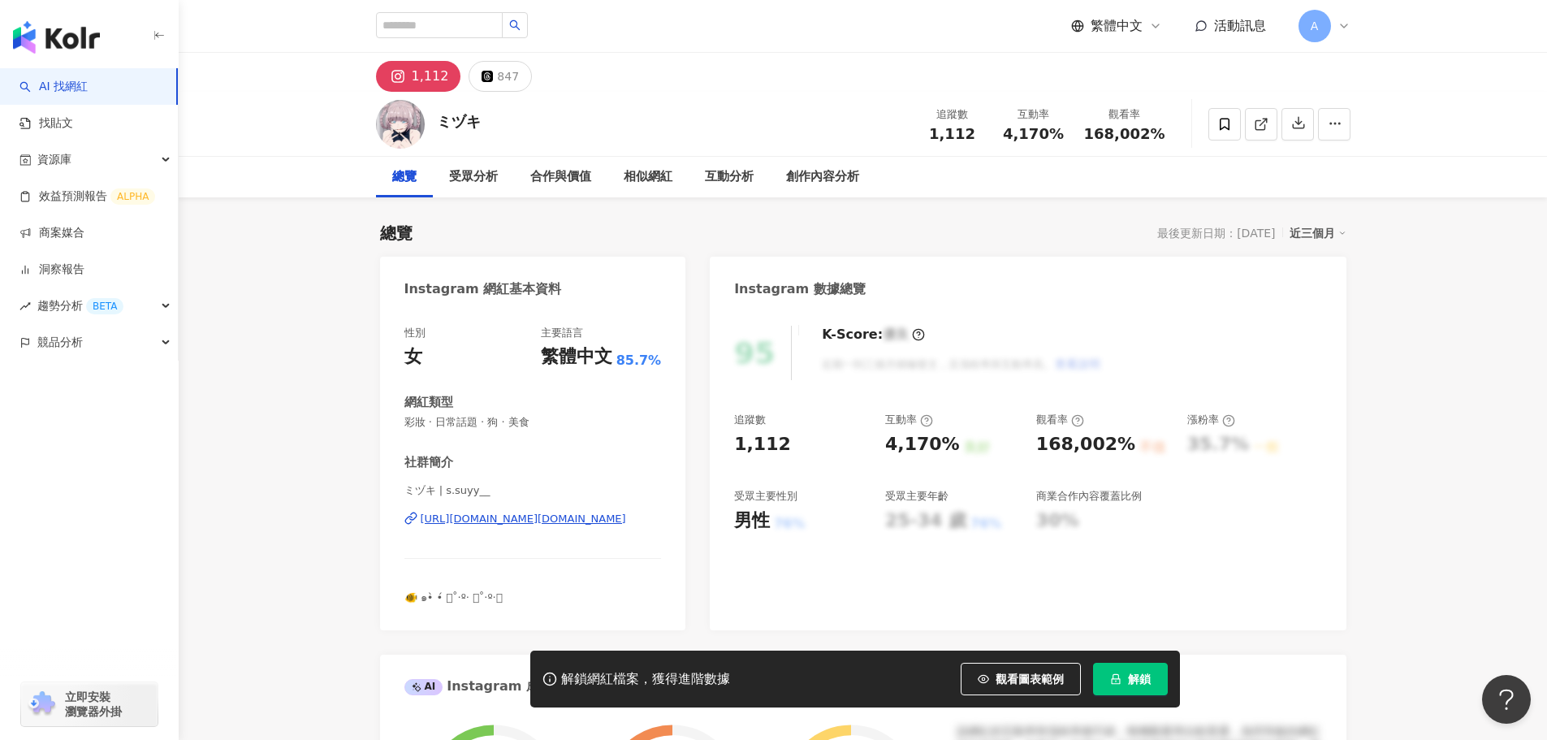
click at [585, 524] on div "https://www.instagram.com/s.suyy__/" at bounding box center [523, 518] width 205 height 15
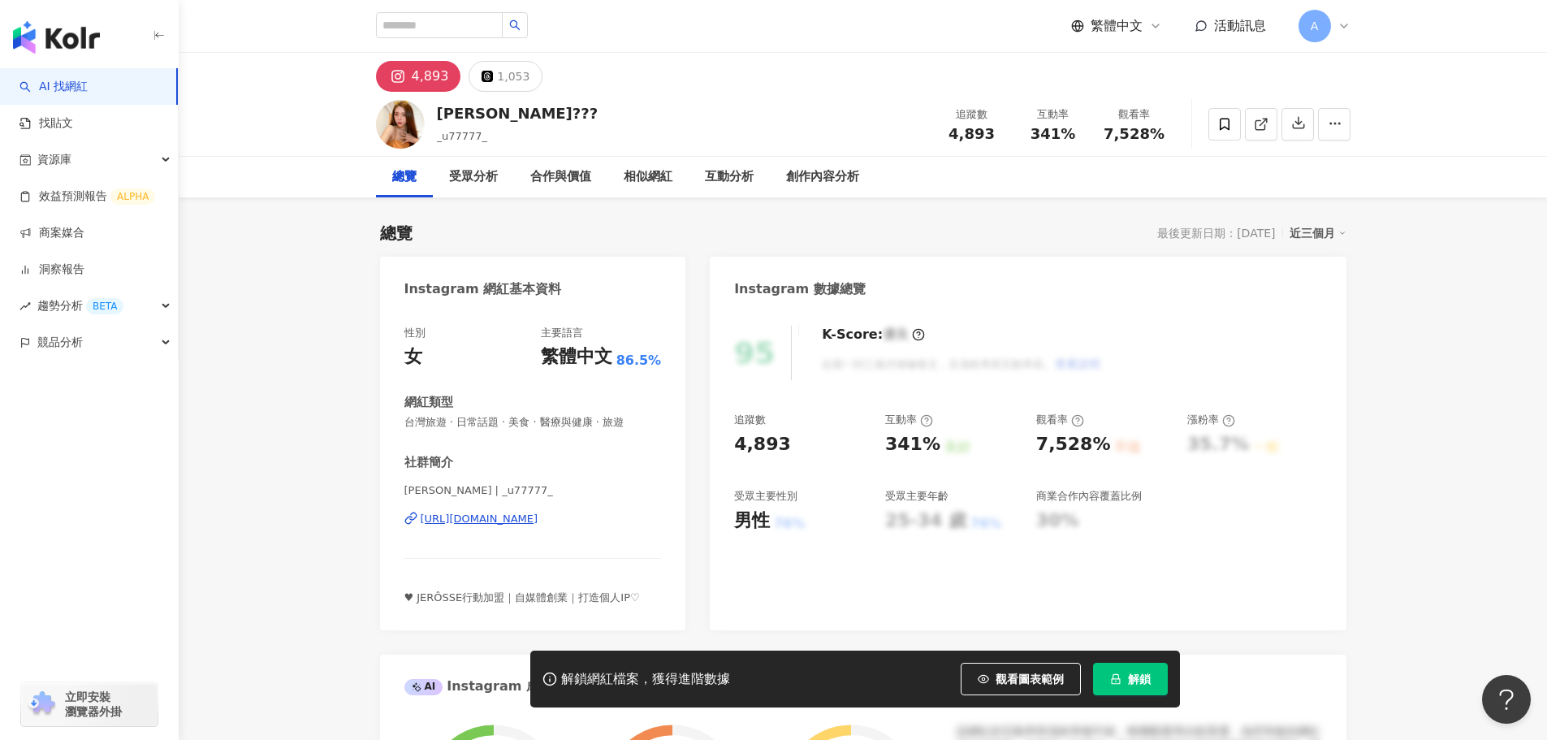
click at [538, 515] on div "https://www.instagram.com/_u77777_/" at bounding box center [480, 518] width 118 height 15
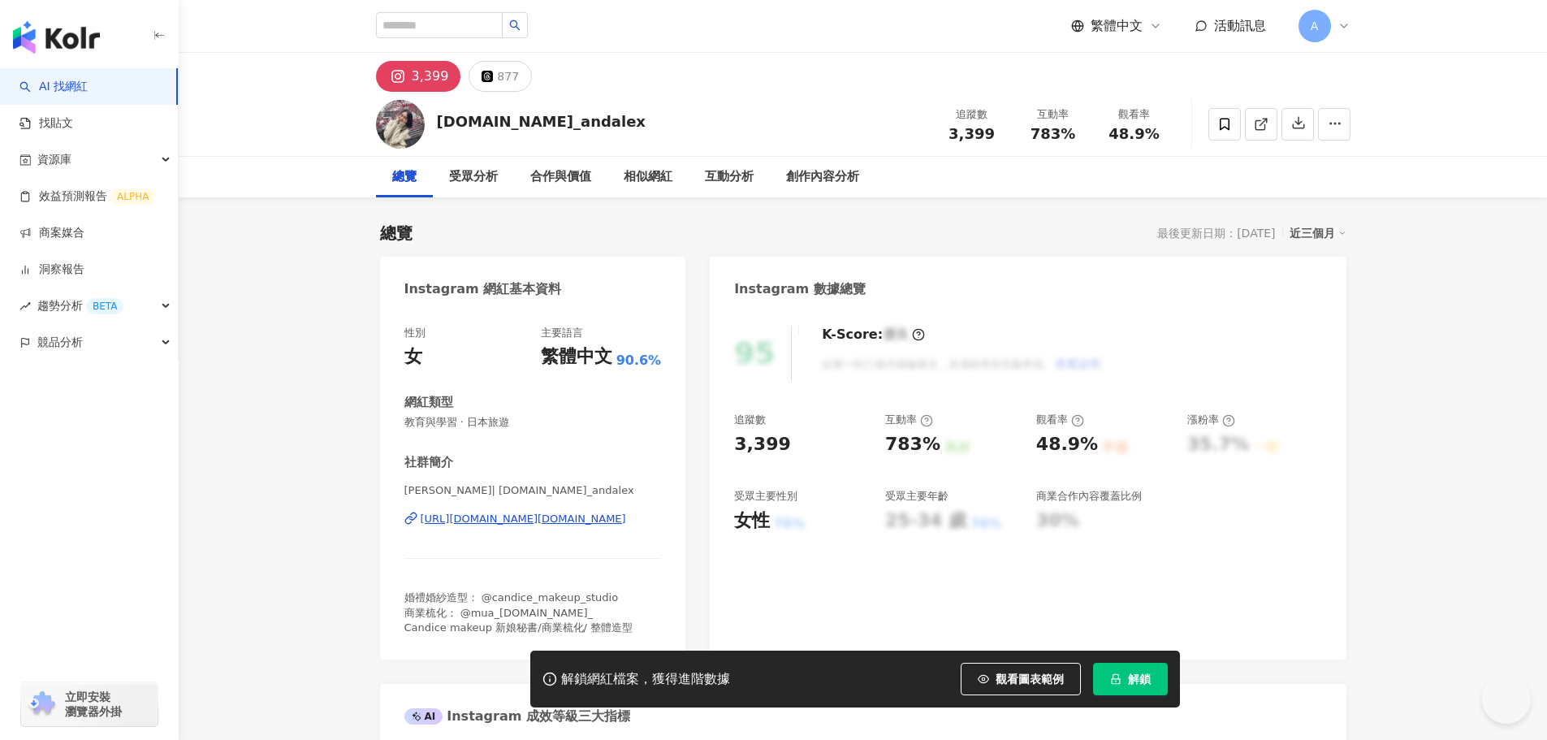
click at [546, 521] on div "https://www.instagram.com/candice.li_andalex/" at bounding box center [523, 518] width 205 height 15
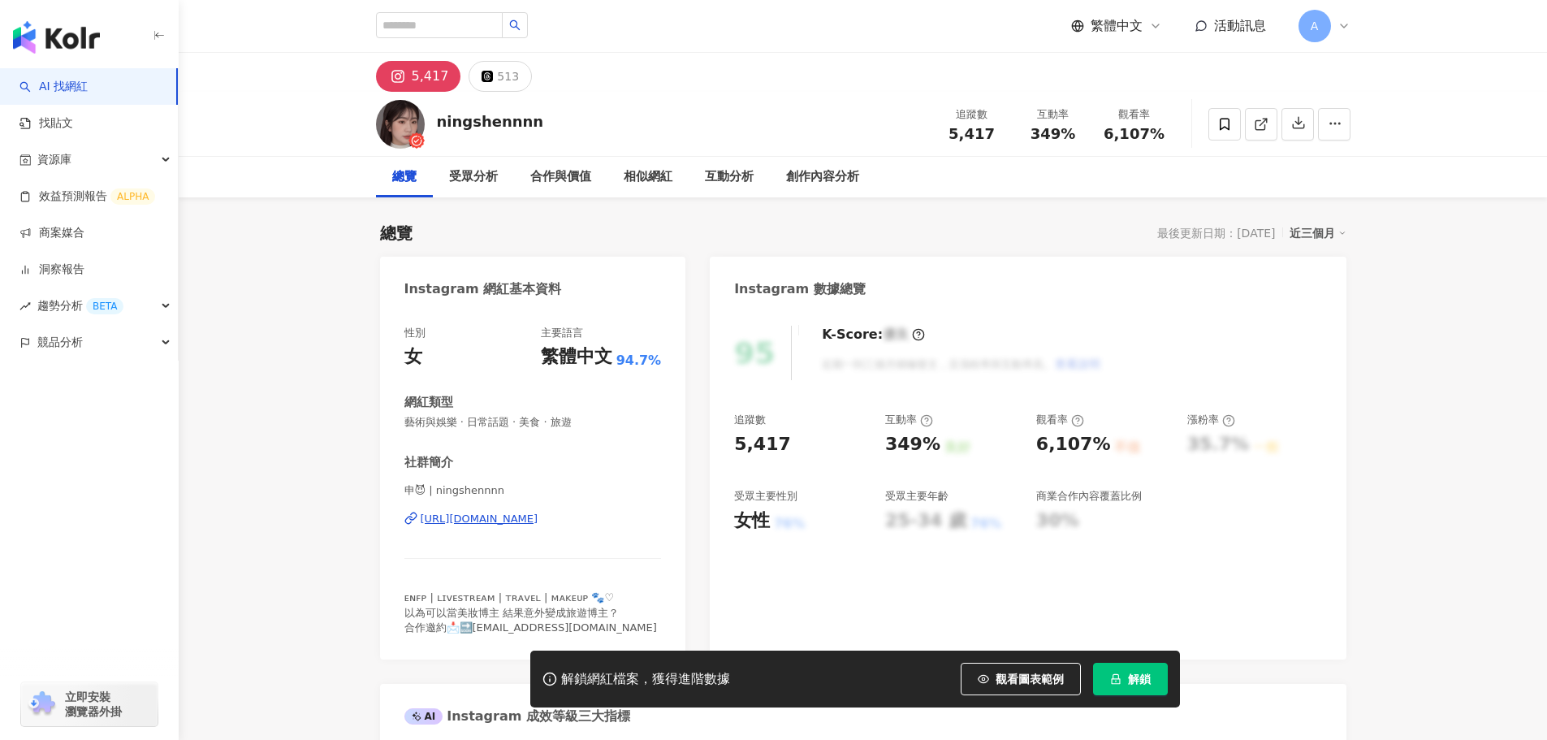
click at [528, 508] on div "申😈 | ningshennnn [URL][DOMAIN_NAME]" at bounding box center [532, 530] width 257 height 95
click at [538, 517] on div "https://www.instagram.com/ningshennnn/" at bounding box center [480, 518] width 118 height 15
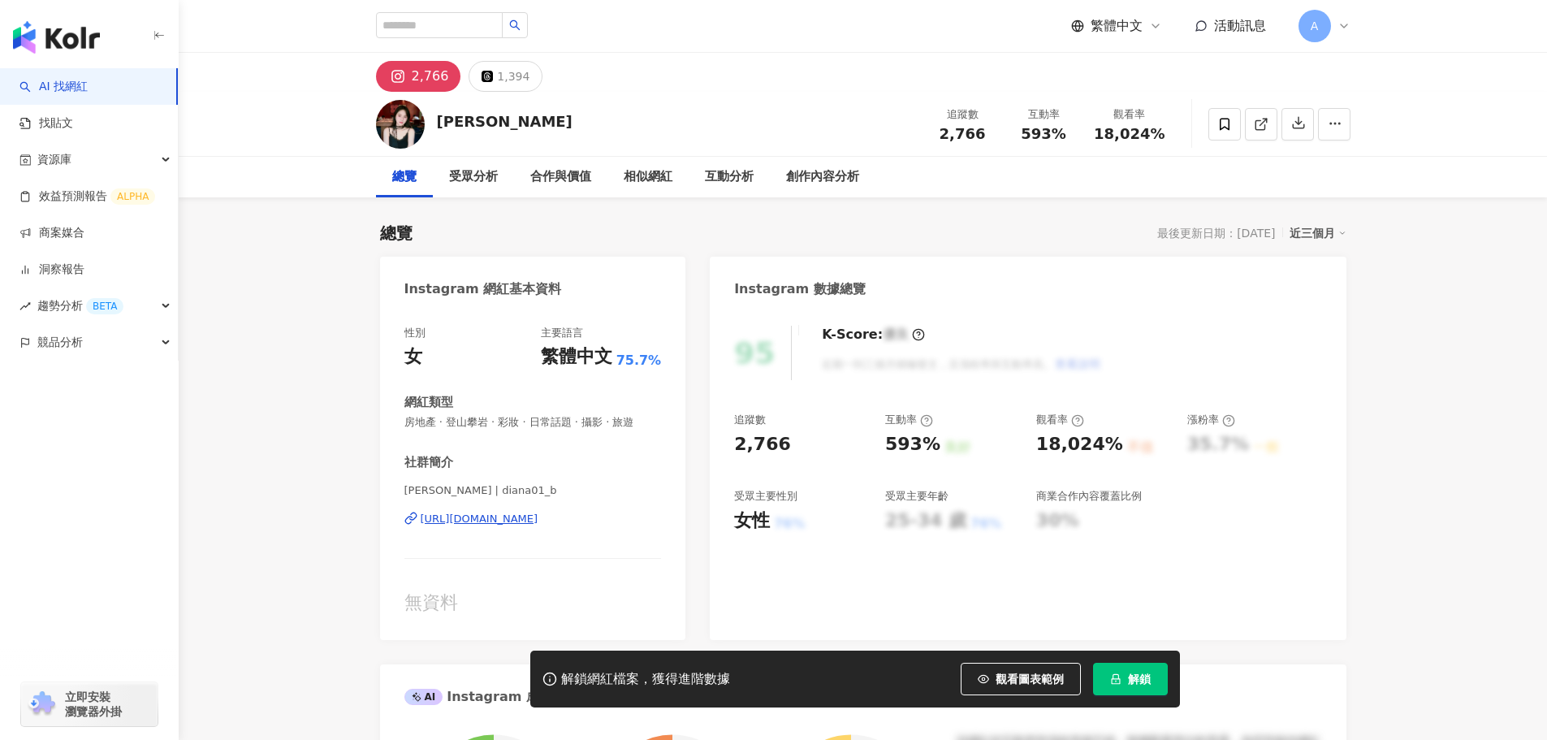
click at [493, 511] on div "[PERSON_NAME] | diana01_b [URL][DOMAIN_NAME]" at bounding box center [532, 530] width 257 height 95
click at [526, 513] on div "[URL][DOMAIN_NAME]" at bounding box center [480, 518] width 118 height 15
